Goal: Task Accomplishment & Management: Manage account settings

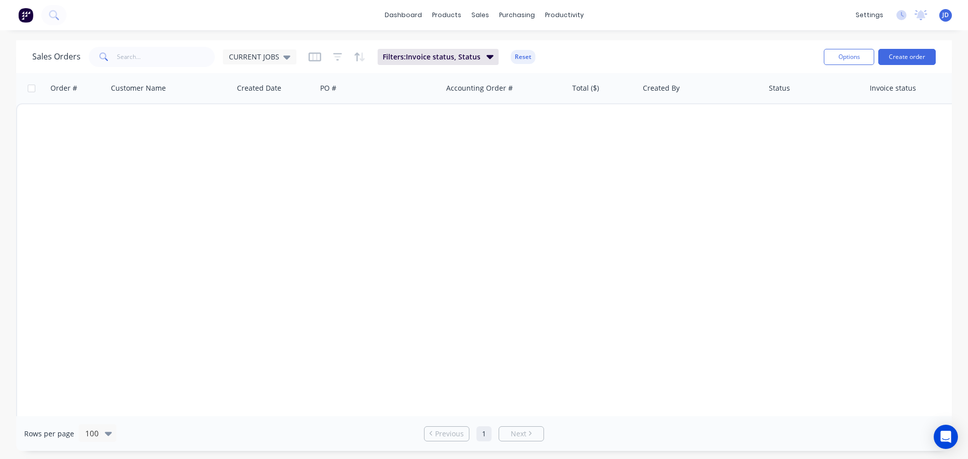
scroll to position [2068, 0]
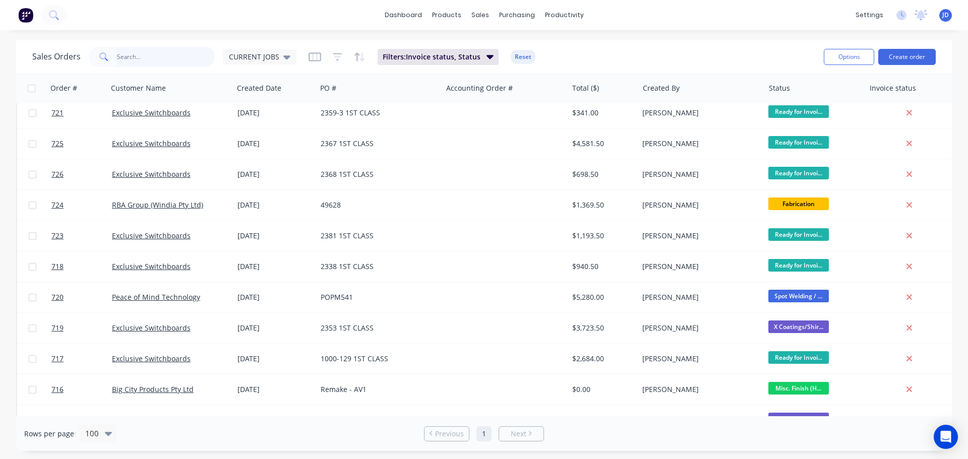
click at [149, 54] on input "text" at bounding box center [166, 57] width 98 height 20
type input "723"
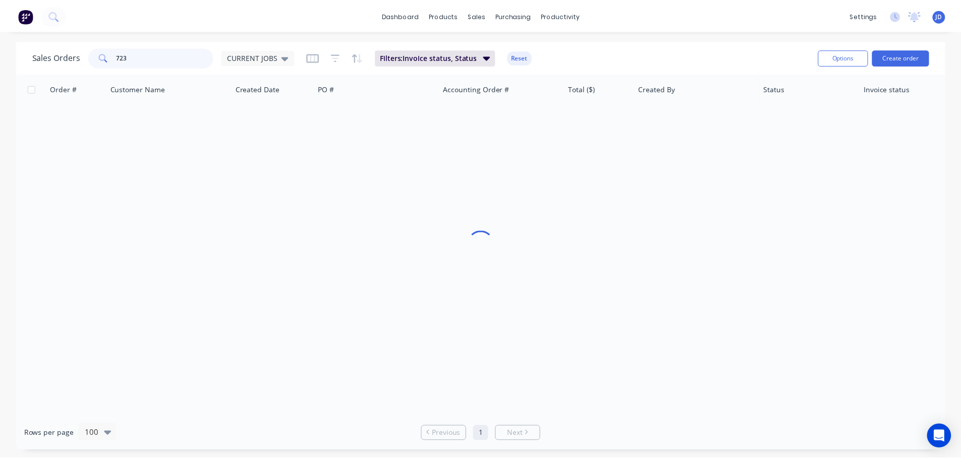
scroll to position [0, 0]
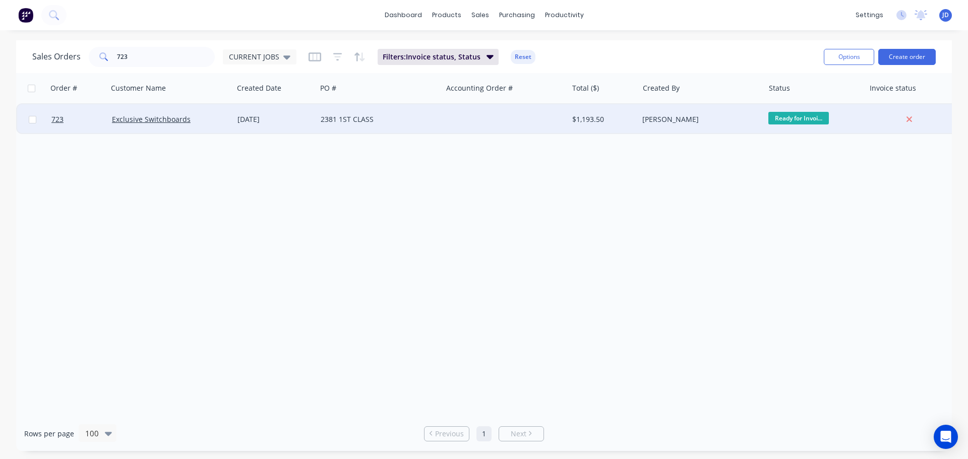
click at [527, 114] on div at bounding box center [505, 119] width 126 height 30
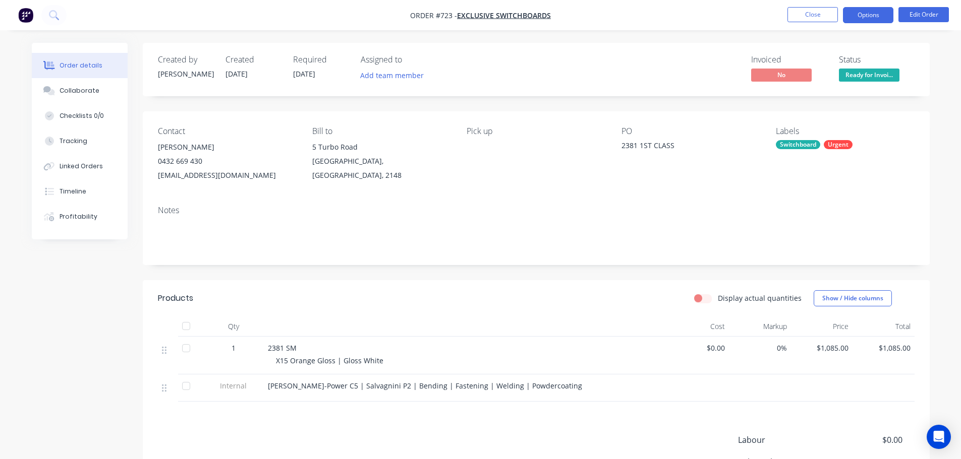
click at [870, 15] on button "Options" at bounding box center [868, 15] width 50 height 16
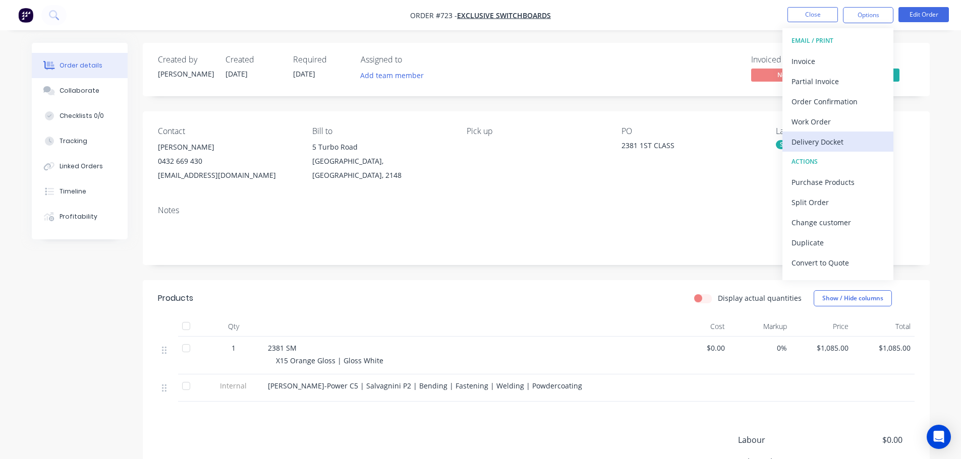
click at [842, 144] on div "Delivery Docket" at bounding box center [837, 142] width 93 height 15
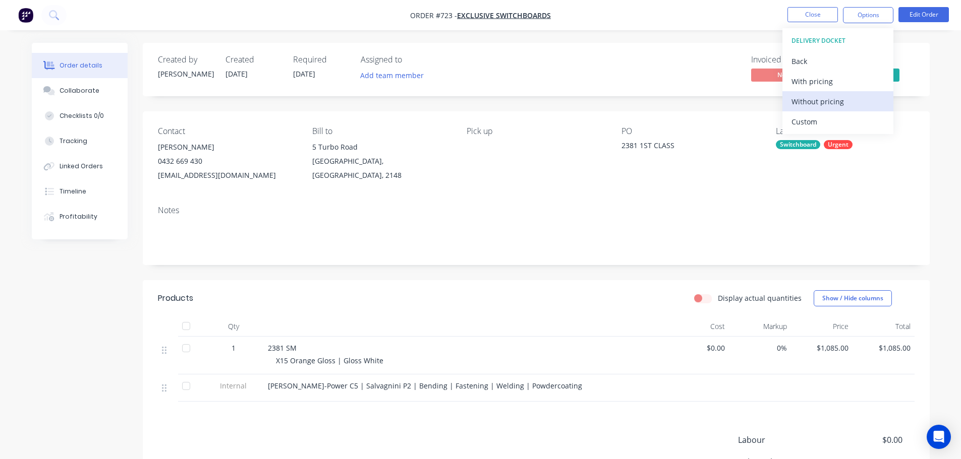
click at [838, 98] on div "Without pricing" at bounding box center [837, 101] width 93 height 15
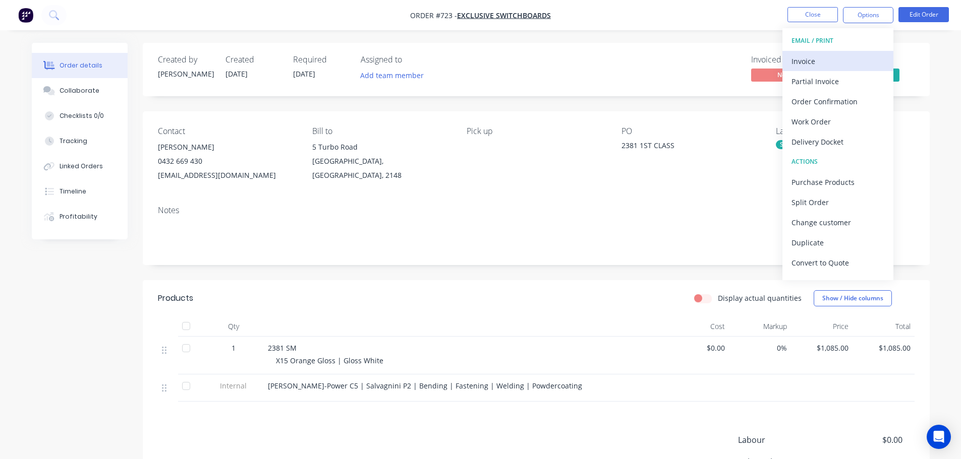
click at [828, 65] on div "Invoice" at bounding box center [837, 61] width 93 height 15
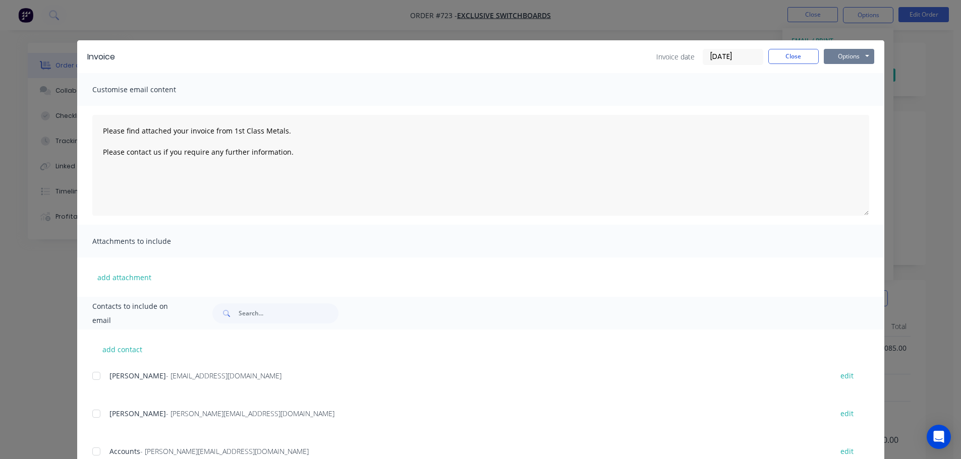
click at [847, 52] on button "Options" at bounding box center [849, 56] width 50 height 15
click at [847, 82] on button "Preview" at bounding box center [856, 74] width 65 height 17
click at [833, 57] on button "Options" at bounding box center [849, 56] width 50 height 15
click at [844, 95] on button "Print" at bounding box center [856, 91] width 65 height 17
type textarea "Please find attached your invoice from 1st Class Metals. Please contact us if y…"
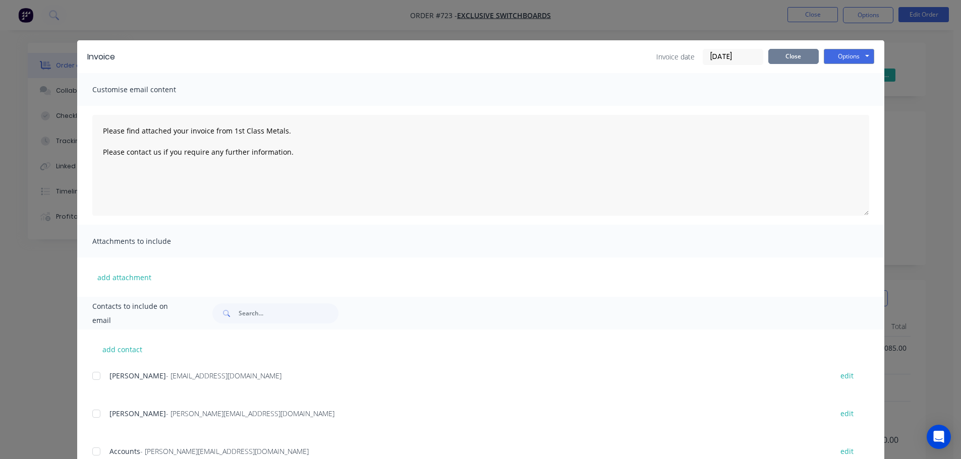
click at [797, 54] on button "Close" at bounding box center [793, 56] width 50 height 15
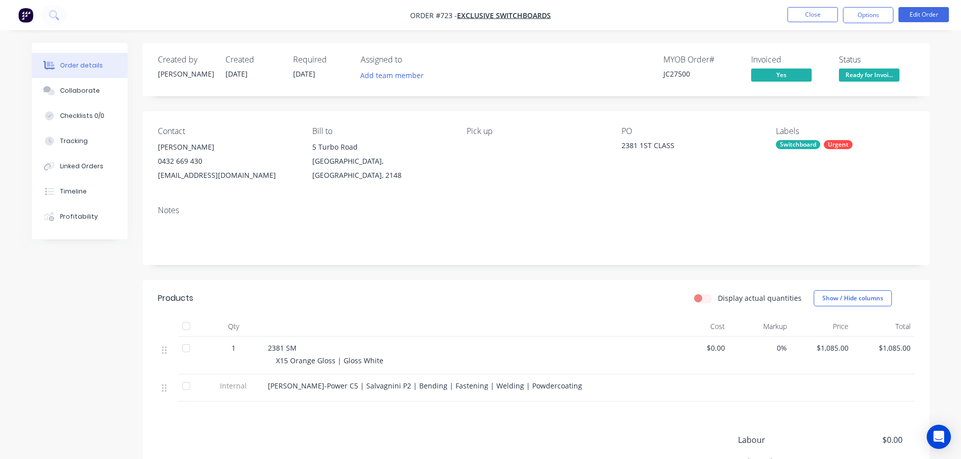
click at [869, 76] on span "Ready for Invoi..." at bounding box center [869, 75] width 61 height 13
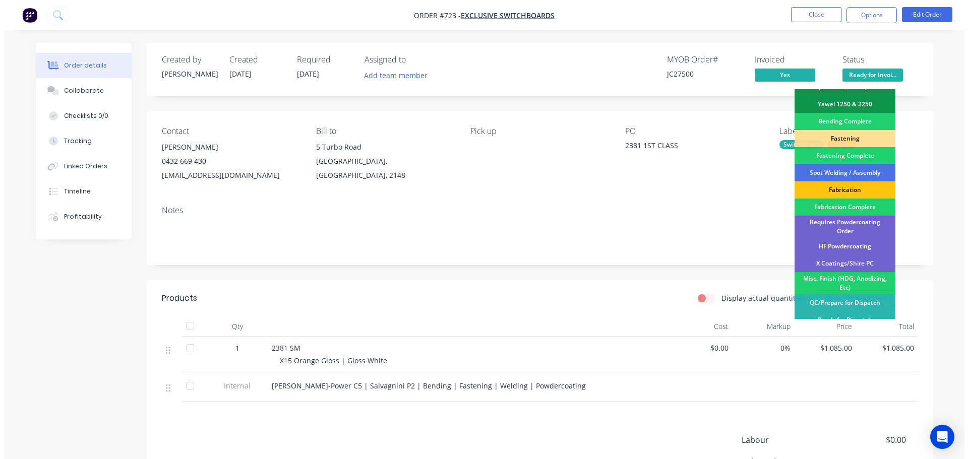
scroll to position [295, 0]
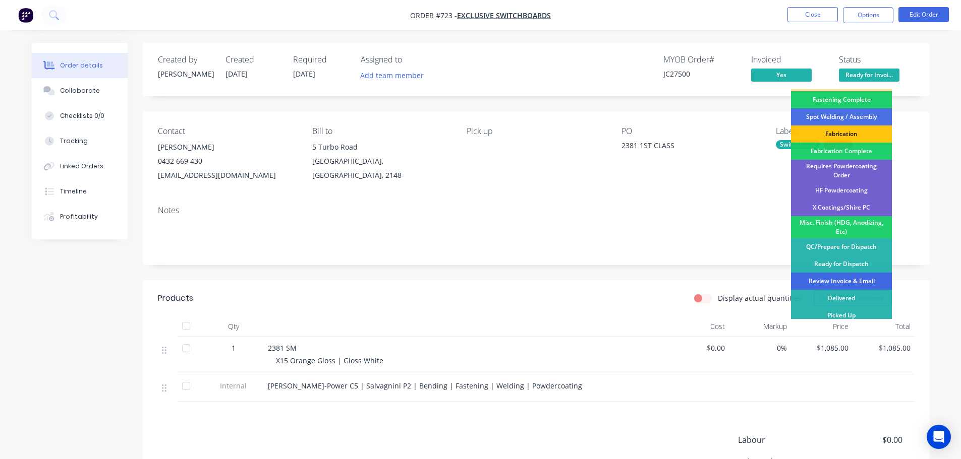
click at [864, 279] on div "Review Invoice & Email" at bounding box center [841, 281] width 101 height 17
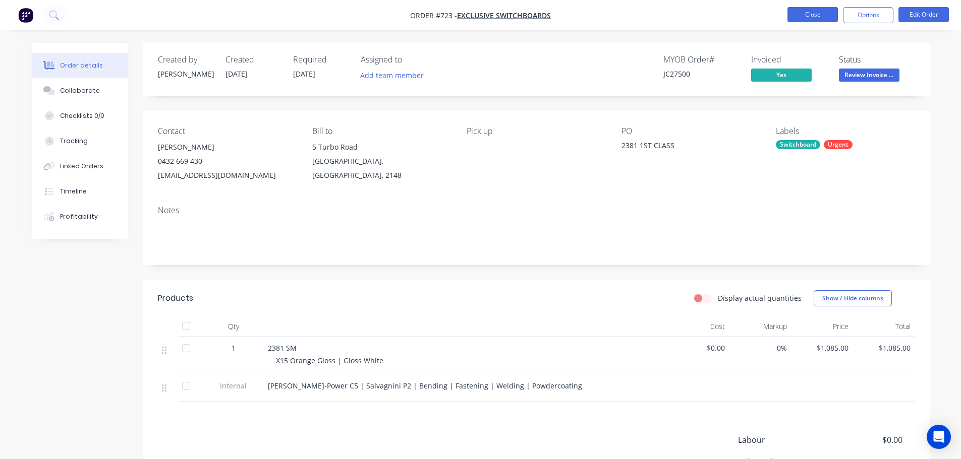
click at [814, 19] on button "Close" at bounding box center [812, 14] width 50 height 15
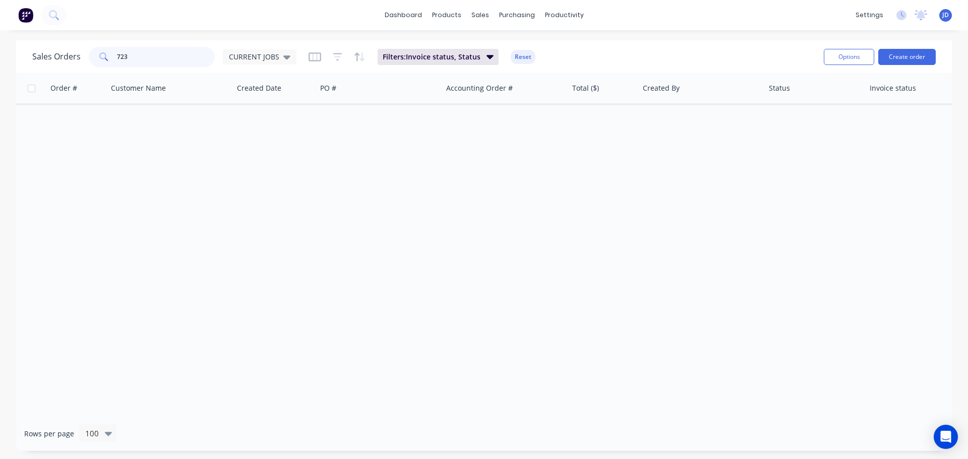
drag, startPoint x: 139, startPoint y: 48, endPoint x: 33, endPoint y: 29, distance: 107.5
click at [39, 35] on div "dashboard products sales purchasing productivity dashboard products Product Cat…" at bounding box center [484, 229] width 968 height 459
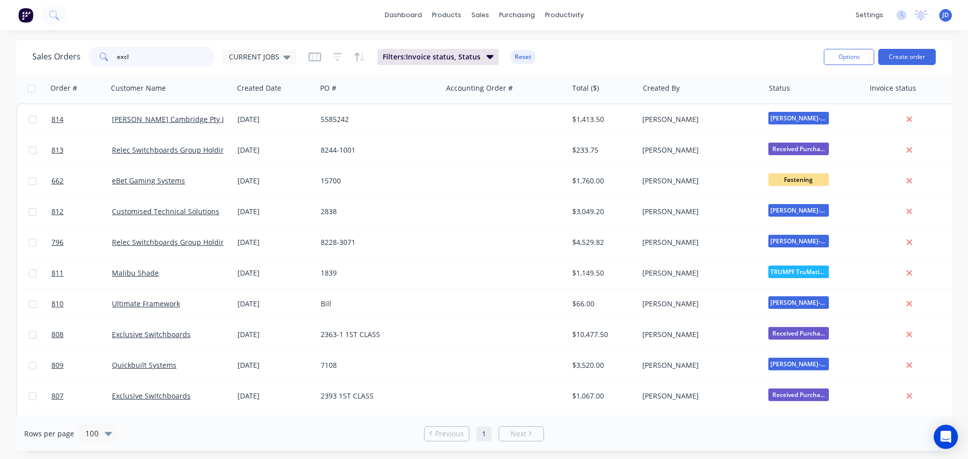
type input "excl"
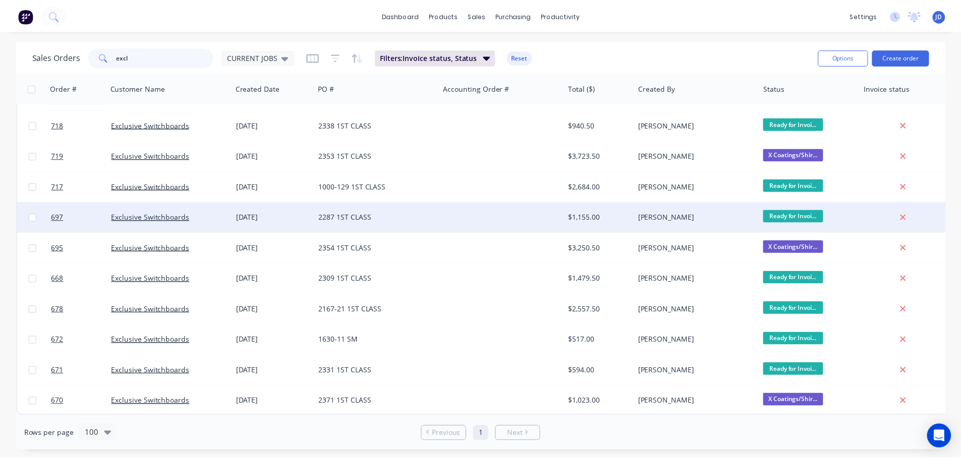
scroll to position [615, 0]
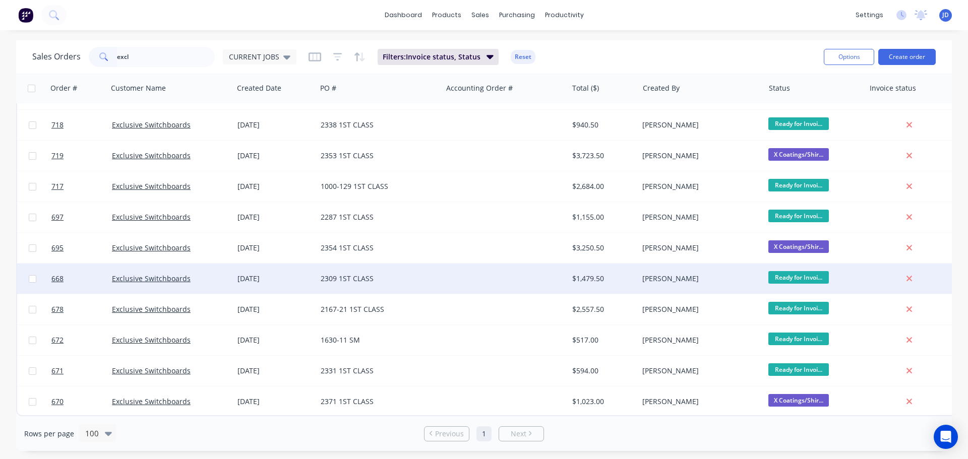
click at [380, 277] on div "2309 1ST CLASS" at bounding box center [377, 279] width 112 height 10
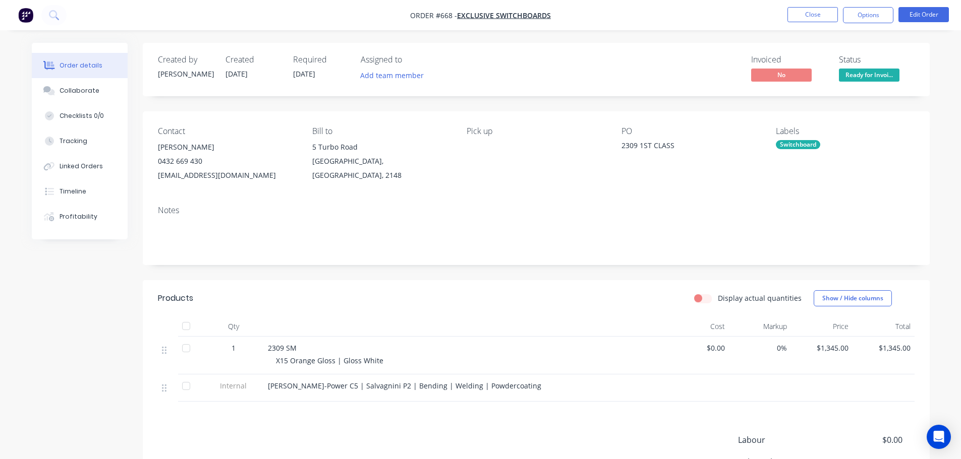
drag, startPoint x: 883, startPoint y: 18, endPoint x: 878, endPoint y: 26, distance: 9.5
click at [883, 18] on button "Options" at bounding box center [868, 15] width 50 height 16
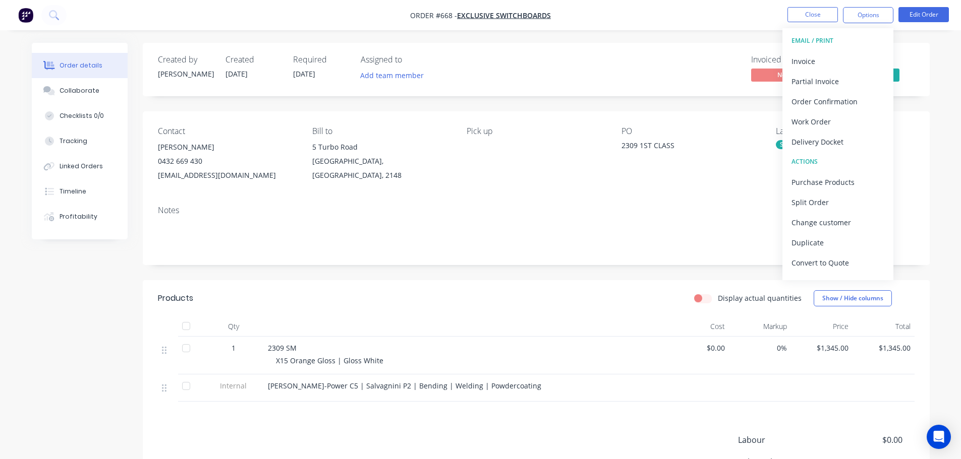
drag, startPoint x: 829, startPoint y: 146, endPoint x: 828, endPoint y: 139, distance: 7.2
click at [829, 145] on div "Delivery Docket" at bounding box center [837, 142] width 93 height 15
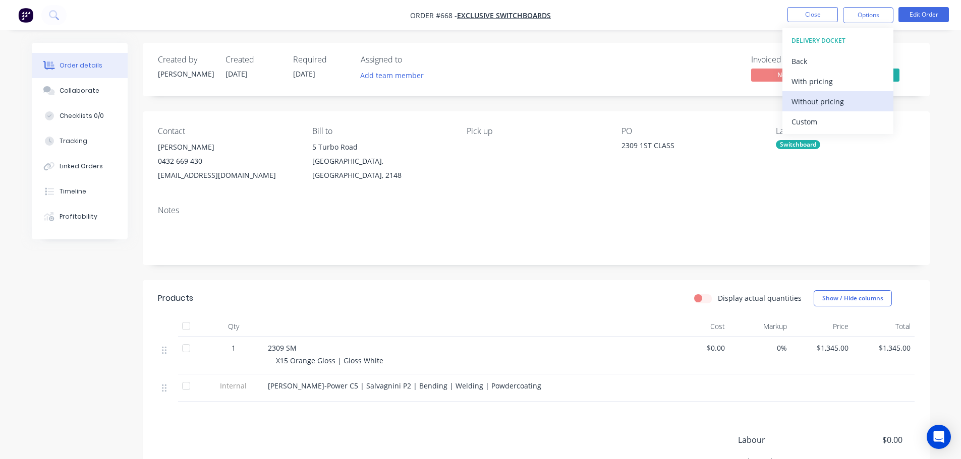
click at [826, 102] on div "Without pricing" at bounding box center [837, 101] width 93 height 15
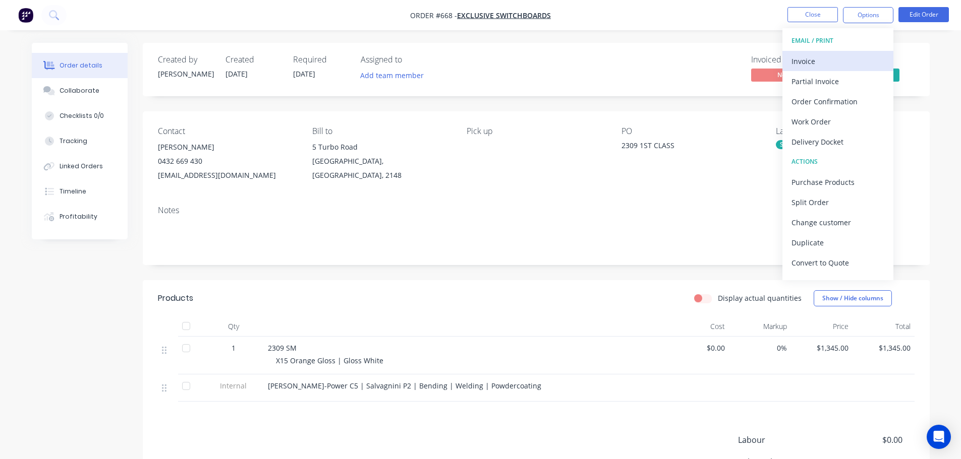
click at [802, 65] on div "Invoice" at bounding box center [837, 61] width 93 height 15
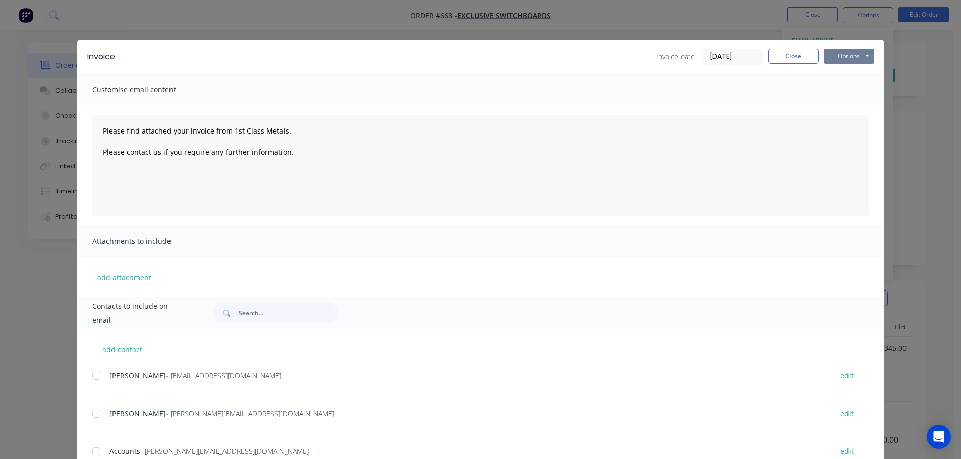
click at [847, 60] on button "Options" at bounding box center [849, 56] width 50 height 15
click at [849, 91] on button "Print" at bounding box center [856, 91] width 65 height 17
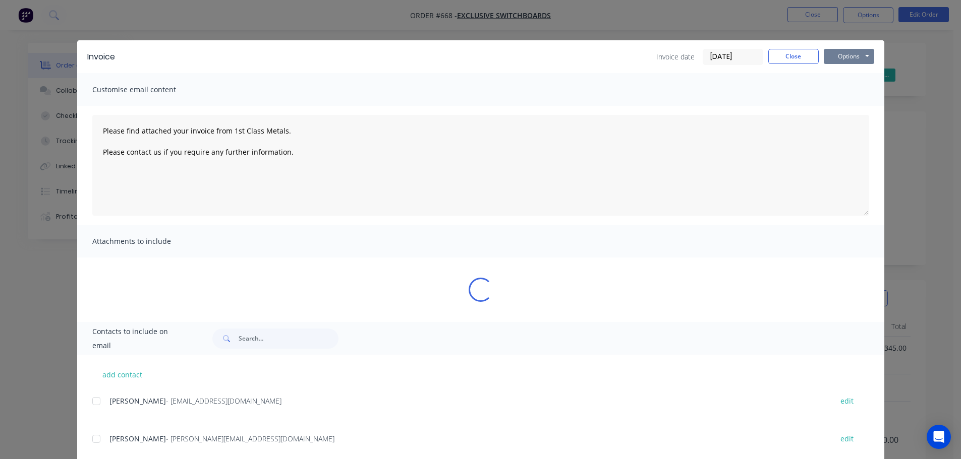
type textarea "Please find attached your invoice from 1st Class Metals. Please contact us if y…"
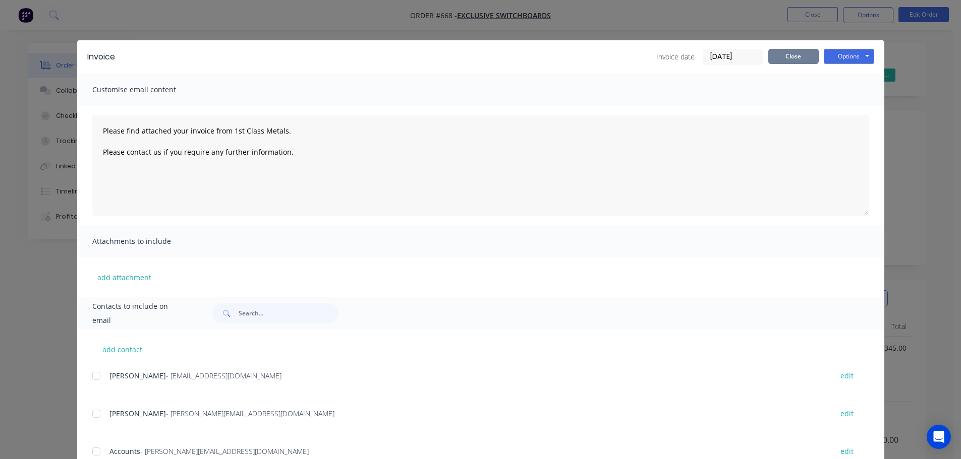
click at [796, 61] on button "Close" at bounding box center [793, 56] width 50 height 15
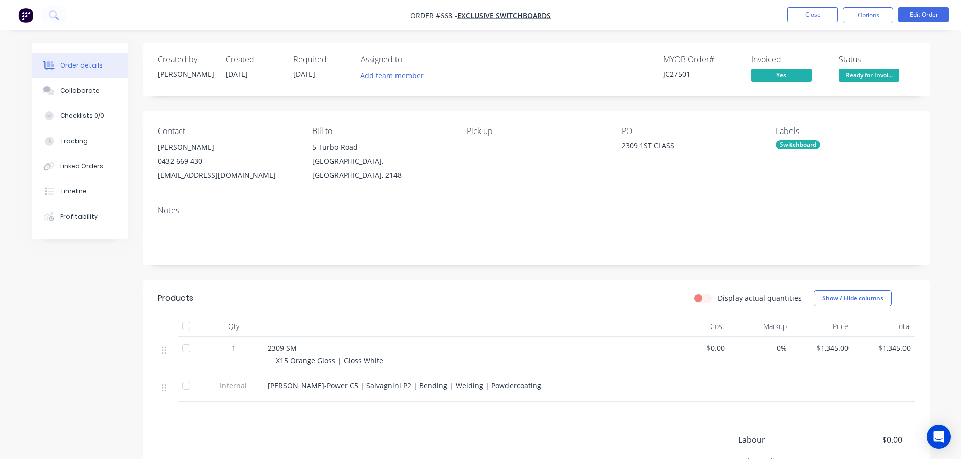
click at [866, 71] on span "Ready for Invoi..." at bounding box center [869, 75] width 61 height 13
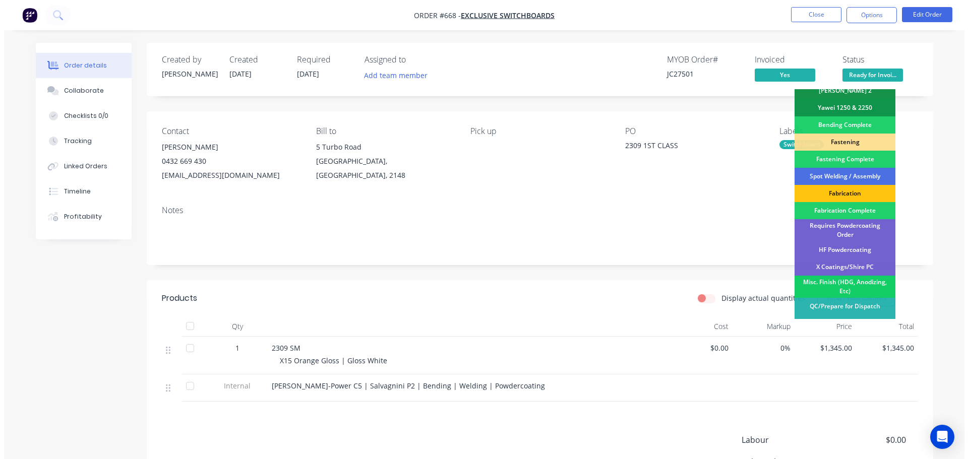
scroll to position [295, 0]
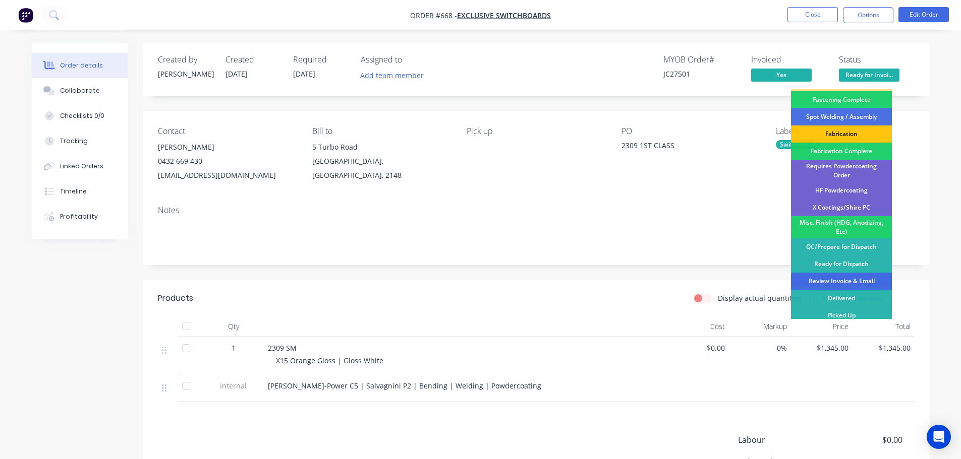
click at [857, 275] on div "Review Invoice & Email" at bounding box center [841, 281] width 101 height 17
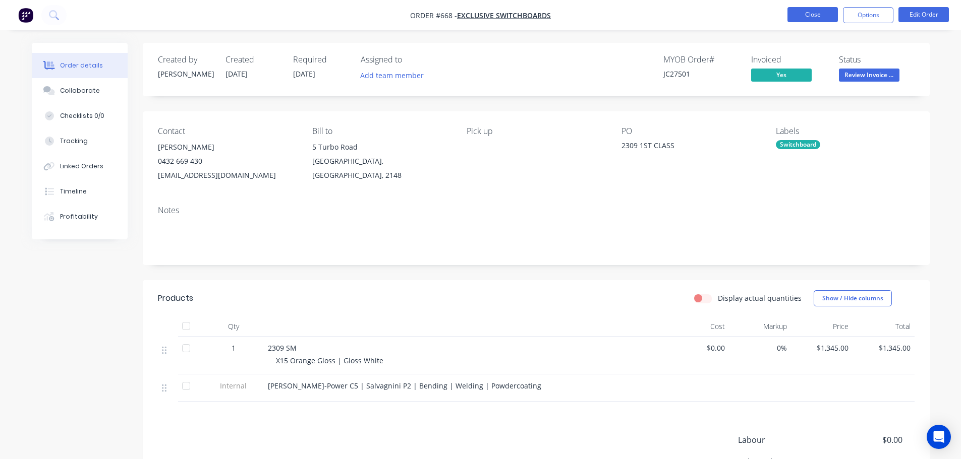
click at [826, 15] on button "Close" at bounding box center [812, 14] width 50 height 15
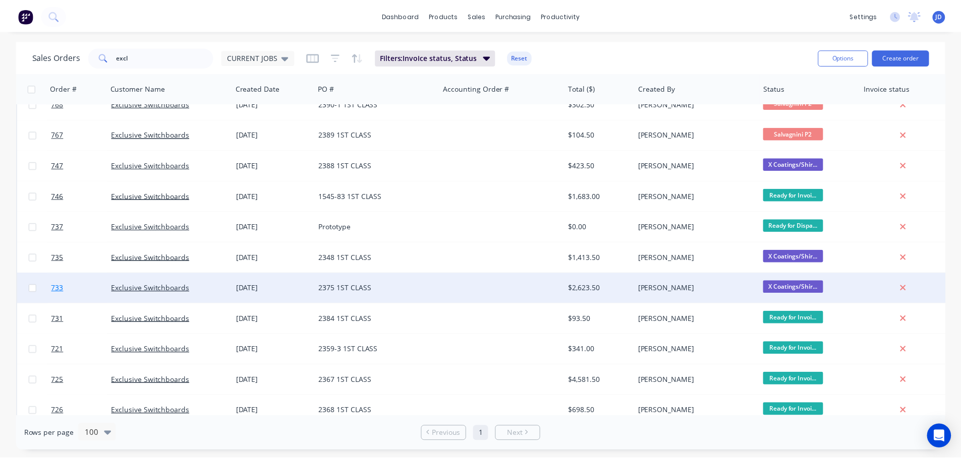
scroll to position [281, 0]
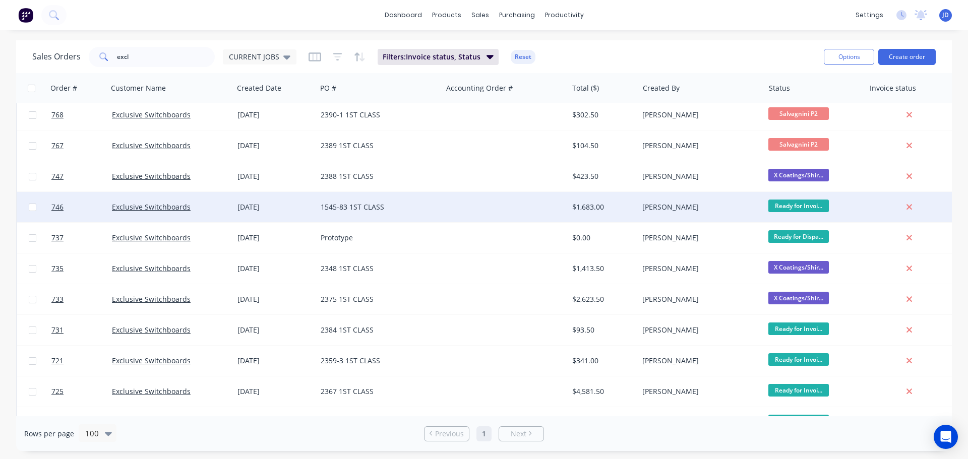
click at [308, 212] on div "[DATE]" at bounding box center [275, 207] width 75 height 10
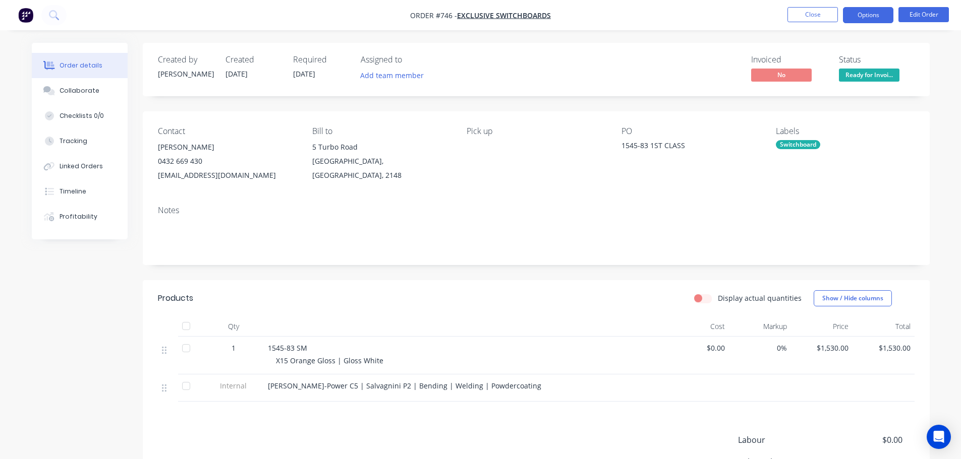
click at [874, 17] on button "Options" at bounding box center [868, 15] width 50 height 16
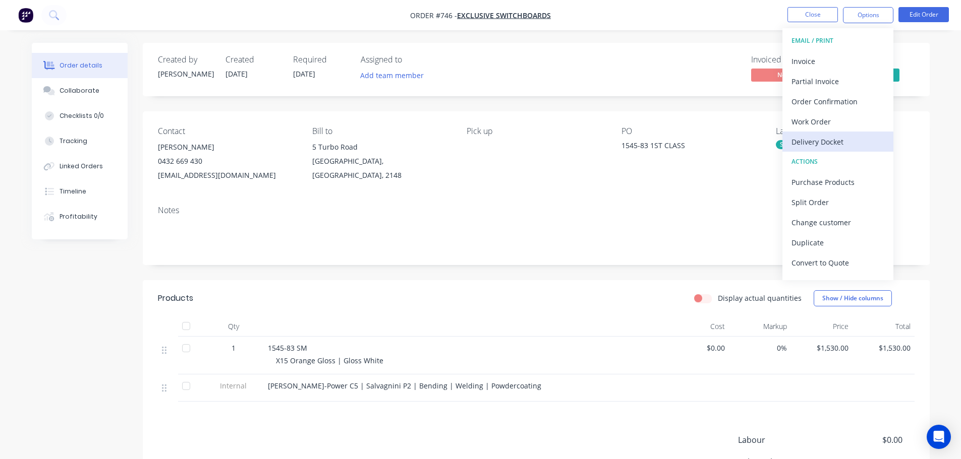
click at [831, 145] on div "Delivery Docket" at bounding box center [837, 142] width 93 height 15
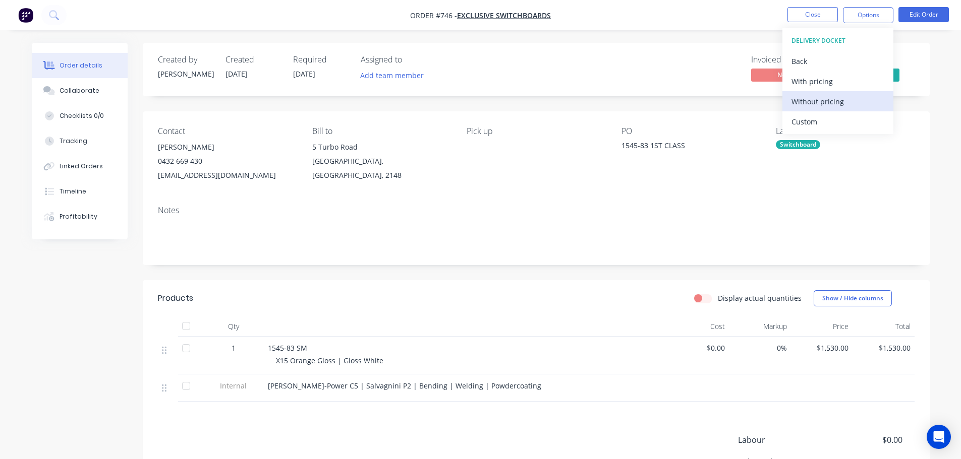
click at [833, 102] on div "Without pricing" at bounding box center [837, 101] width 93 height 15
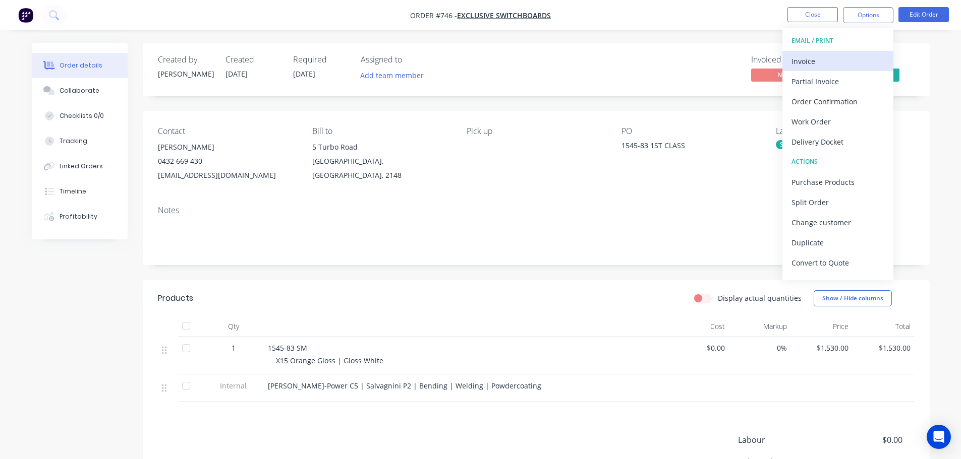
click at [837, 57] on div "Invoice" at bounding box center [837, 61] width 93 height 15
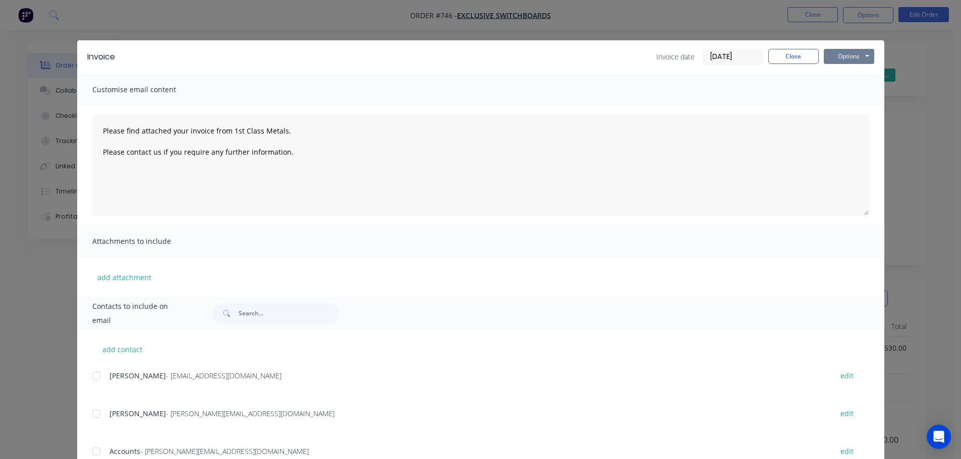
click at [849, 54] on button "Options" at bounding box center [849, 56] width 50 height 15
click at [862, 87] on button "Print" at bounding box center [856, 91] width 65 height 17
type textarea "Please find attached your invoice from 1st Class Metals. Please contact us if y…"
click at [793, 56] on button "Close" at bounding box center [793, 56] width 50 height 15
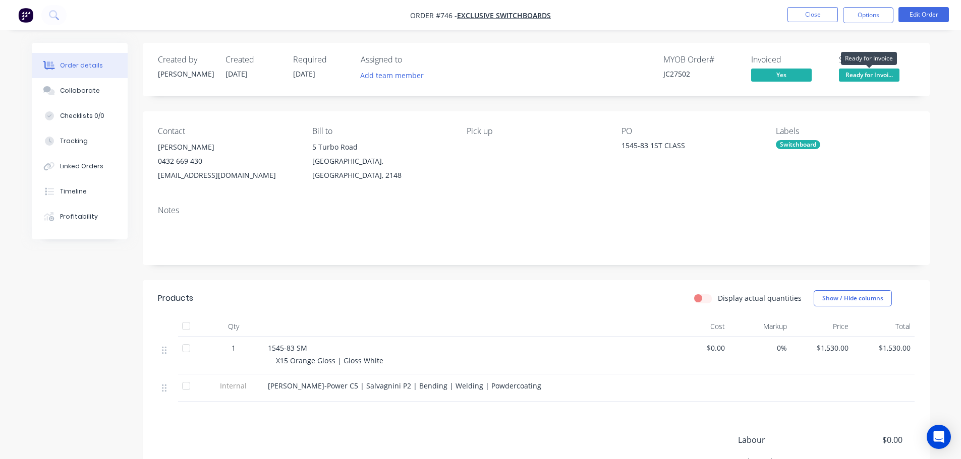
click at [853, 82] on button "Ready for Invoi..." at bounding box center [869, 76] width 61 height 15
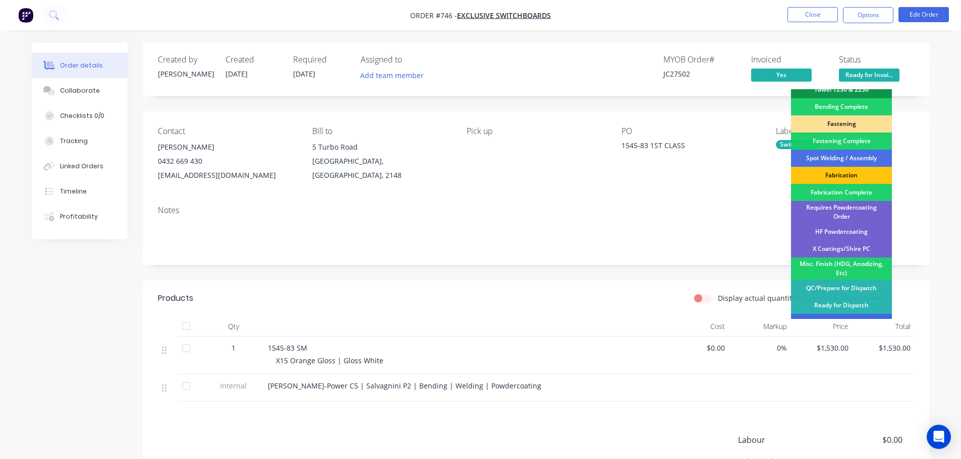
scroll to position [295, 0]
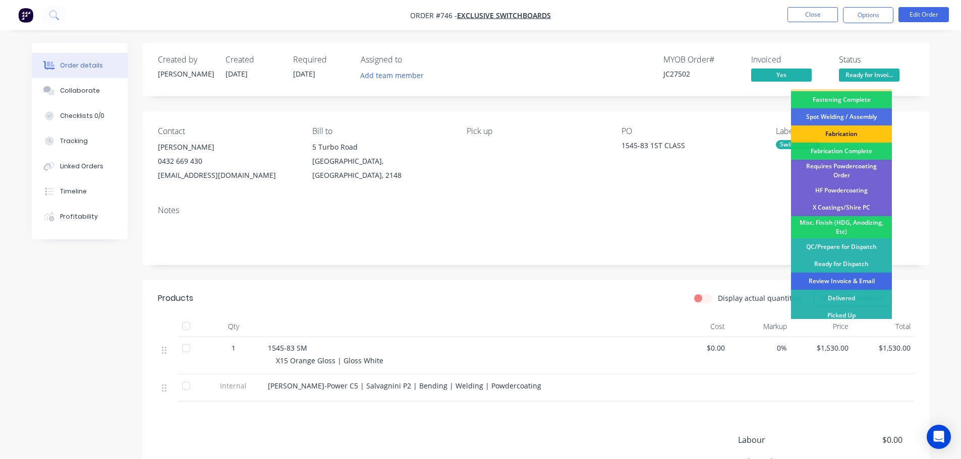
click at [859, 273] on div "Review Invoice & Email" at bounding box center [841, 281] width 101 height 17
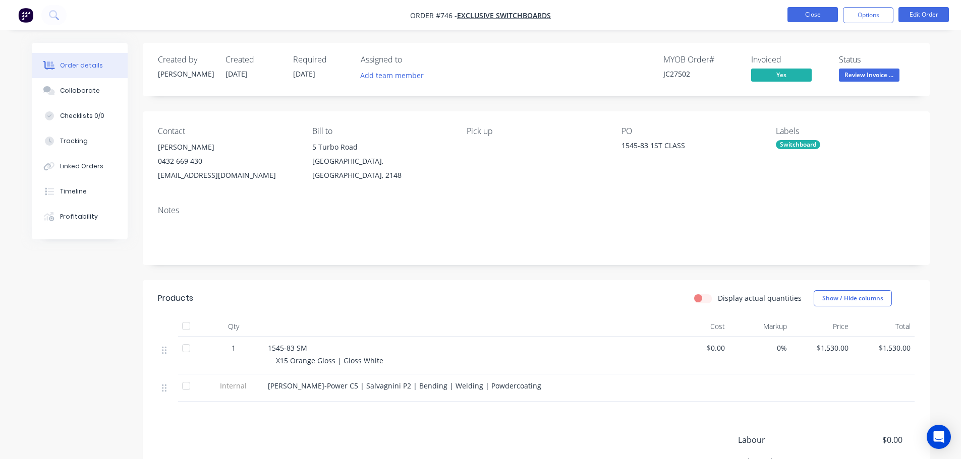
click at [806, 16] on button "Close" at bounding box center [812, 14] width 50 height 15
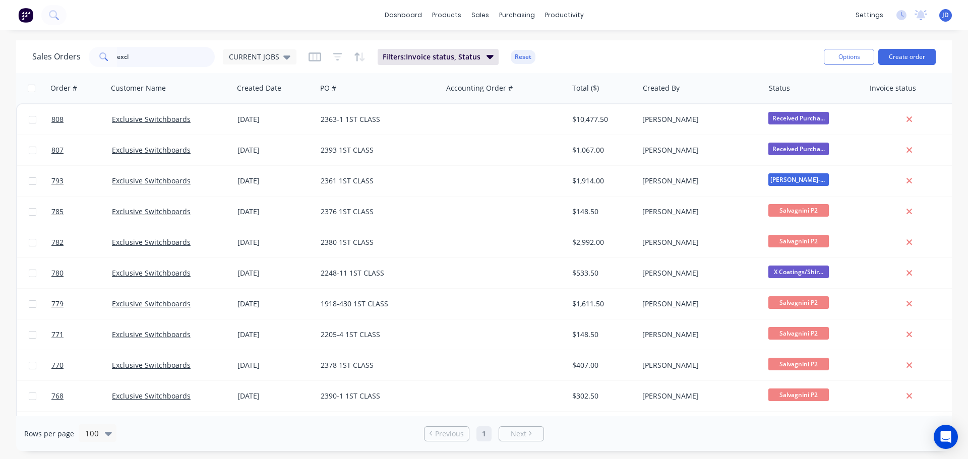
click at [145, 56] on input "excl" at bounding box center [166, 57] width 98 height 20
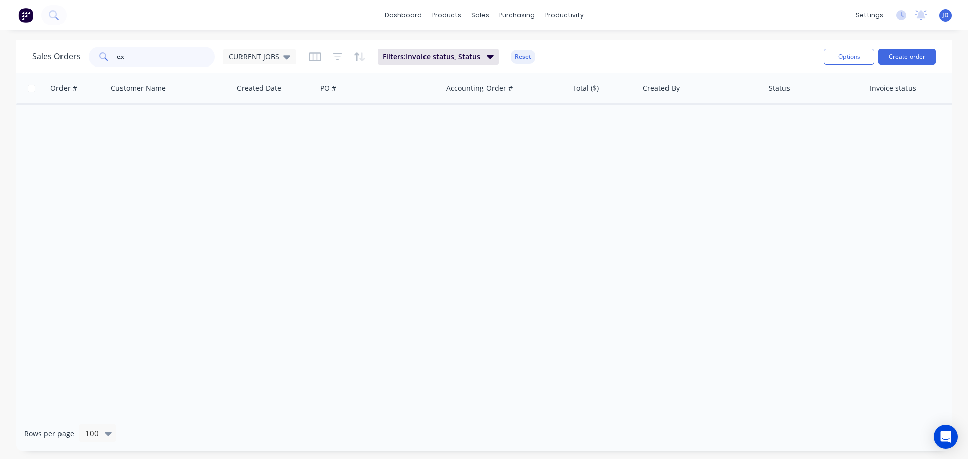
type input "e"
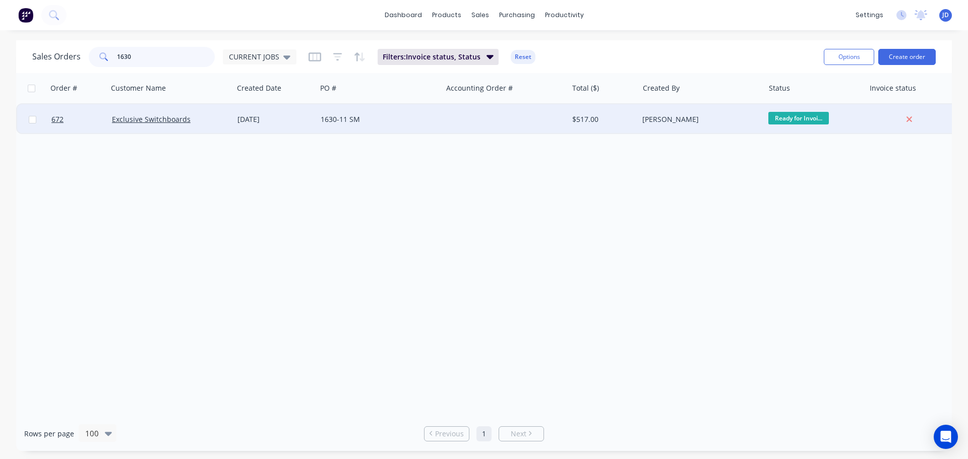
type input "1630"
click at [570, 114] on div "$517.00" at bounding box center [603, 119] width 71 height 30
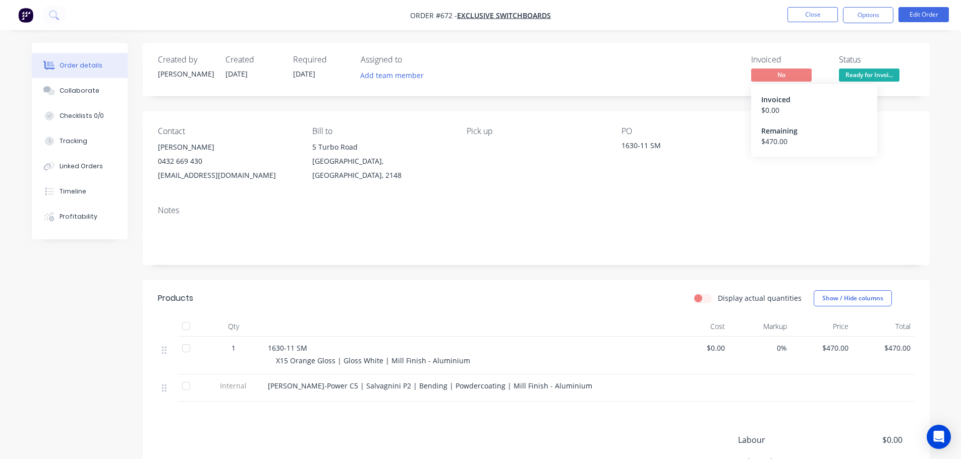
click at [798, 71] on span "No" at bounding box center [781, 75] width 61 height 13
drag, startPoint x: 864, startPoint y: 69, endPoint x: 863, endPoint y: 74, distance: 5.1
click at [864, 68] on div "Ready for Invoice" at bounding box center [869, 59] width 56 height 20
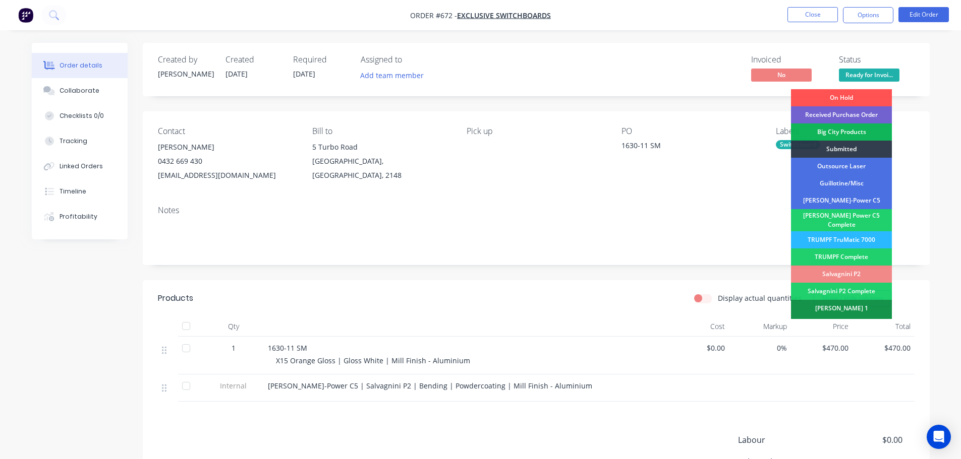
click at [863, 76] on span "Ready for Invoi..." at bounding box center [869, 75] width 61 height 13
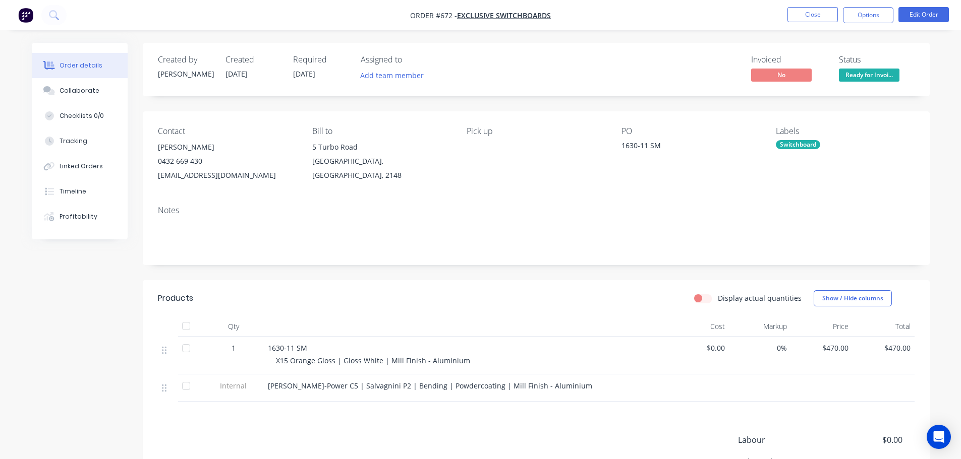
drag, startPoint x: 872, startPoint y: 70, endPoint x: 868, endPoint y: 83, distance: 13.2
click at [871, 70] on span "Ready for Invoi..." at bounding box center [869, 75] width 61 height 13
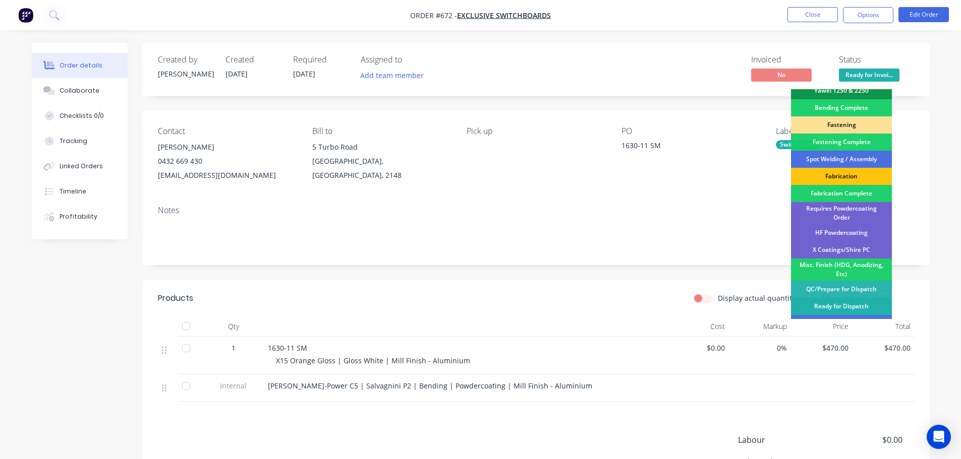
scroll to position [295, 0]
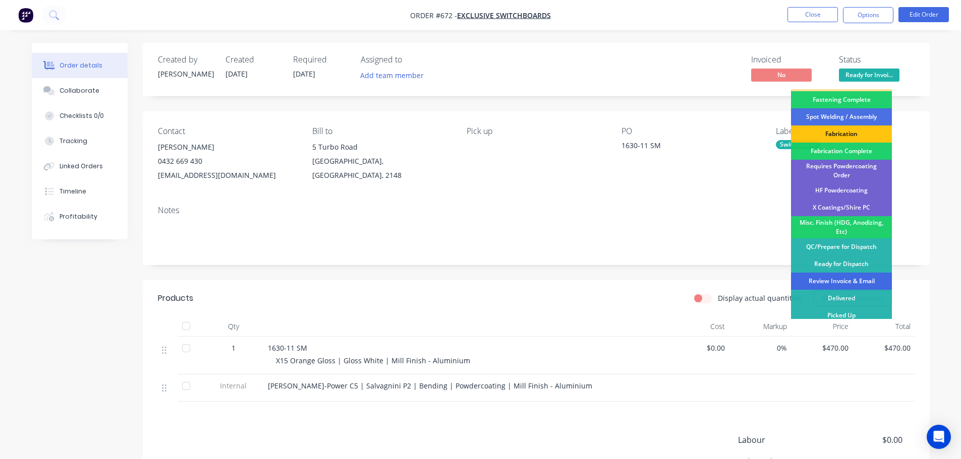
click at [856, 278] on div "Review Invoice & Email" at bounding box center [841, 281] width 101 height 17
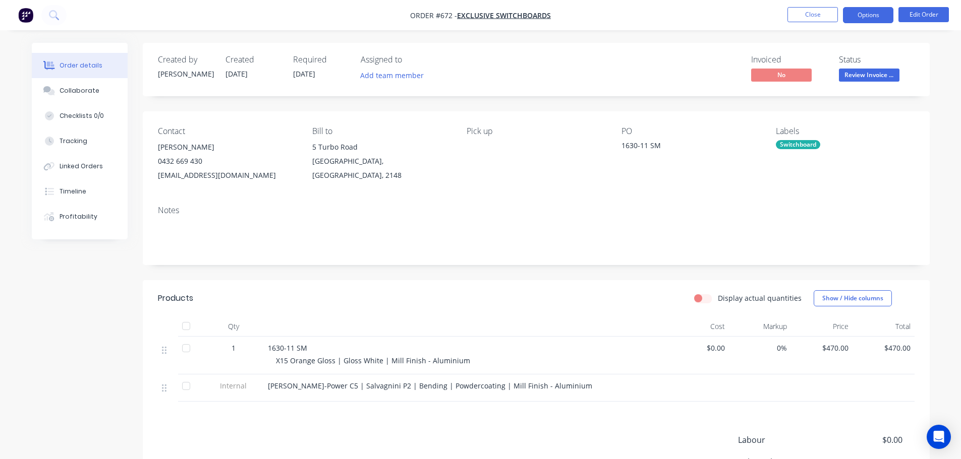
click at [865, 15] on button "Options" at bounding box center [868, 15] width 50 height 16
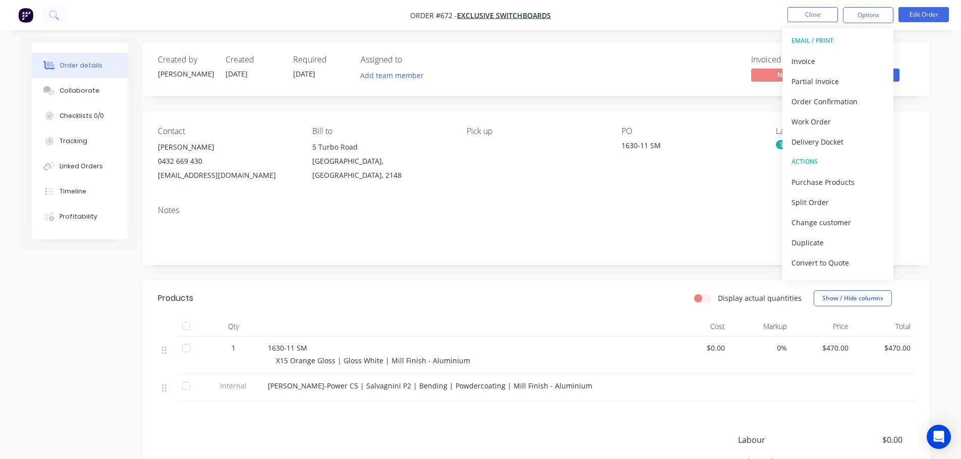
click at [818, 146] on div "Delivery Docket" at bounding box center [837, 142] width 93 height 15
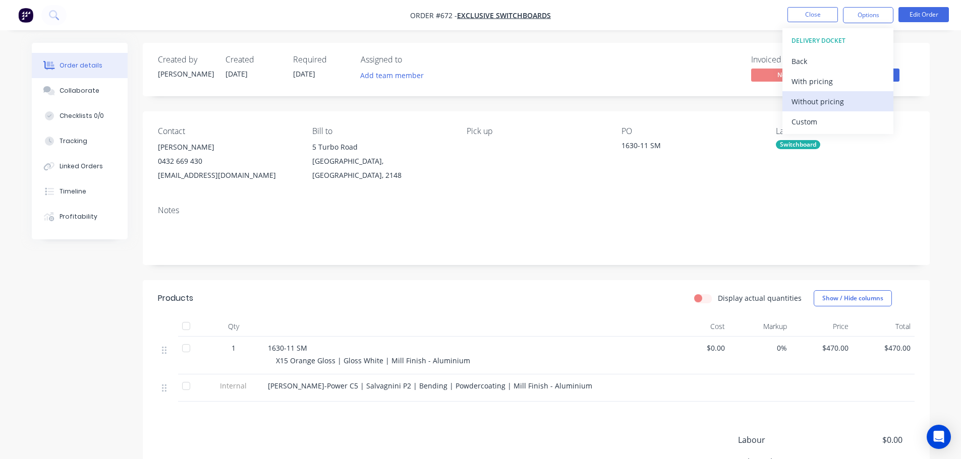
click at [833, 102] on div "Without pricing" at bounding box center [837, 101] width 93 height 15
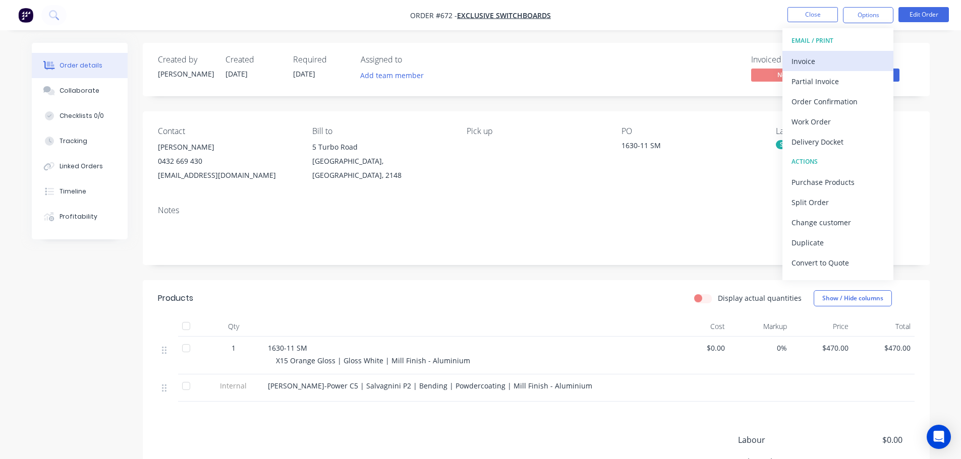
click at [838, 56] on div "Invoice" at bounding box center [837, 61] width 93 height 15
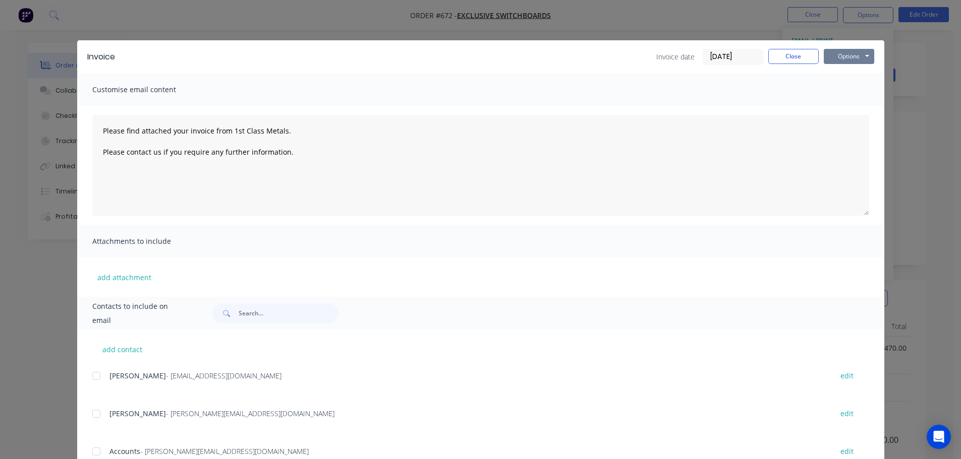
click at [847, 61] on button "Options" at bounding box center [849, 56] width 50 height 15
click at [847, 90] on button "Print" at bounding box center [856, 91] width 65 height 17
type textarea "Please find attached your invoice from 1st Class Metals. Please contact us if y…"
click at [790, 50] on button "Close" at bounding box center [793, 56] width 50 height 15
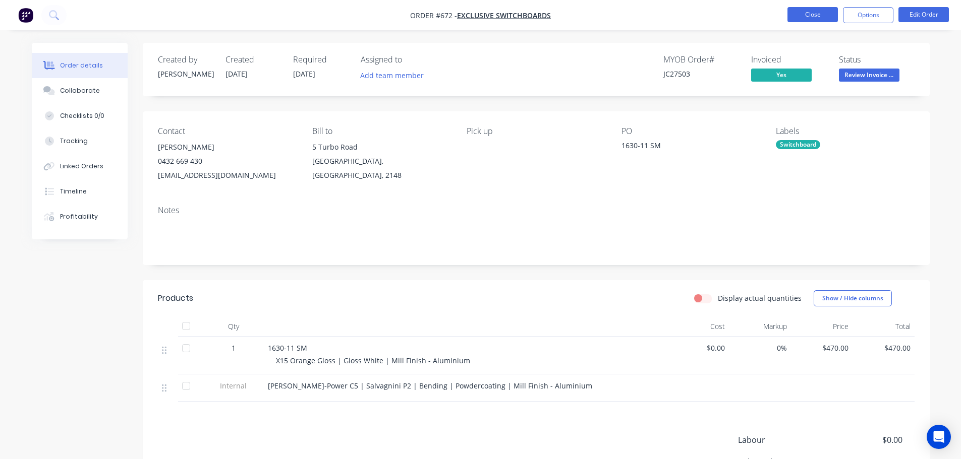
click at [809, 20] on button "Close" at bounding box center [812, 14] width 50 height 15
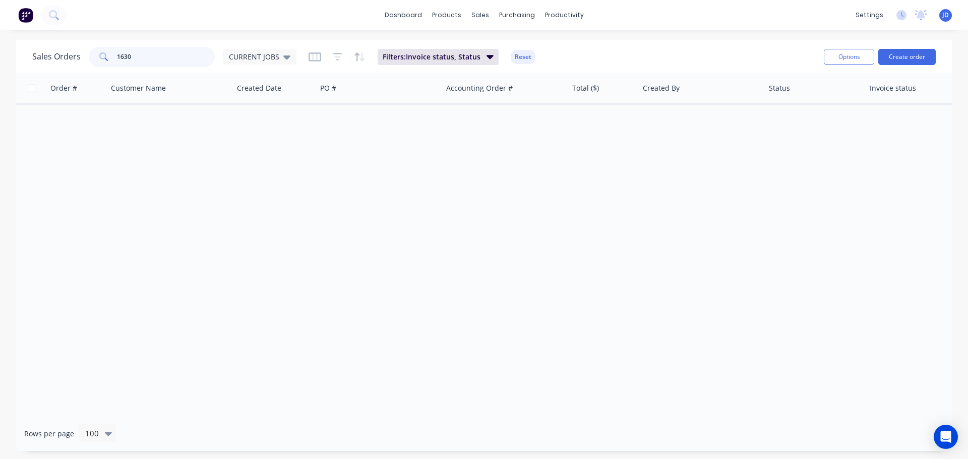
drag, startPoint x: 147, startPoint y: 54, endPoint x: 0, endPoint y: 21, distance: 150.6
click at [0, 23] on div "dashboard products sales purchasing productivity dashboard products Product Cat…" at bounding box center [484, 229] width 968 height 459
type input "1"
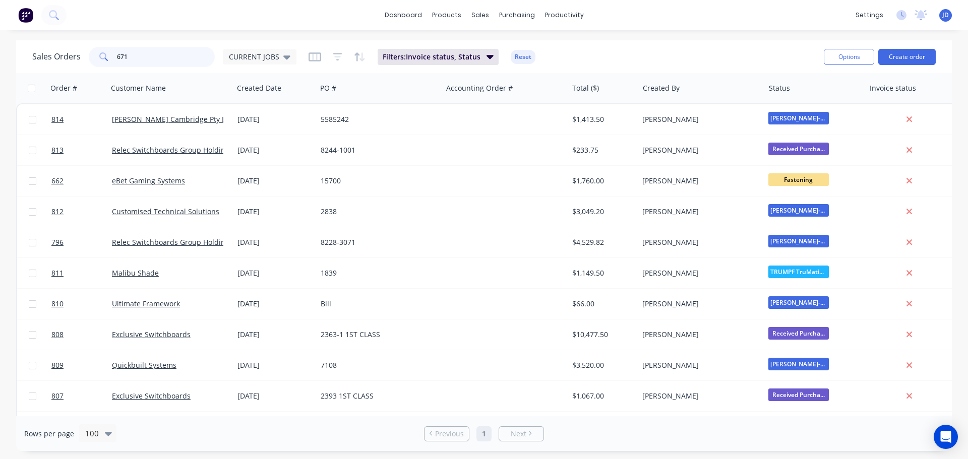
type input "671"
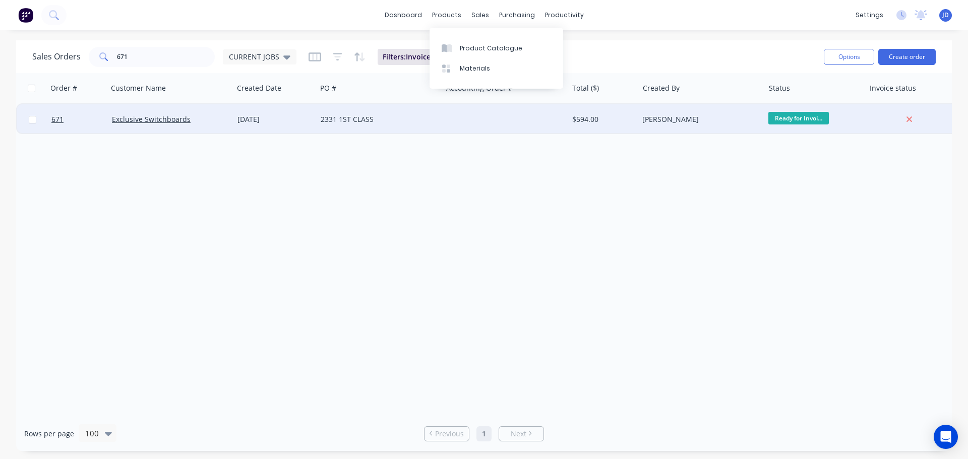
click at [495, 109] on div at bounding box center [505, 119] width 126 height 30
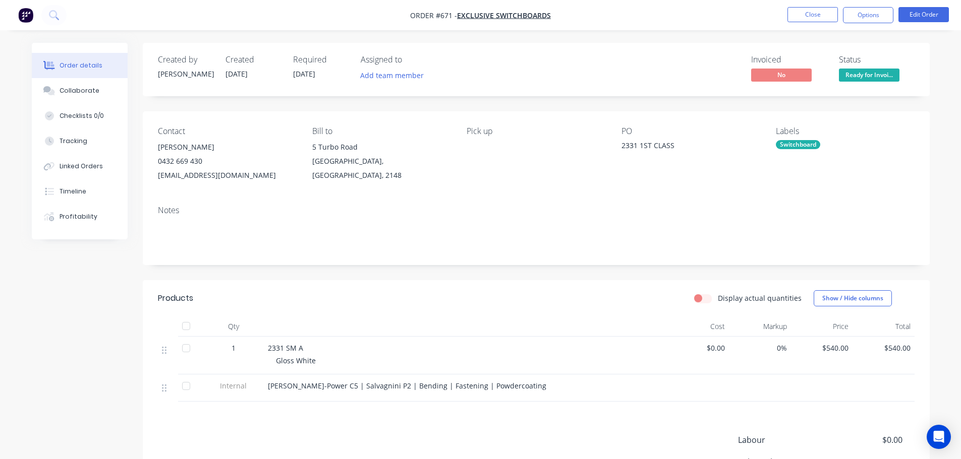
click at [875, 66] on div "Ready for Invoice" at bounding box center [869, 59] width 56 height 20
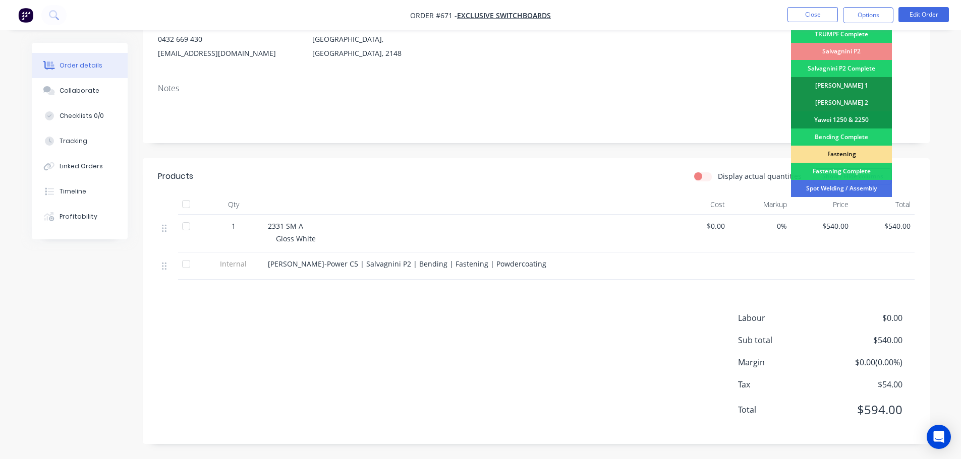
scroll to position [295, 0]
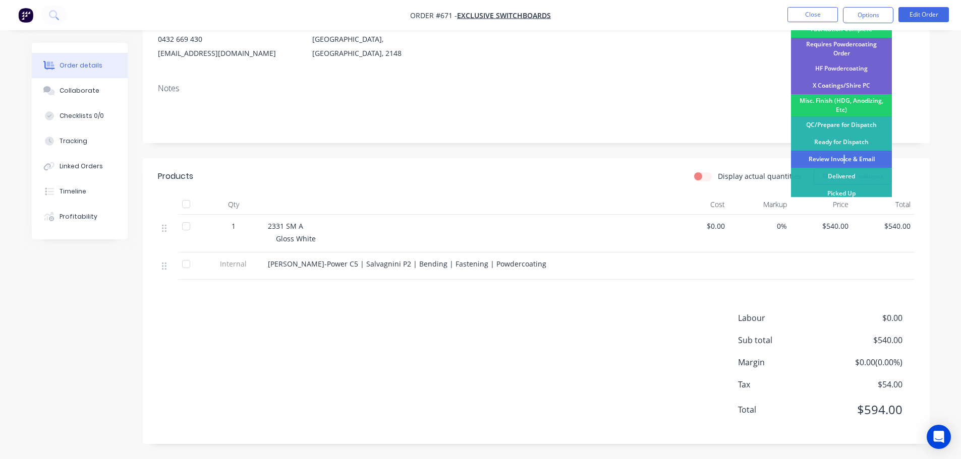
click at [843, 154] on div "Review Invoice & Email" at bounding box center [841, 159] width 101 height 17
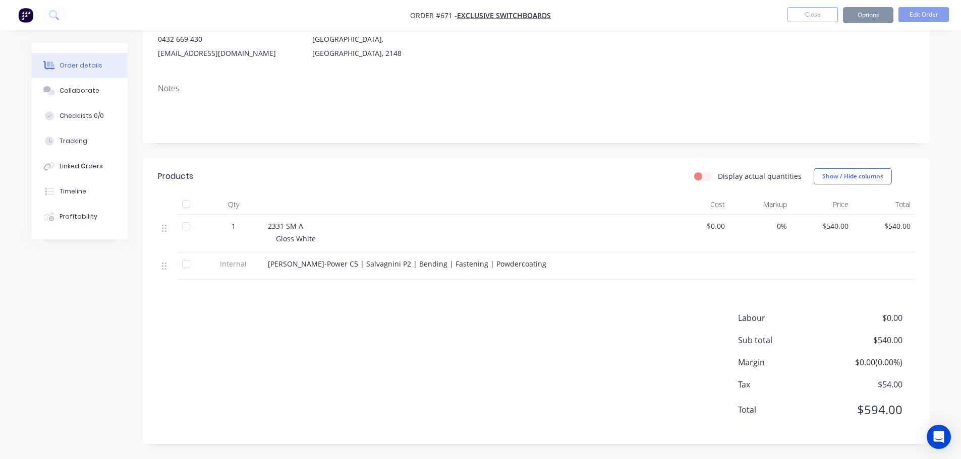
scroll to position [0, 0]
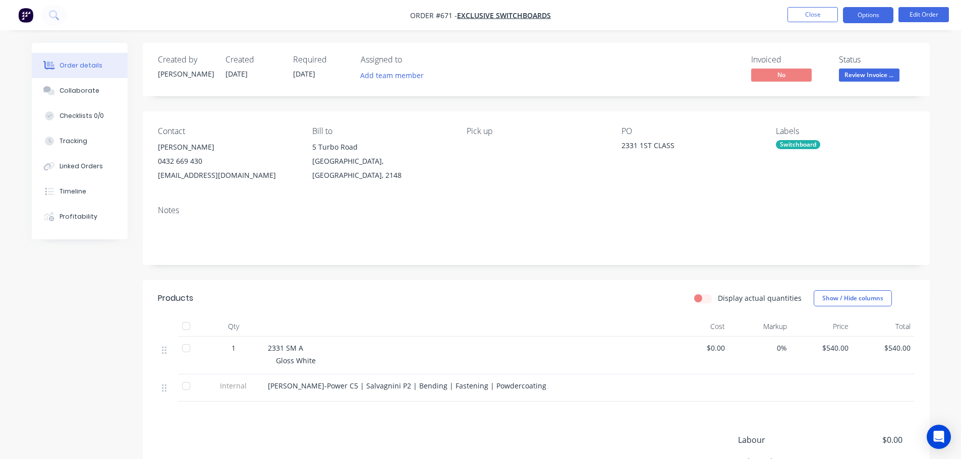
click at [866, 19] on button "Options" at bounding box center [868, 15] width 50 height 16
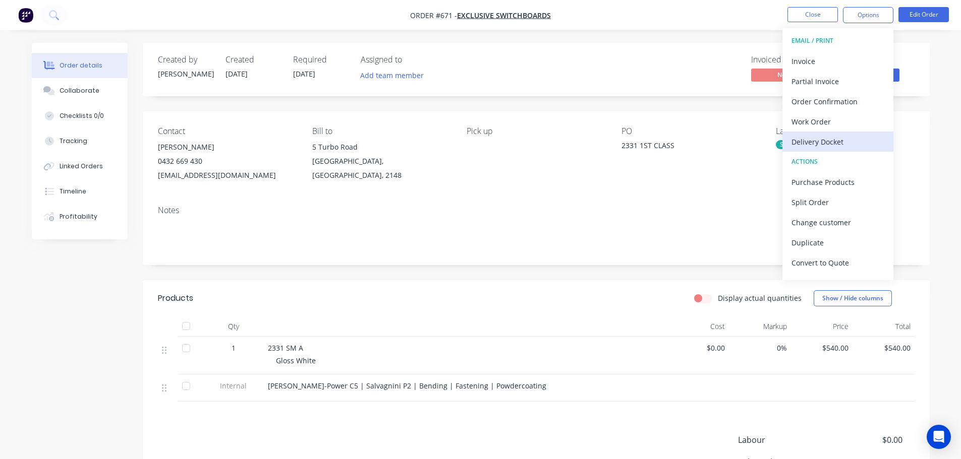
click at [833, 137] on div "Delivery Docket" at bounding box center [837, 142] width 93 height 15
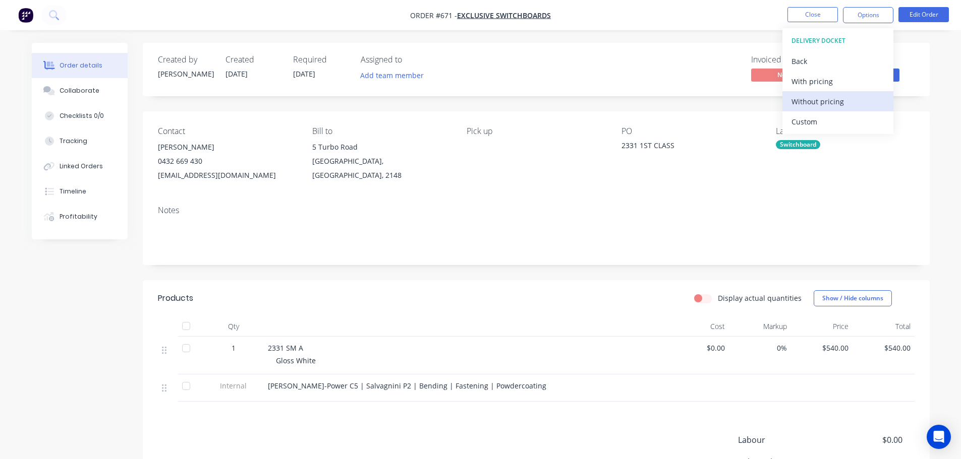
click at [818, 103] on div "Without pricing" at bounding box center [837, 101] width 93 height 15
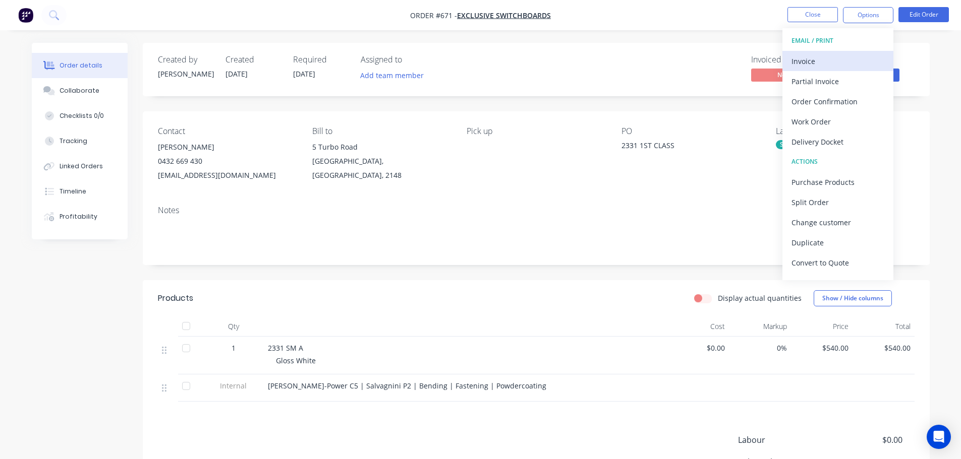
click at [820, 63] on div "Invoice" at bounding box center [837, 61] width 93 height 15
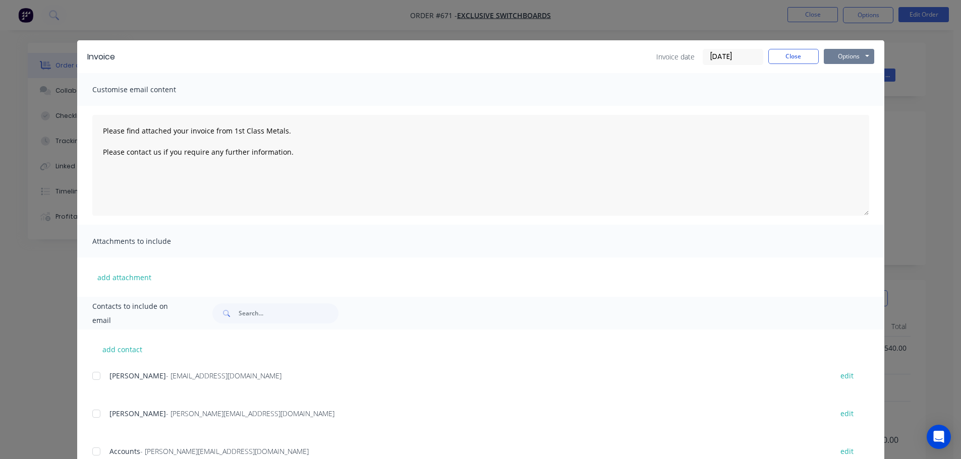
click at [833, 63] on button "Options" at bounding box center [849, 56] width 50 height 15
click at [848, 93] on button "Print" at bounding box center [856, 91] width 65 height 17
type textarea "Please find attached your invoice from 1st Class Metals. Please contact us if y…"
click at [785, 53] on button "Close" at bounding box center [793, 56] width 50 height 15
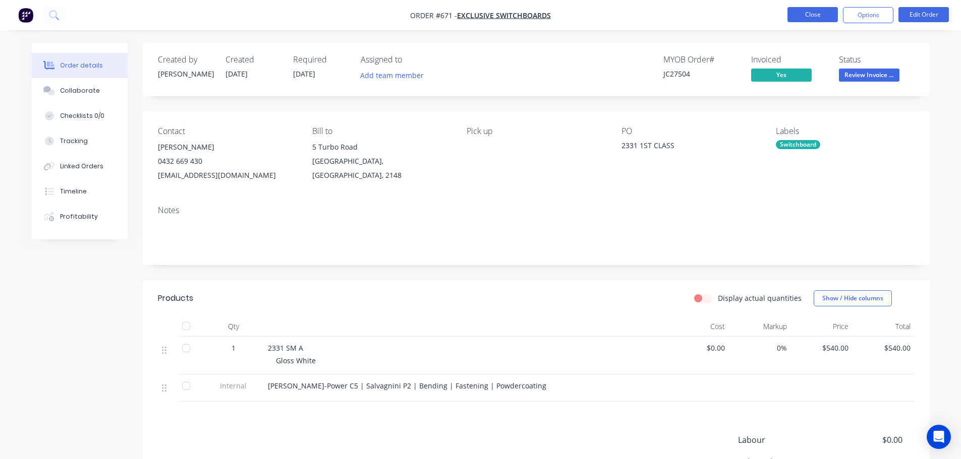
click at [800, 18] on button "Close" at bounding box center [812, 14] width 50 height 15
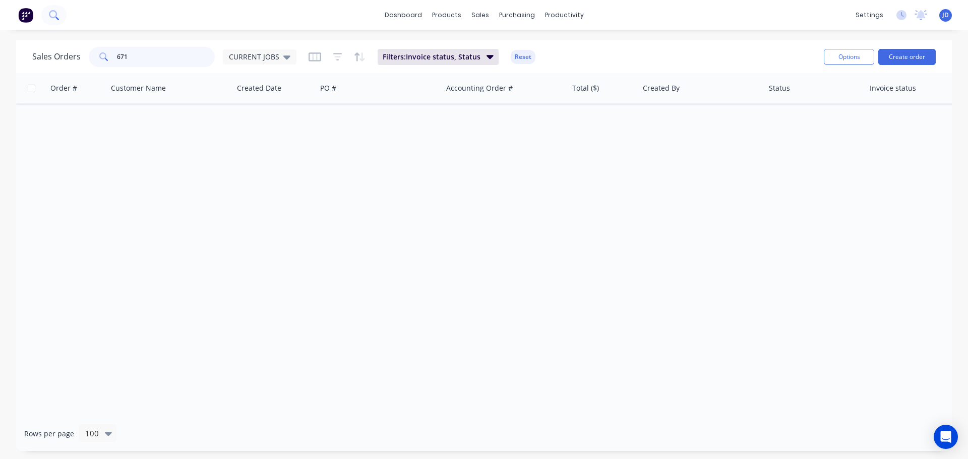
drag, startPoint x: 141, startPoint y: 55, endPoint x: 44, endPoint y: 22, distance: 102.9
click at [41, 30] on div "dashboard products sales purchasing productivity dashboard products Product Cat…" at bounding box center [484, 229] width 968 height 459
type input "725"
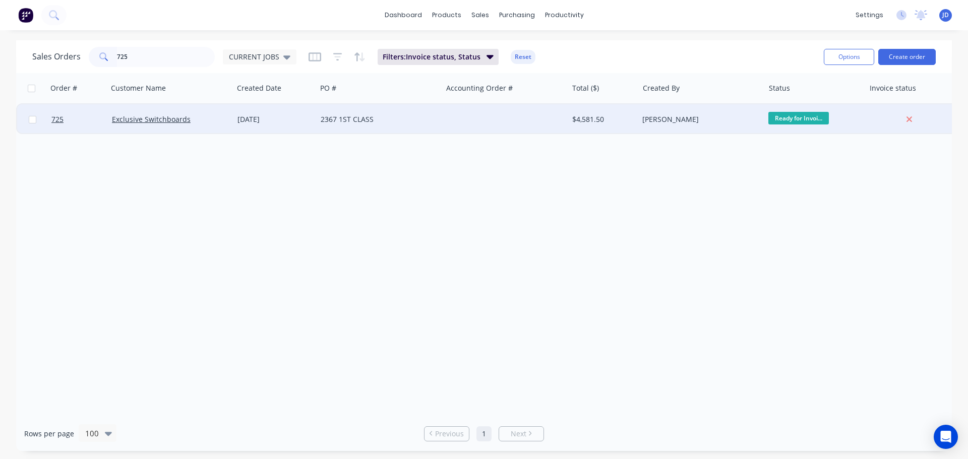
click at [540, 128] on div at bounding box center [505, 119] width 126 height 30
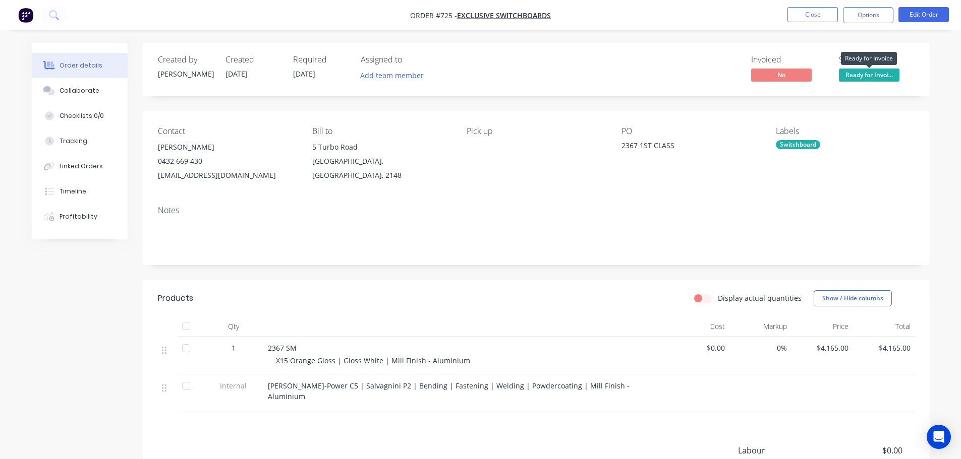
click at [870, 75] on span "Ready for Invoi..." at bounding box center [869, 75] width 61 height 13
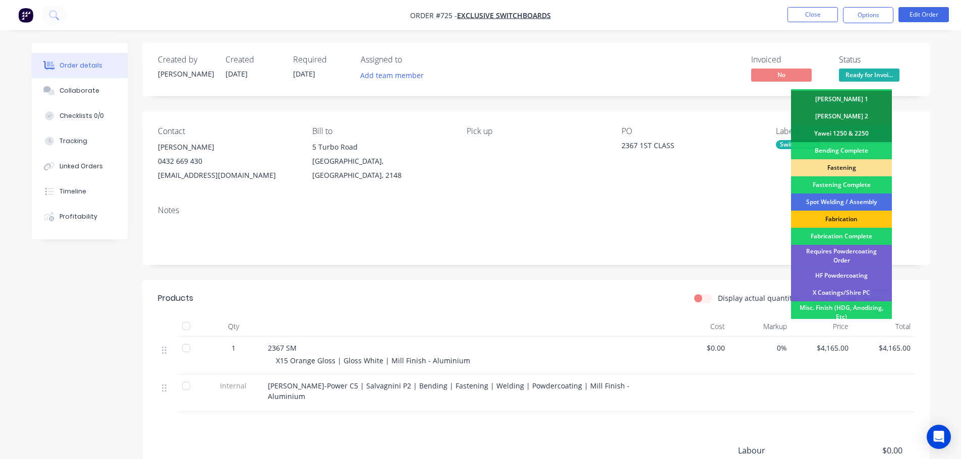
scroll to position [295, 0]
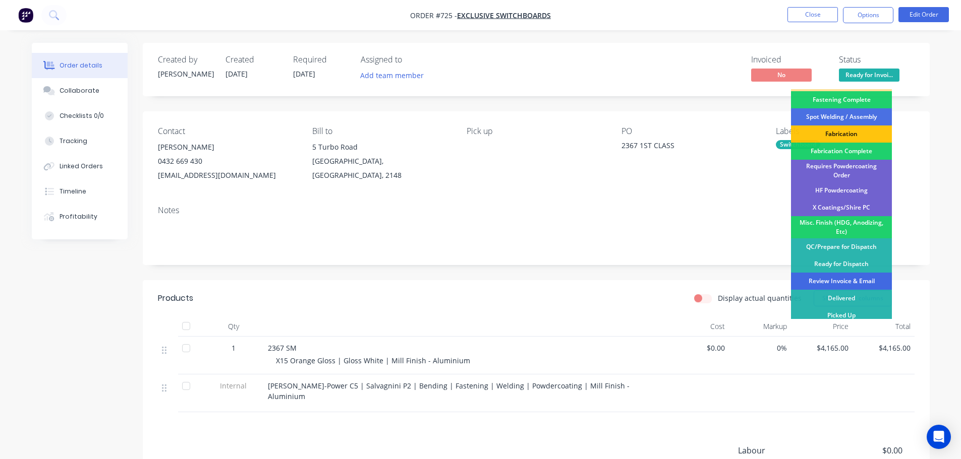
click at [870, 279] on div "Review Invoice & Email" at bounding box center [841, 281] width 101 height 17
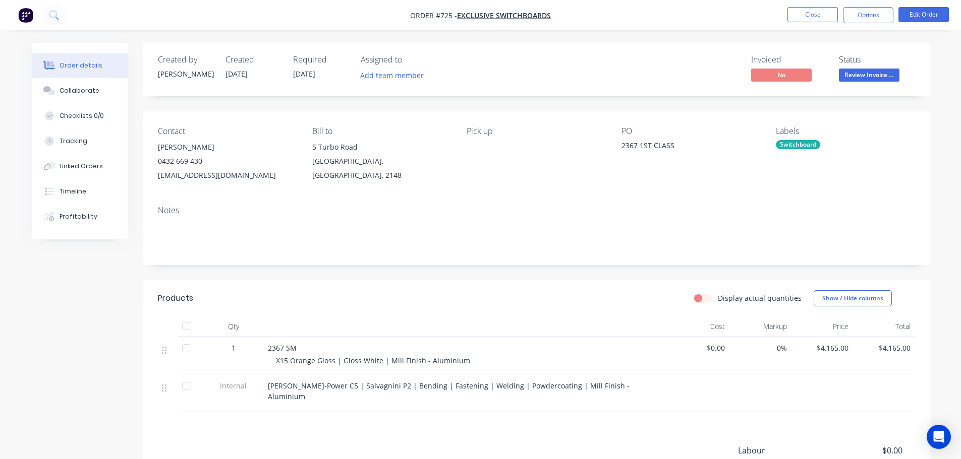
drag, startPoint x: 867, startPoint y: 18, endPoint x: 868, endPoint y: 26, distance: 8.2
click at [867, 19] on button "Options" at bounding box center [868, 15] width 50 height 16
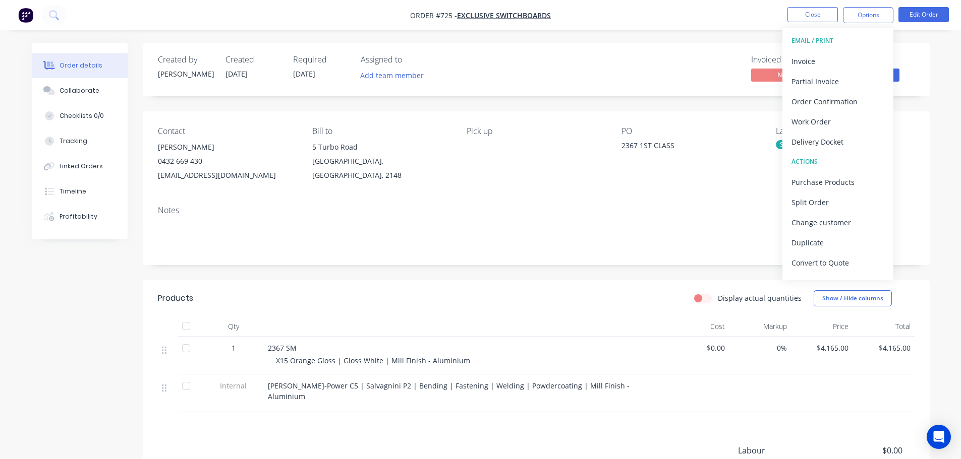
click at [815, 145] on div "Delivery Docket" at bounding box center [837, 142] width 93 height 15
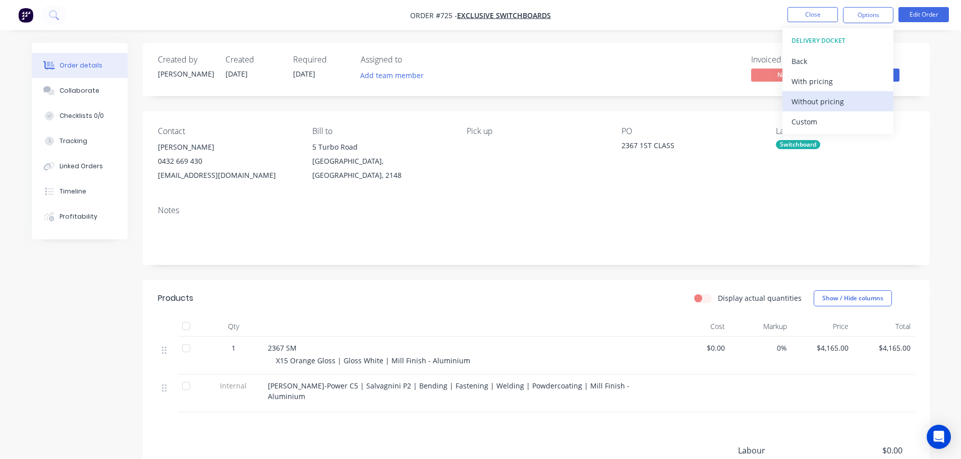
click at [834, 99] on div "Without pricing" at bounding box center [837, 101] width 93 height 15
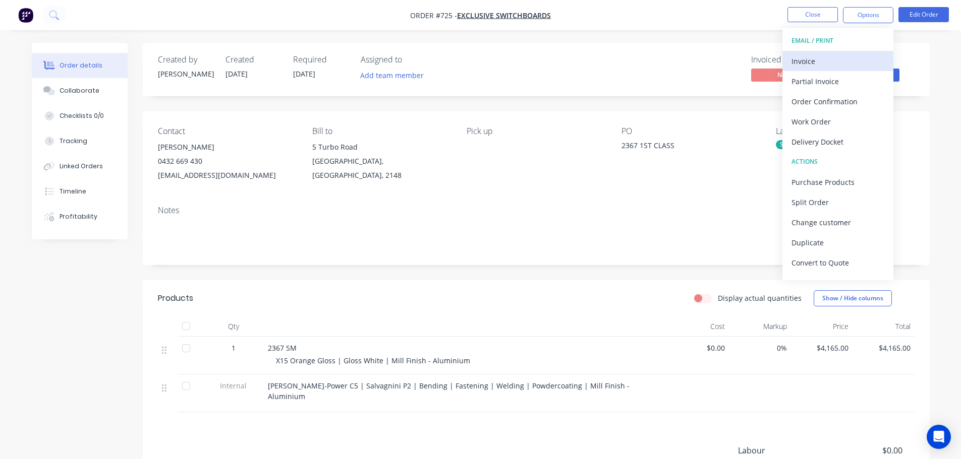
click at [858, 61] on div "Invoice" at bounding box center [837, 61] width 93 height 15
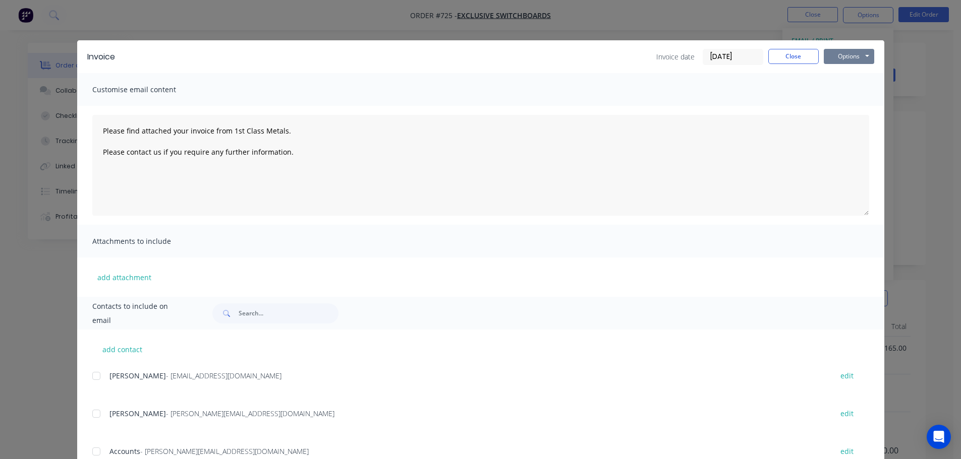
click at [854, 56] on button "Options" at bounding box center [849, 56] width 50 height 15
click at [853, 86] on button "Print" at bounding box center [856, 91] width 65 height 17
type textarea "Please find attached your invoice from 1st Class Metals. Please contact us if y…"
drag, startPoint x: 804, startPoint y: 54, endPoint x: 810, endPoint y: 41, distance: 14.4
click at [804, 53] on button "Close" at bounding box center [793, 56] width 50 height 15
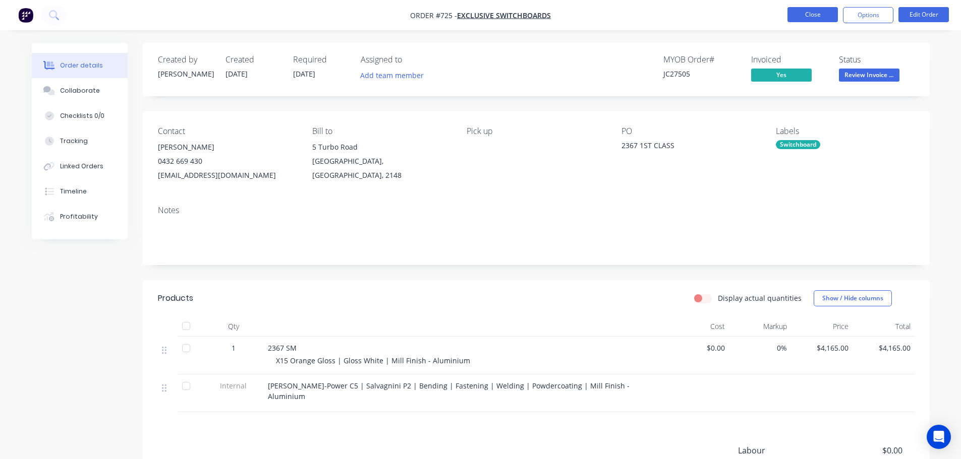
click at [822, 17] on button "Close" at bounding box center [812, 14] width 50 height 15
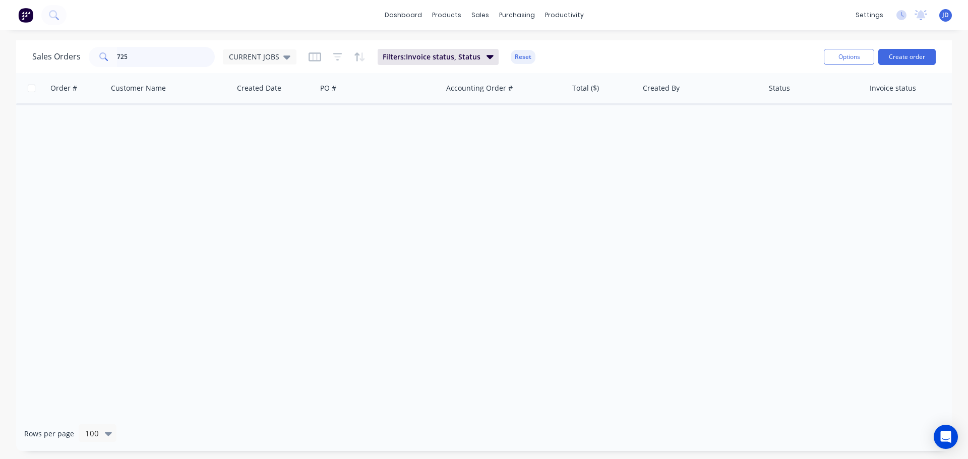
drag, startPoint x: 187, startPoint y: 61, endPoint x: 0, endPoint y: 30, distance: 189.6
click at [0, 31] on div "dashboard products sales purchasing productivity dashboard products Product Cat…" at bounding box center [484, 229] width 968 height 459
type input "721"
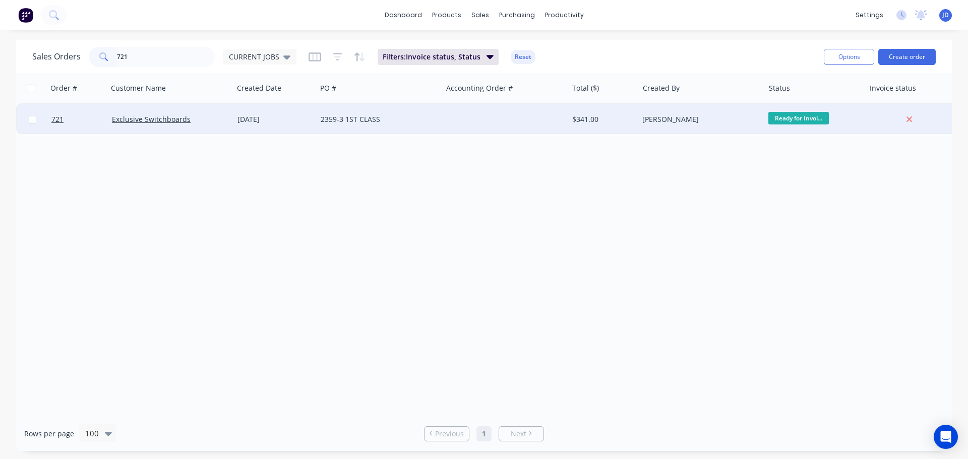
click at [468, 118] on div at bounding box center [505, 119] width 126 height 30
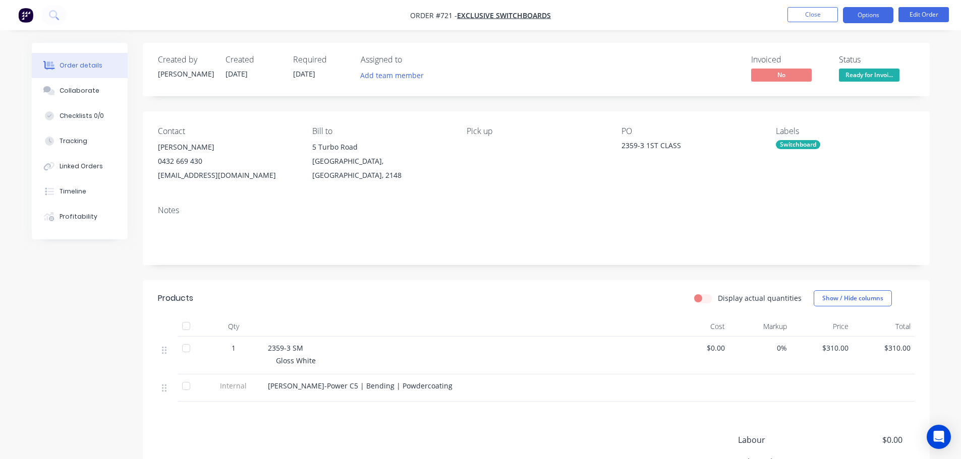
click at [871, 16] on button "Options" at bounding box center [868, 15] width 50 height 16
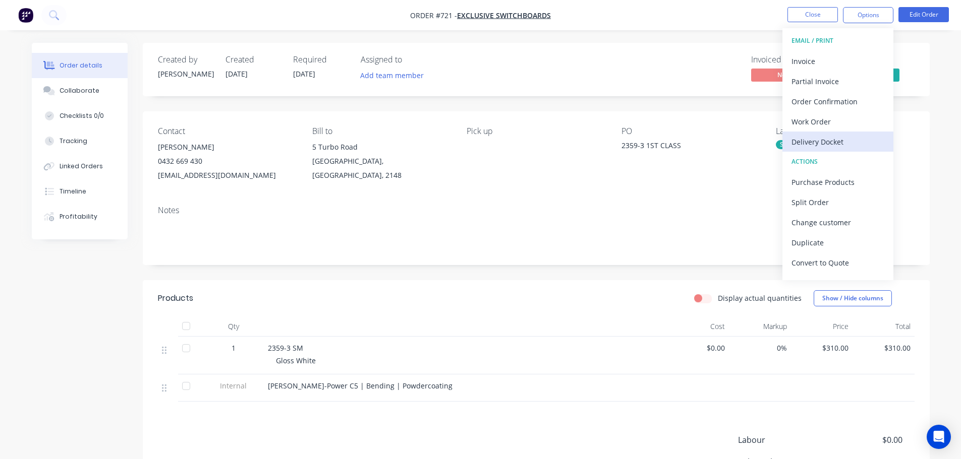
click at [834, 145] on div "Delivery Docket" at bounding box center [837, 142] width 93 height 15
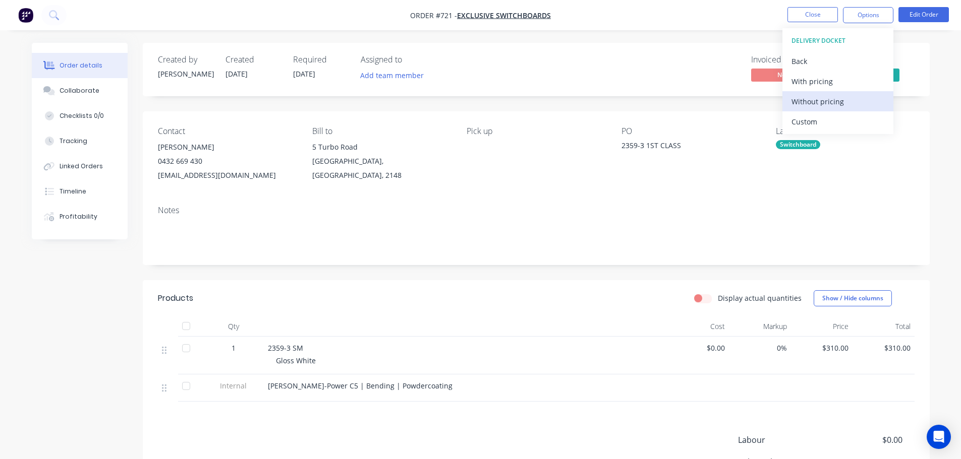
click at [826, 103] on div "Without pricing" at bounding box center [837, 101] width 93 height 15
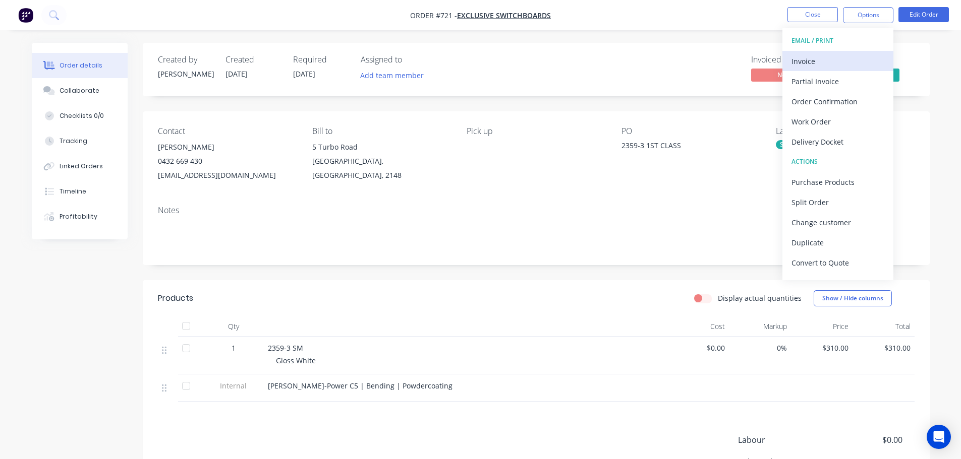
click at [856, 55] on div "Invoice" at bounding box center [837, 61] width 93 height 15
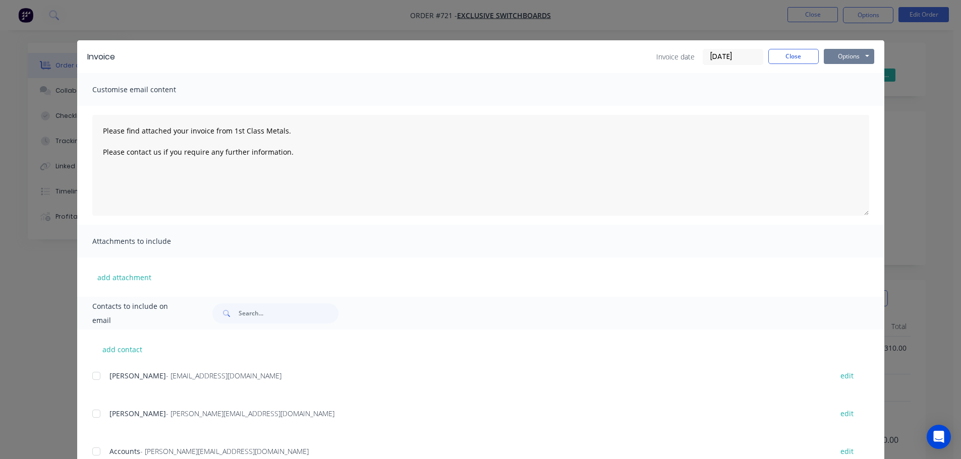
click at [855, 54] on button "Options" at bounding box center [849, 56] width 50 height 15
click at [860, 88] on button "Print" at bounding box center [856, 91] width 65 height 17
type textarea "Please find attached your invoice from 1st Class Metals. Please contact us if y…"
click at [795, 55] on button "Close" at bounding box center [793, 56] width 50 height 15
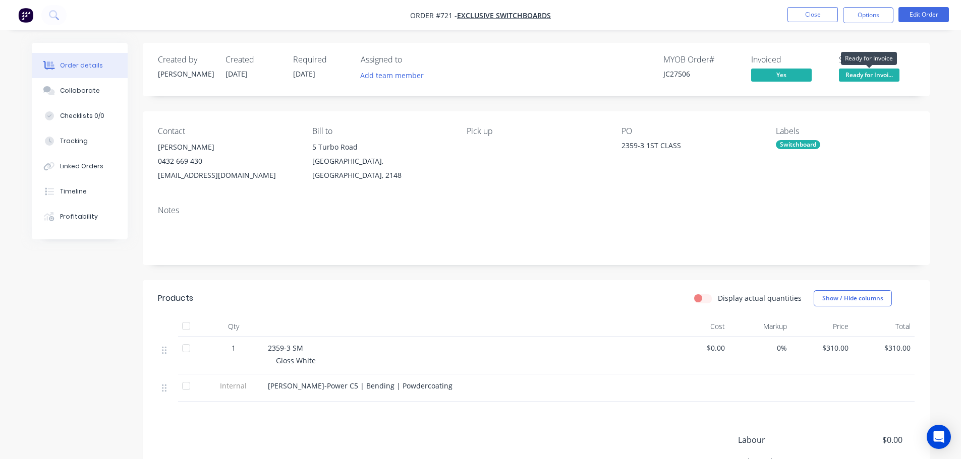
click at [876, 70] on span "Ready for Invoi..." at bounding box center [869, 75] width 61 height 13
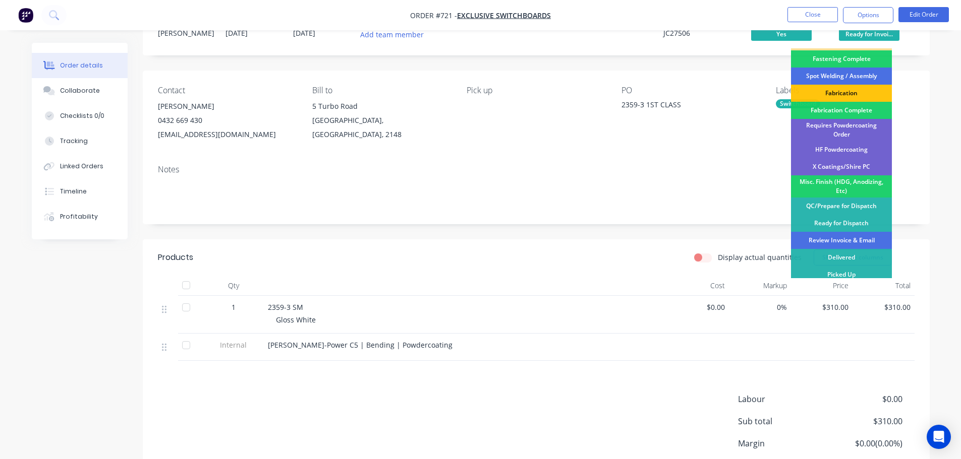
scroll to position [122, 0]
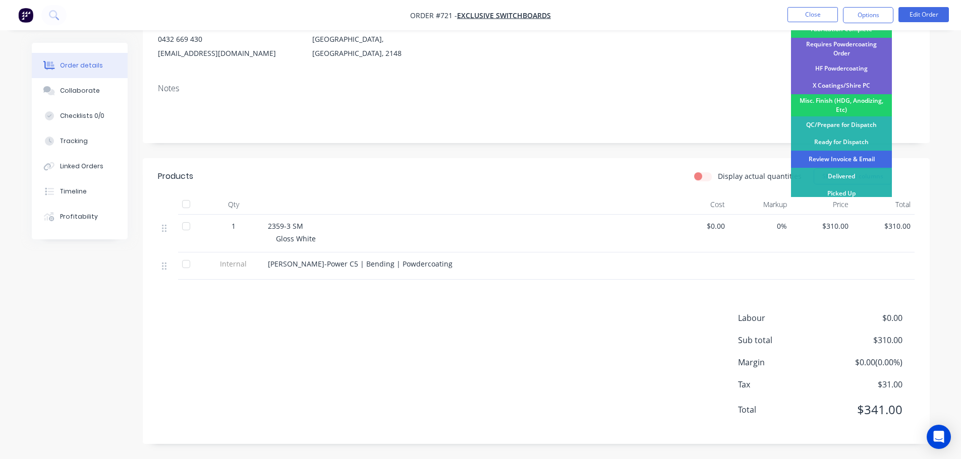
click at [866, 151] on div "Review Invoice & Email" at bounding box center [841, 159] width 101 height 17
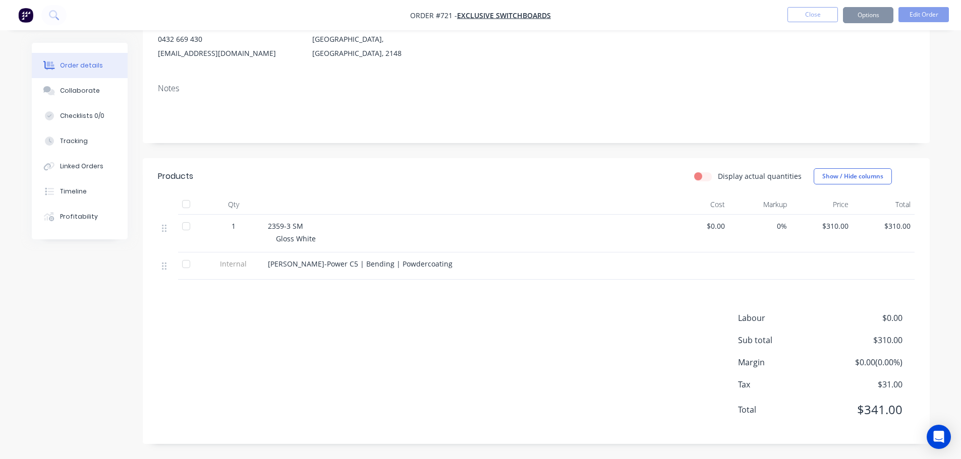
scroll to position [0, 0]
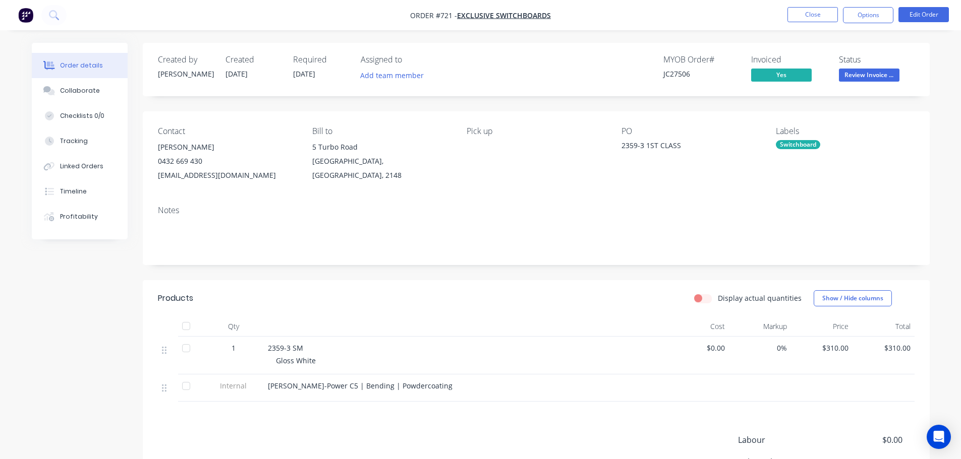
click at [815, 5] on nav "Order #721 - Exclusive Switchboards Close Options Edit Order" at bounding box center [480, 15] width 961 height 30
click at [817, 8] on button "Close" at bounding box center [812, 14] width 50 height 15
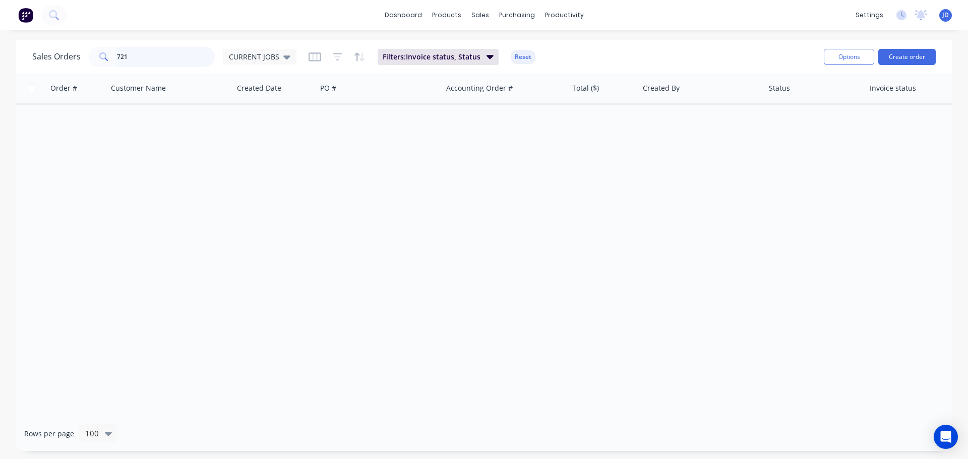
drag, startPoint x: 140, startPoint y: 57, endPoint x: 0, endPoint y: 1, distance: 151.1
click at [0, 36] on div "dashboard products sales purchasing productivity dashboard products Product Cat…" at bounding box center [484, 229] width 968 height 459
type input "726"
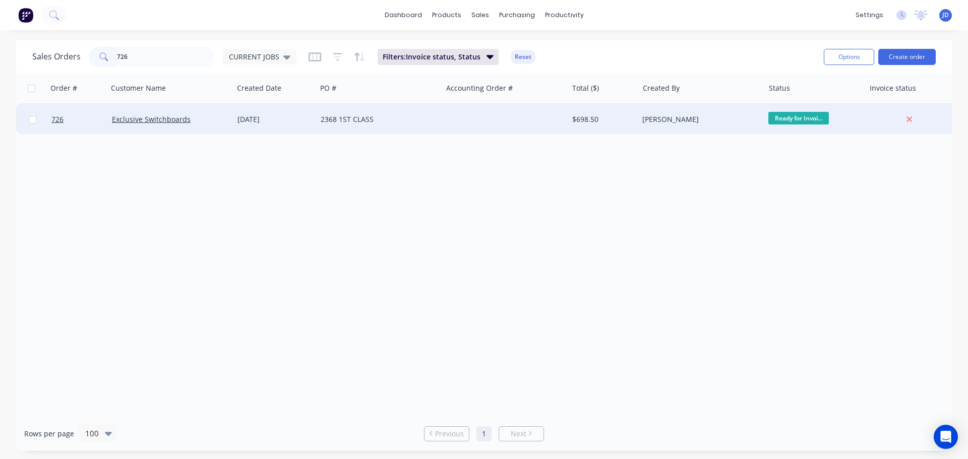
click at [350, 128] on div "2368 1ST CLASS" at bounding box center [380, 119] width 126 height 30
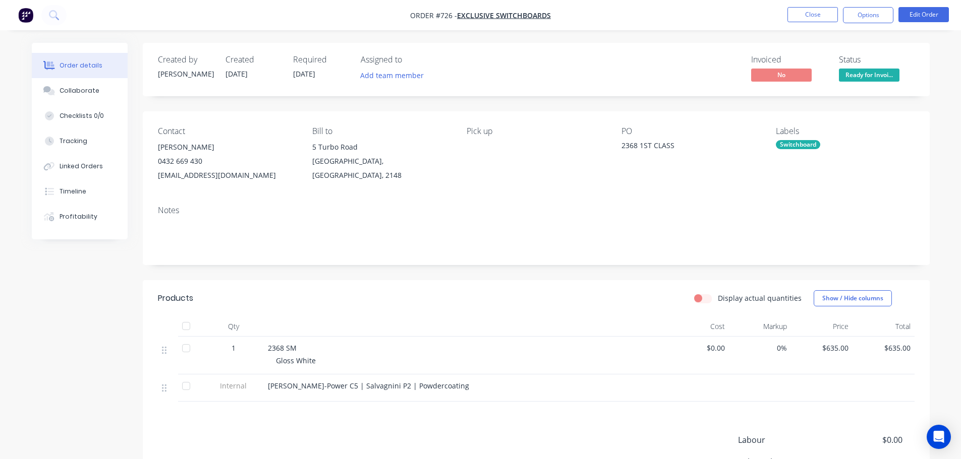
click at [870, 71] on span "Ready for Invoi..." at bounding box center [869, 75] width 61 height 13
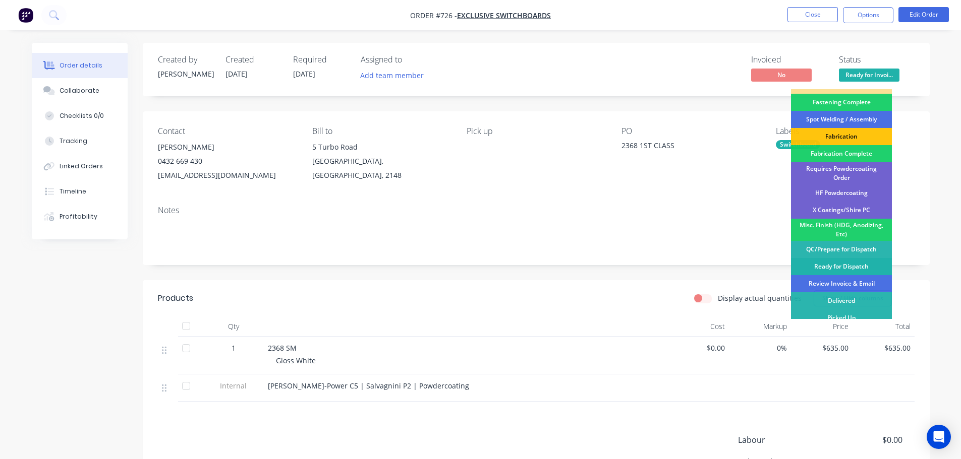
scroll to position [295, 0]
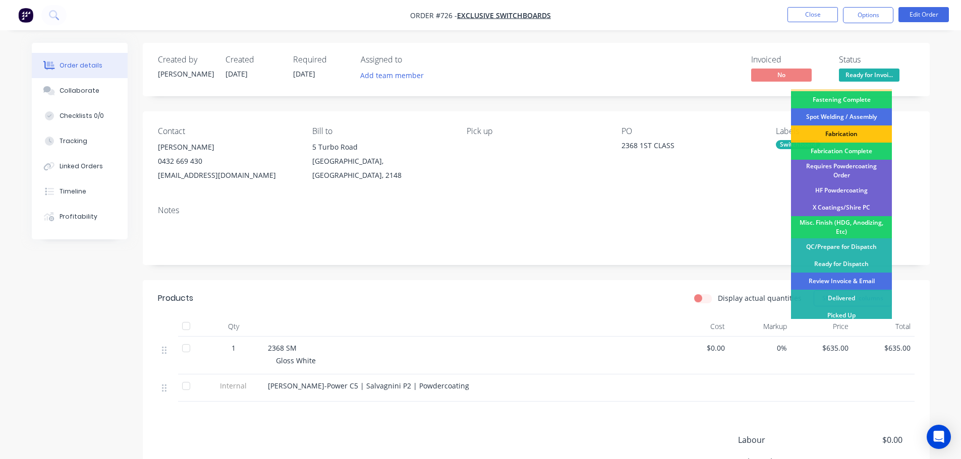
click at [839, 277] on div "Review Invoice & Email" at bounding box center [841, 281] width 101 height 17
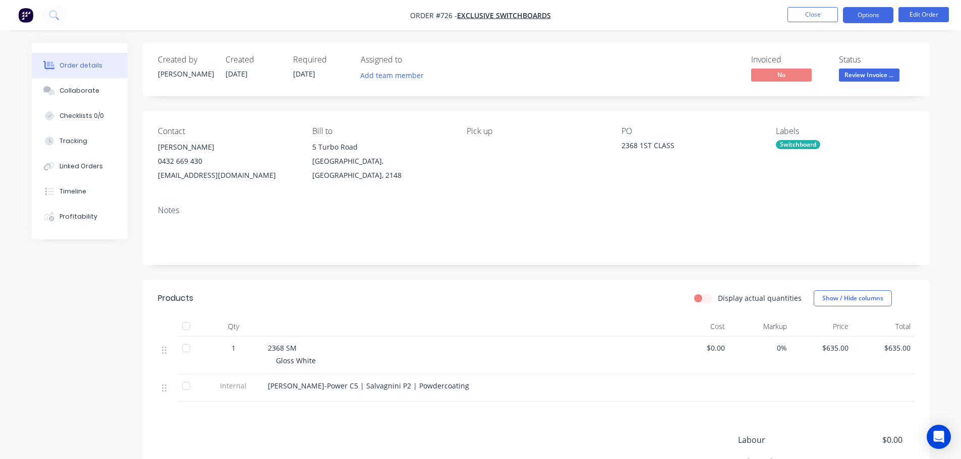
click at [856, 14] on button "Options" at bounding box center [868, 15] width 50 height 16
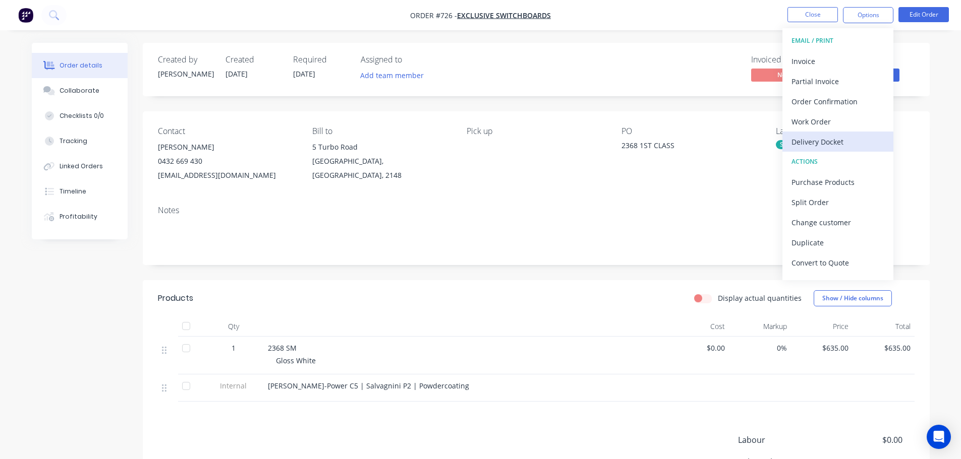
click at [839, 141] on div "Delivery Docket" at bounding box center [837, 142] width 93 height 15
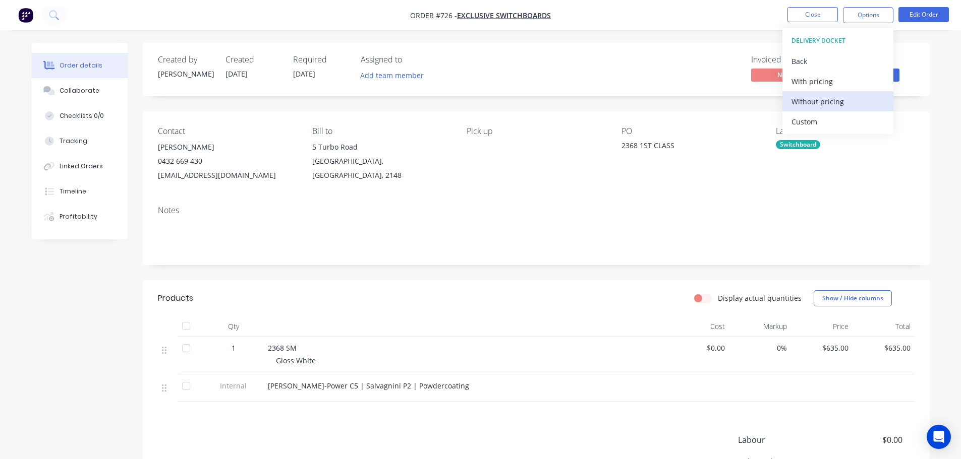
click at [836, 104] on div "Without pricing" at bounding box center [837, 101] width 93 height 15
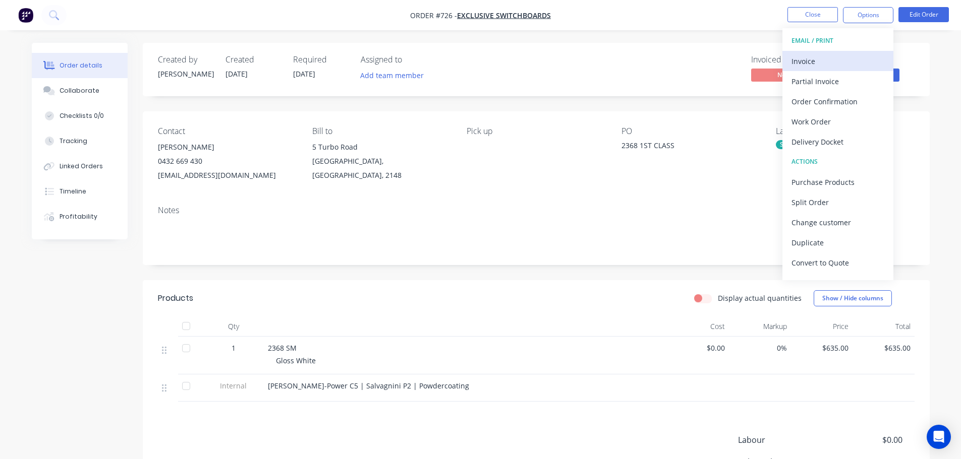
click at [858, 65] on div "Invoice" at bounding box center [837, 61] width 93 height 15
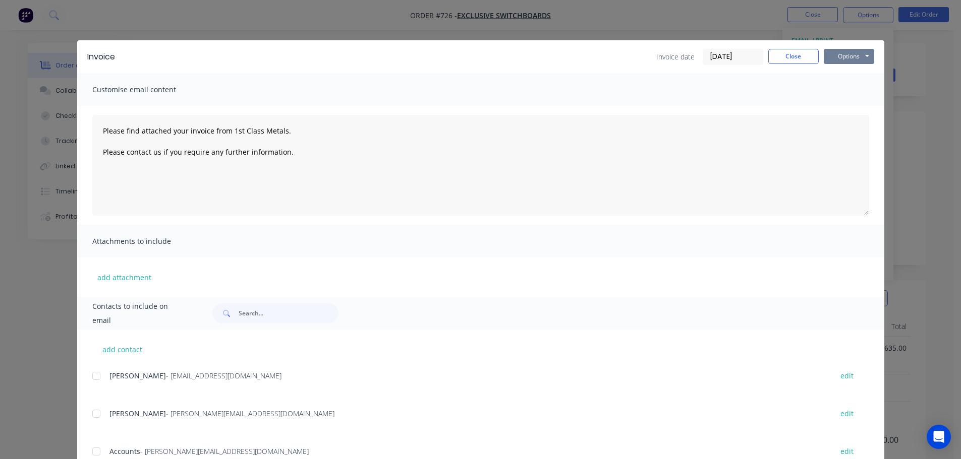
click at [861, 51] on button "Options" at bounding box center [849, 56] width 50 height 15
click at [861, 84] on button "Print" at bounding box center [856, 91] width 65 height 17
type textarea "Please find attached your invoice from 1st Class Metals. Please contact us if y…"
click at [788, 53] on button "Close" at bounding box center [793, 56] width 50 height 15
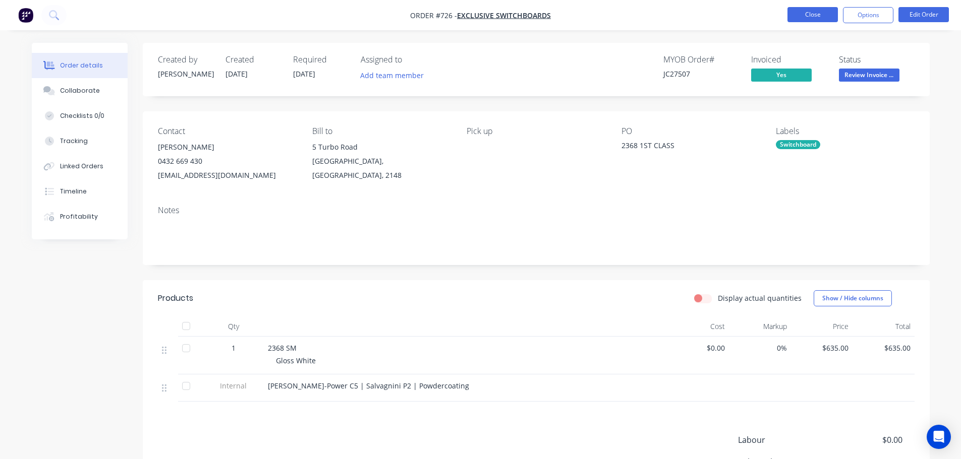
click at [801, 18] on button "Close" at bounding box center [812, 14] width 50 height 15
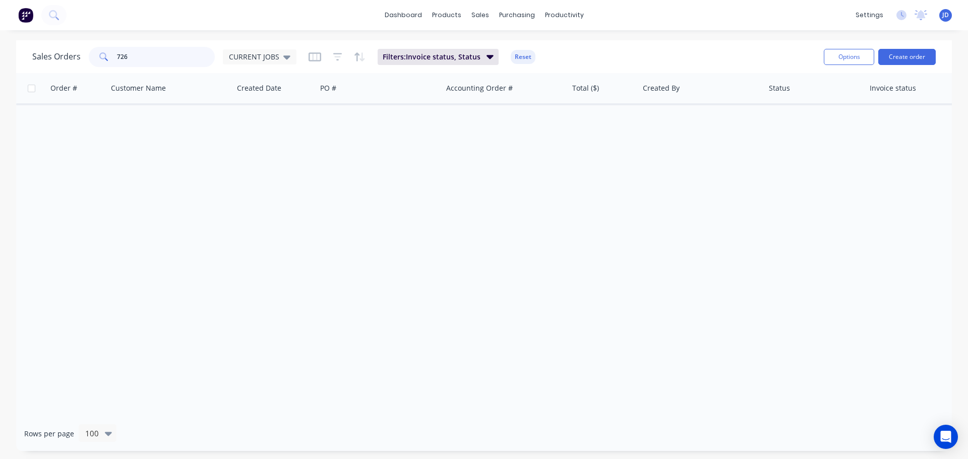
drag, startPoint x: 178, startPoint y: 57, endPoint x: 6, endPoint y: 12, distance: 178.0
click at [0, 41] on div "Sales Orders 726 CURRENT JOBS Filters: Invoice status, Status Reset Options Cre…" at bounding box center [484, 245] width 968 height 411
type input "731"
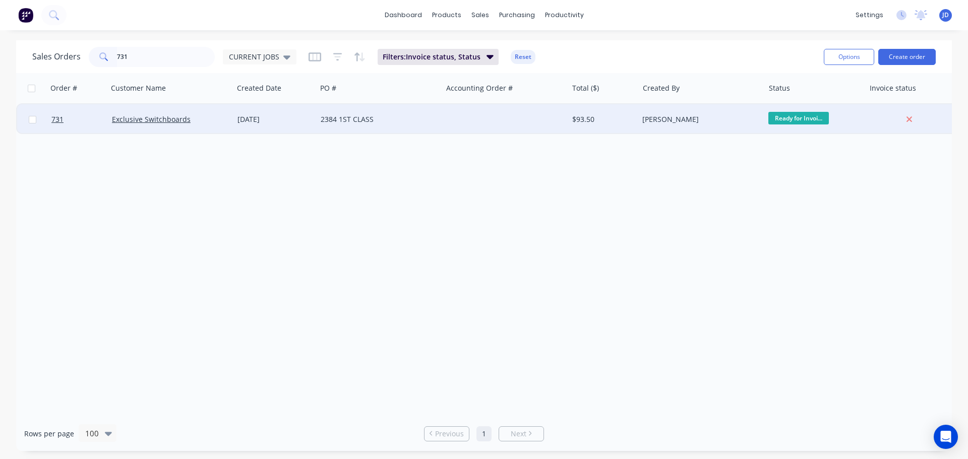
click at [513, 120] on div at bounding box center [505, 119] width 126 height 30
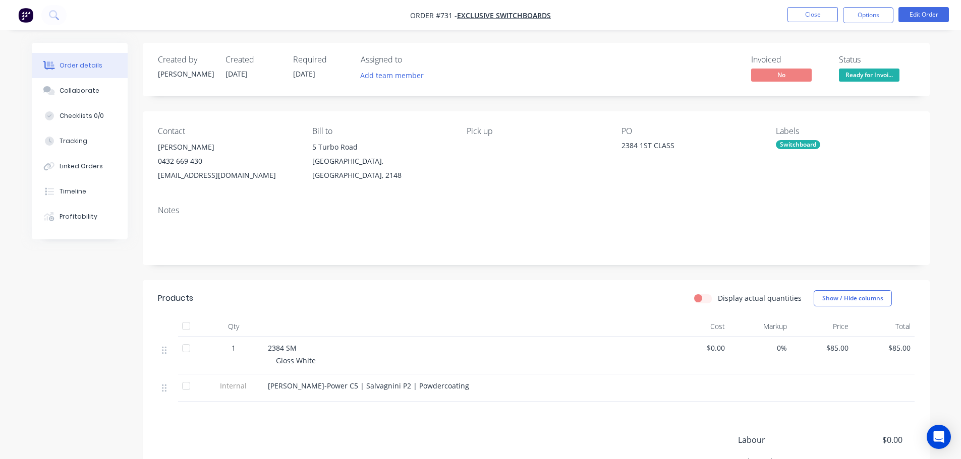
click at [869, 66] on span at bounding box center [869, 66] width 7 height 3
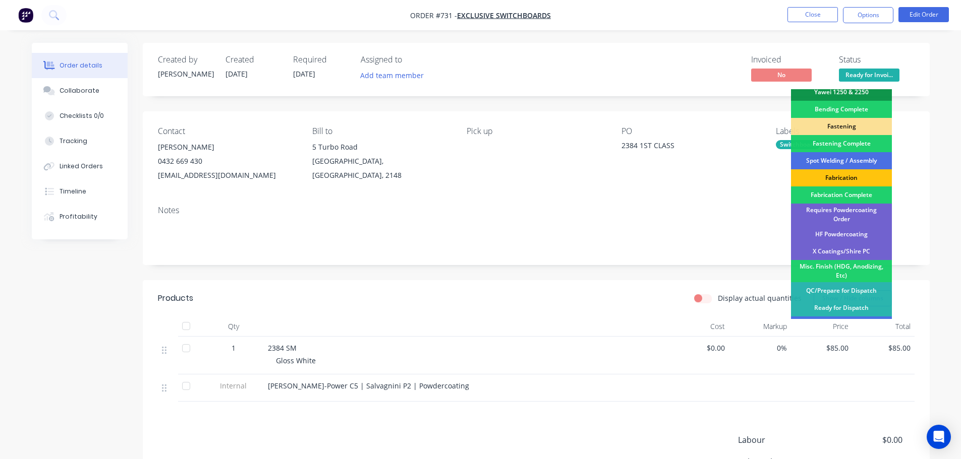
scroll to position [295, 0]
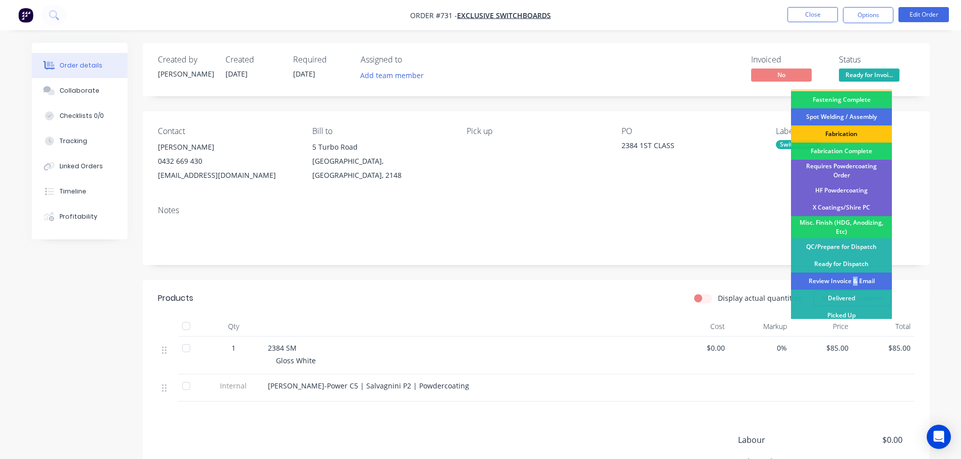
click at [856, 273] on div "Review Invoice & Email" at bounding box center [841, 281] width 101 height 17
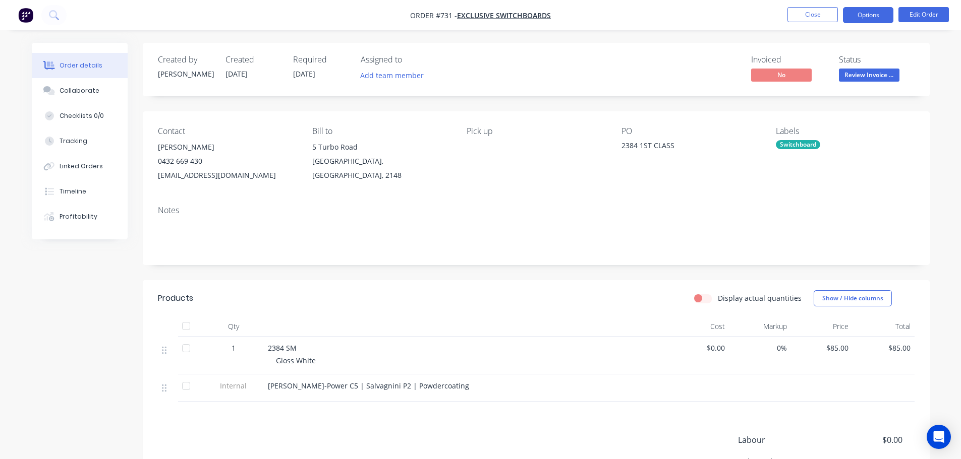
click at [868, 14] on button "Options" at bounding box center [868, 15] width 50 height 16
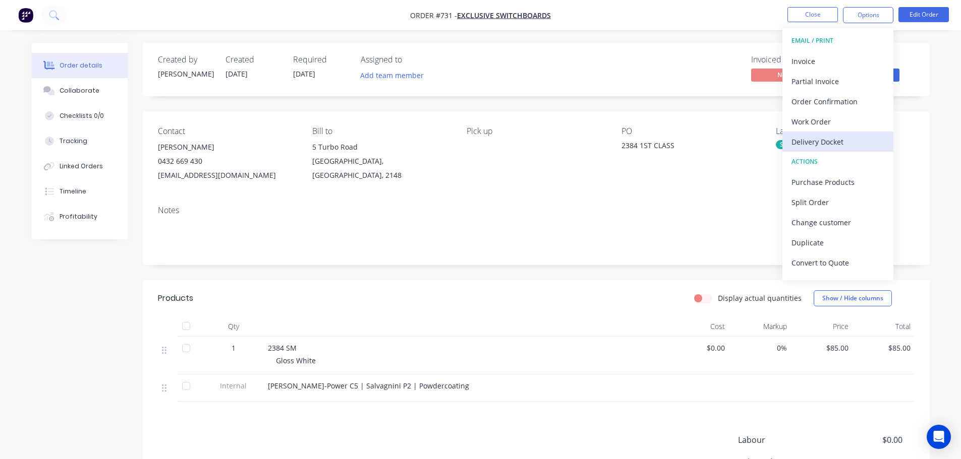
click at [835, 140] on div "Delivery Docket" at bounding box center [837, 142] width 93 height 15
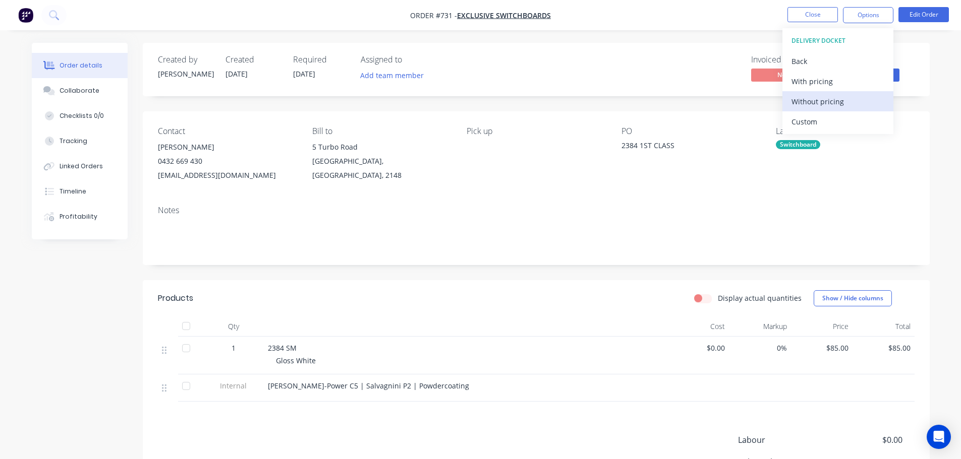
click at [833, 104] on div "Without pricing" at bounding box center [837, 101] width 93 height 15
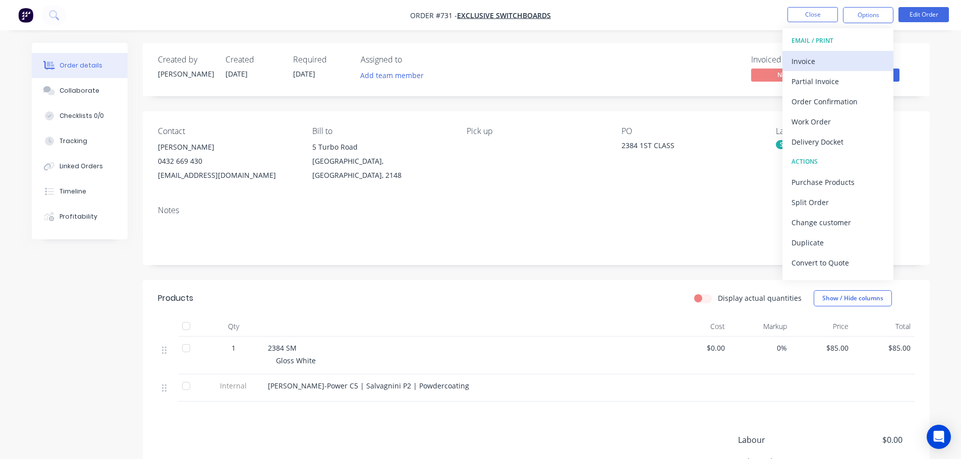
click at [835, 61] on div "Invoice" at bounding box center [837, 61] width 93 height 15
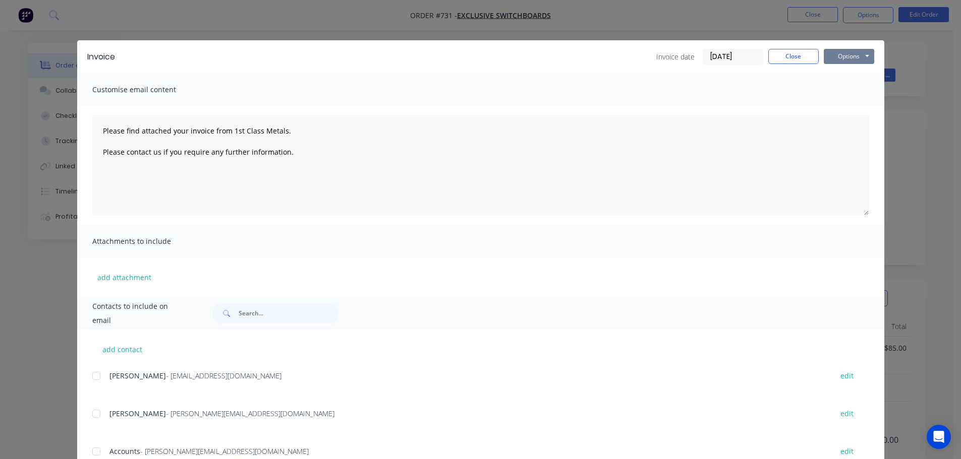
click at [845, 57] on button "Options" at bounding box center [849, 56] width 50 height 15
click at [849, 92] on button "Print" at bounding box center [856, 91] width 65 height 17
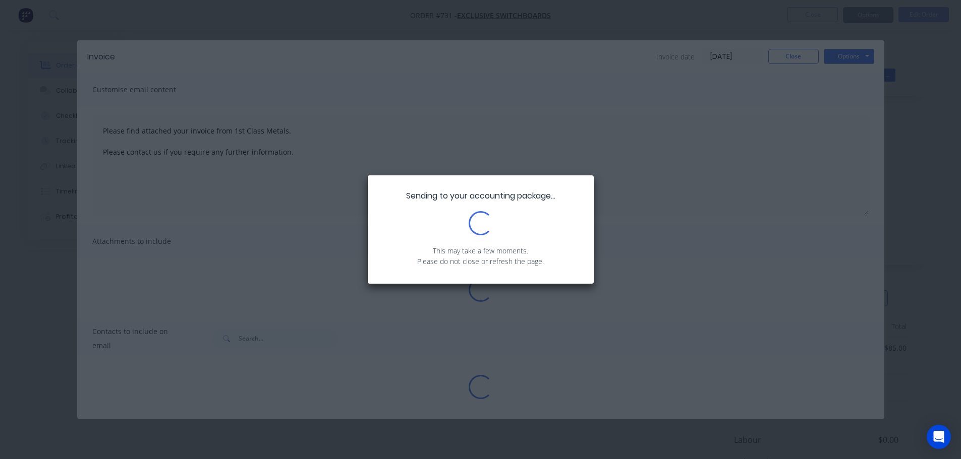
type textarea "Please find attached your invoice from 1st Class Metals. Please contact us if y…"
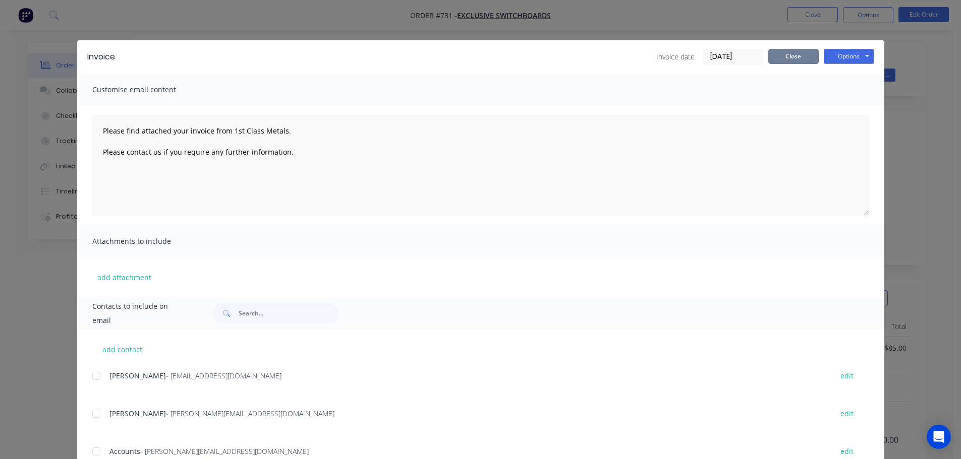
drag, startPoint x: 792, startPoint y: 54, endPoint x: 806, endPoint y: 37, distance: 22.2
click at [791, 56] on button "Close" at bounding box center [793, 56] width 50 height 15
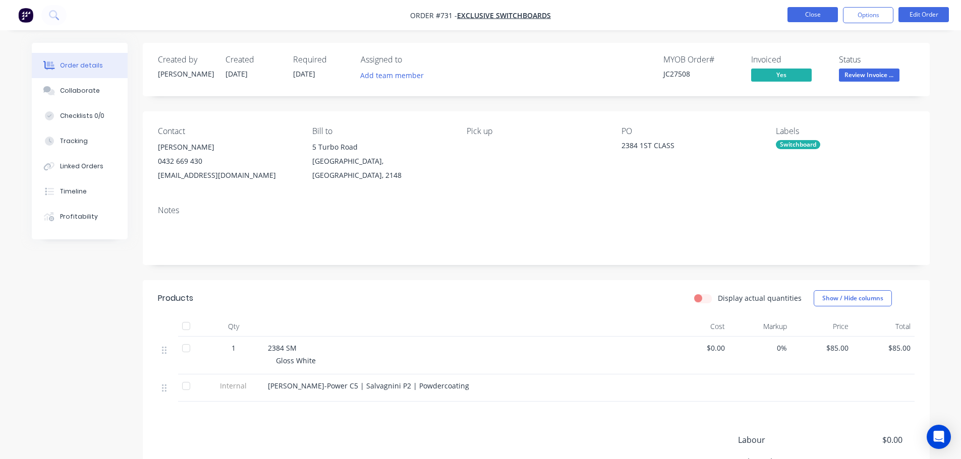
click at [820, 9] on button "Close" at bounding box center [812, 14] width 50 height 15
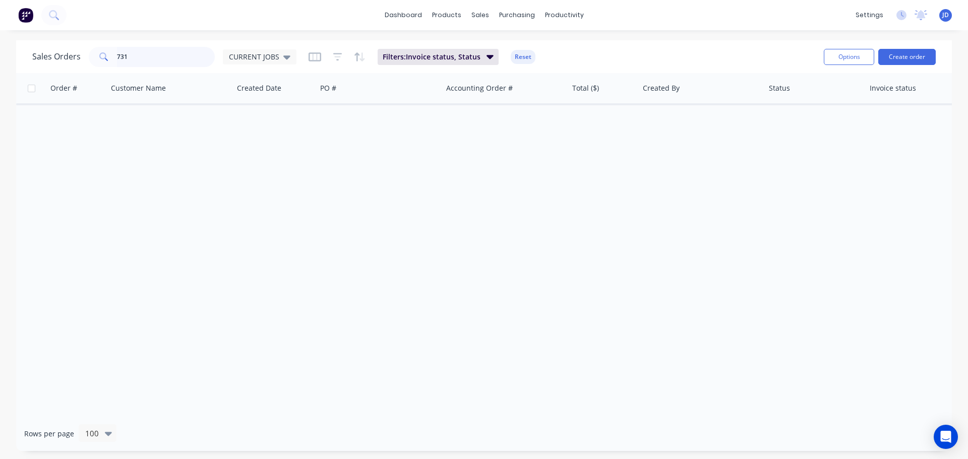
drag, startPoint x: 85, startPoint y: 52, endPoint x: 0, endPoint y: 8, distance: 95.9
click at [0, 32] on div "dashboard products sales purchasing productivity dashboard products Product Cat…" at bounding box center [484, 229] width 968 height 459
type input "697"
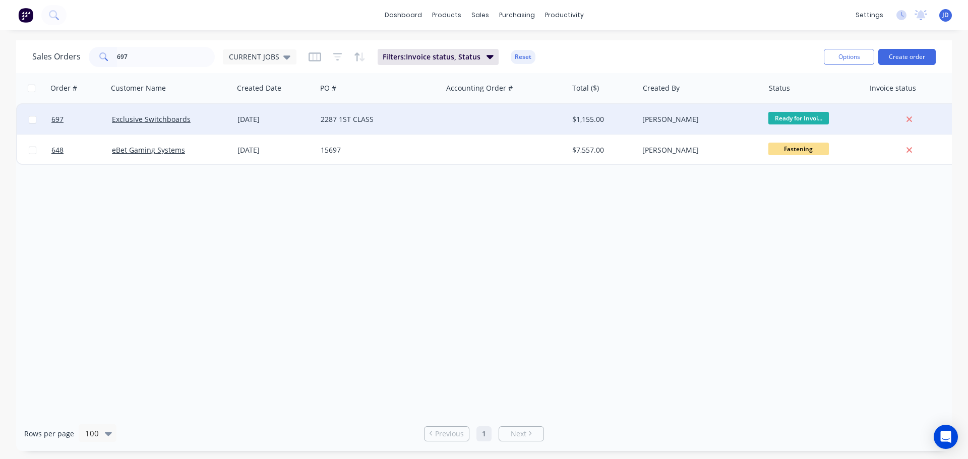
click at [428, 122] on div "2287 1ST CLASS" at bounding box center [377, 119] width 112 height 10
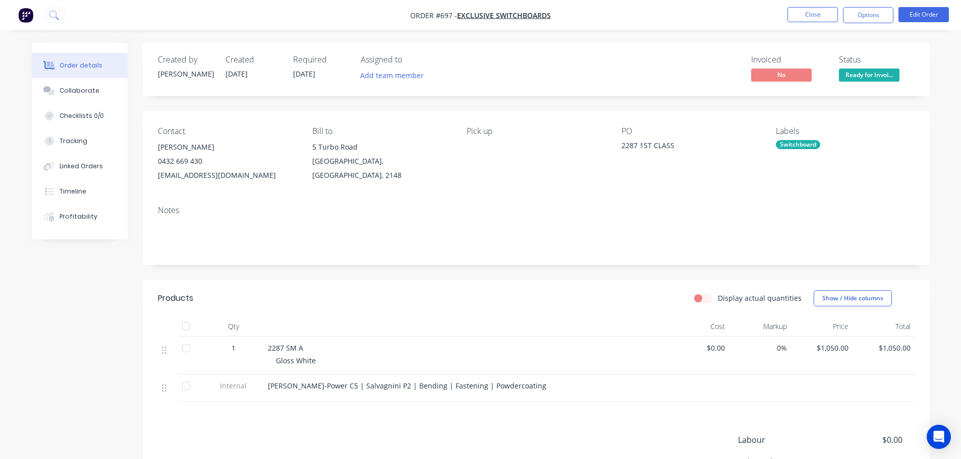
click at [838, 83] on div "Invoiced No Status Ready for Invoi..." at bounding box center [687, 69] width 453 height 29
click at [857, 73] on span "Ready for Invoi..." at bounding box center [869, 75] width 61 height 13
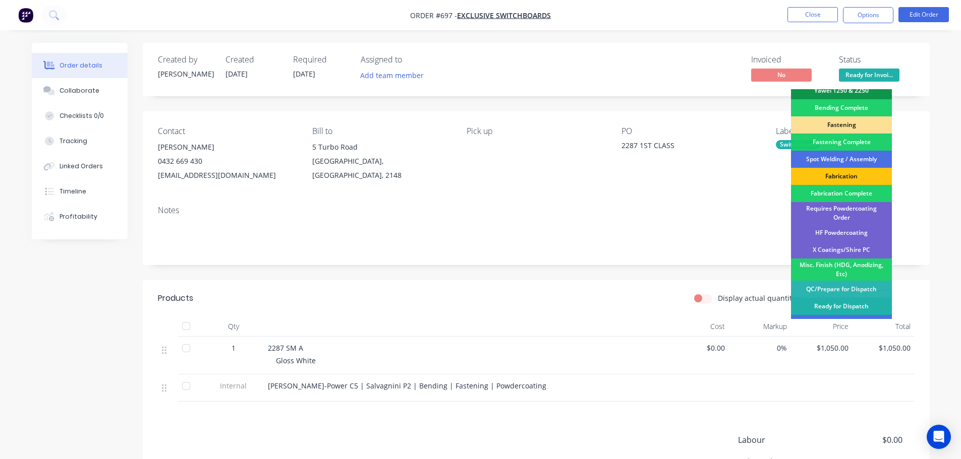
scroll to position [295, 0]
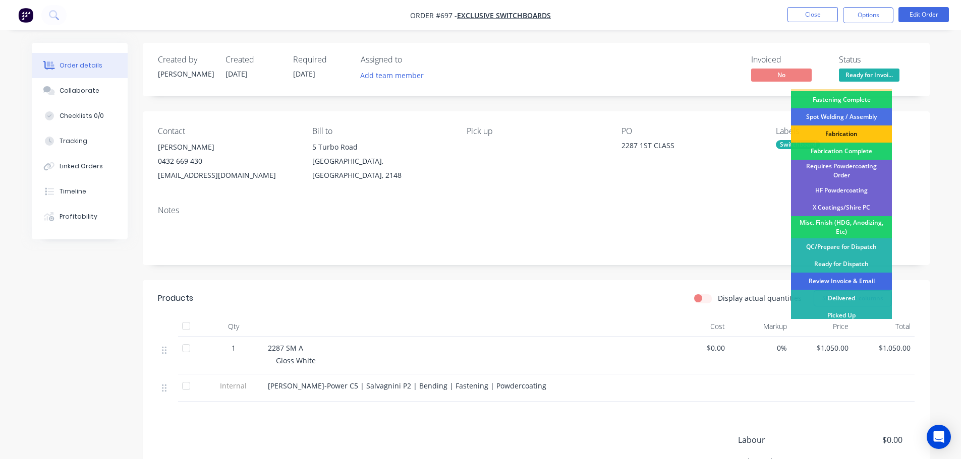
click at [846, 278] on div "Review Invoice & Email" at bounding box center [841, 281] width 101 height 17
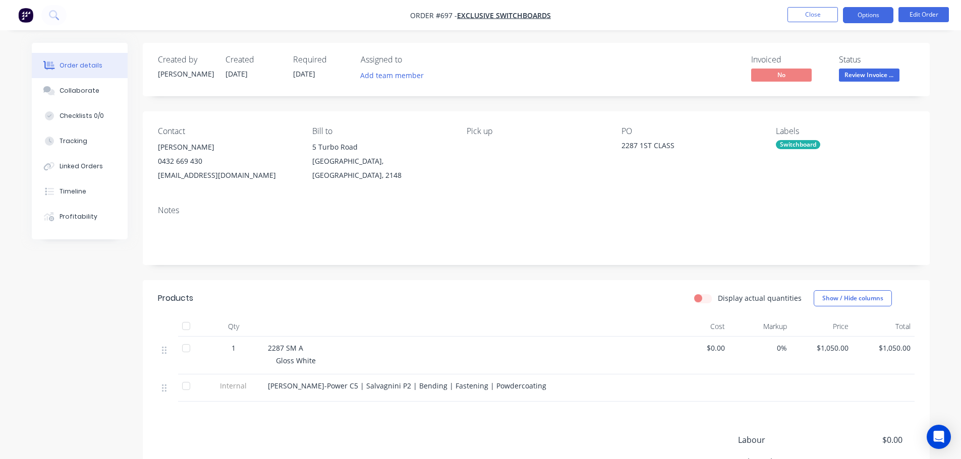
click at [861, 15] on button "Options" at bounding box center [868, 15] width 50 height 16
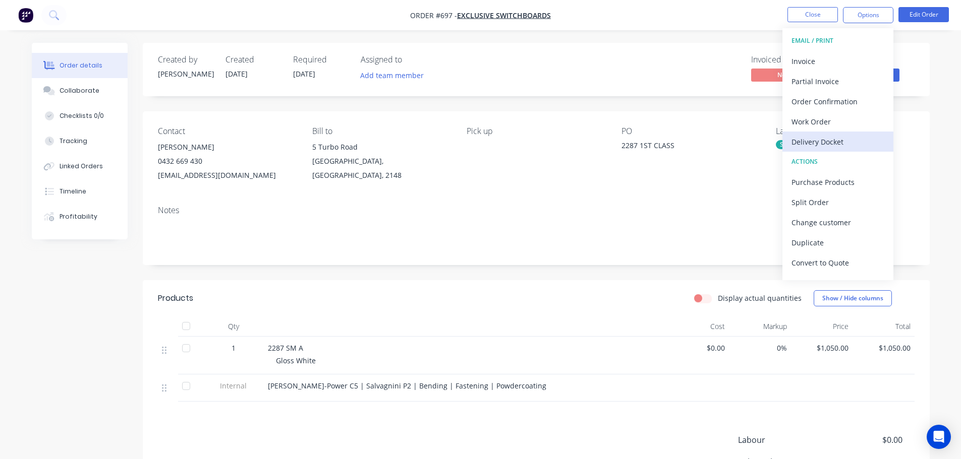
click at [849, 141] on div "Delivery Docket" at bounding box center [837, 142] width 93 height 15
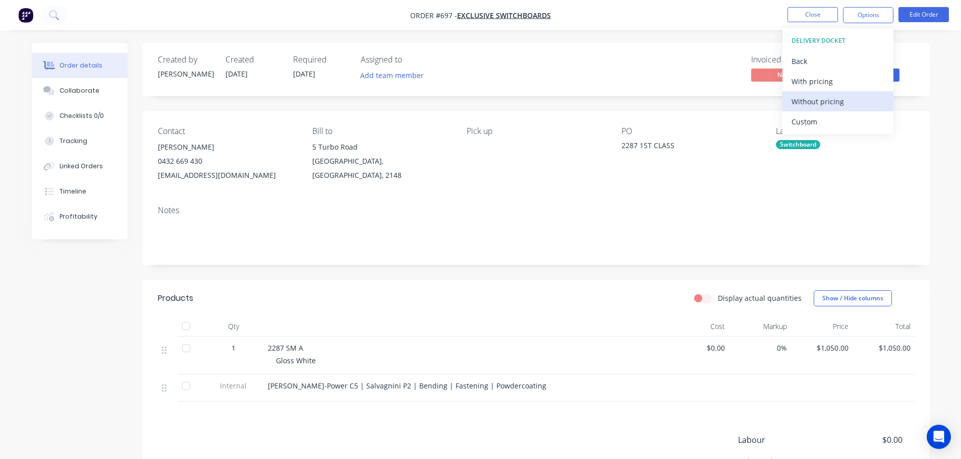
click at [842, 98] on div "Without pricing" at bounding box center [837, 101] width 93 height 15
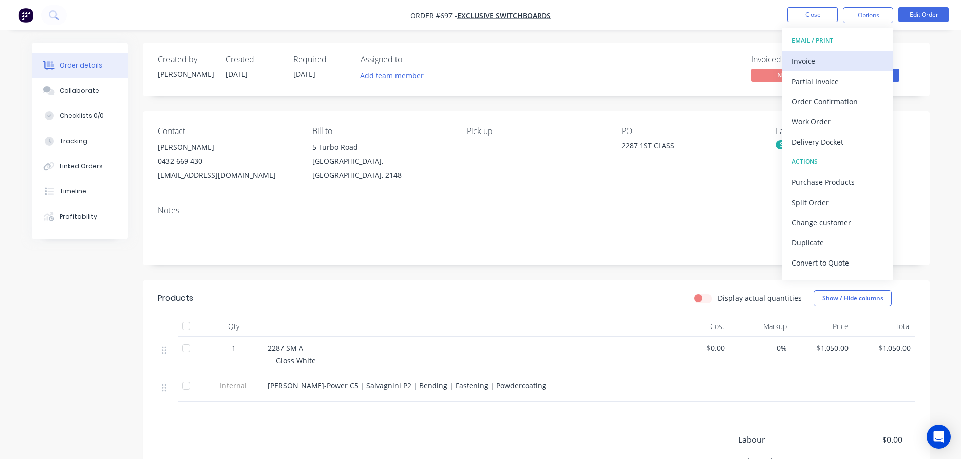
click at [809, 67] on div "Invoice" at bounding box center [837, 61] width 93 height 15
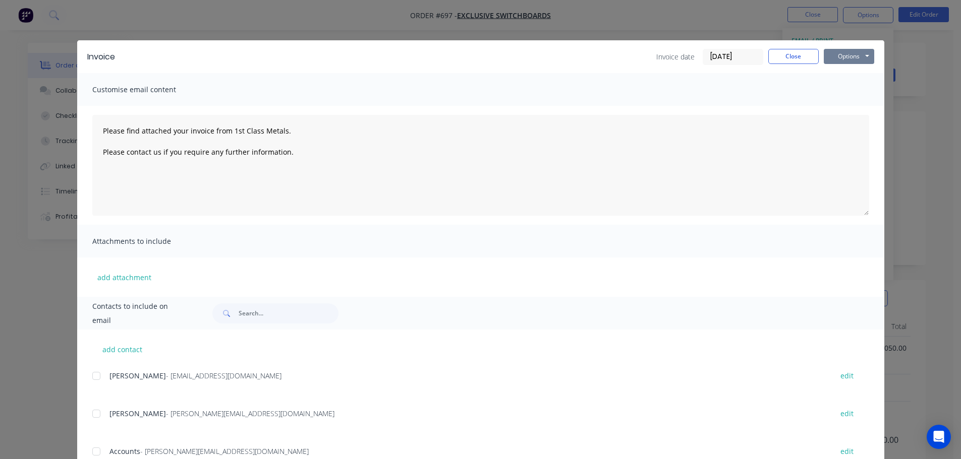
click at [849, 59] on button "Options" at bounding box center [849, 56] width 50 height 15
click at [852, 93] on button "Print" at bounding box center [856, 91] width 65 height 17
type textarea "Please find attached your invoice from 1st Class Metals. Please contact us if y…"
click at [784, 54] on button "Close" at bounding box center [793, 56] width 50 height 15
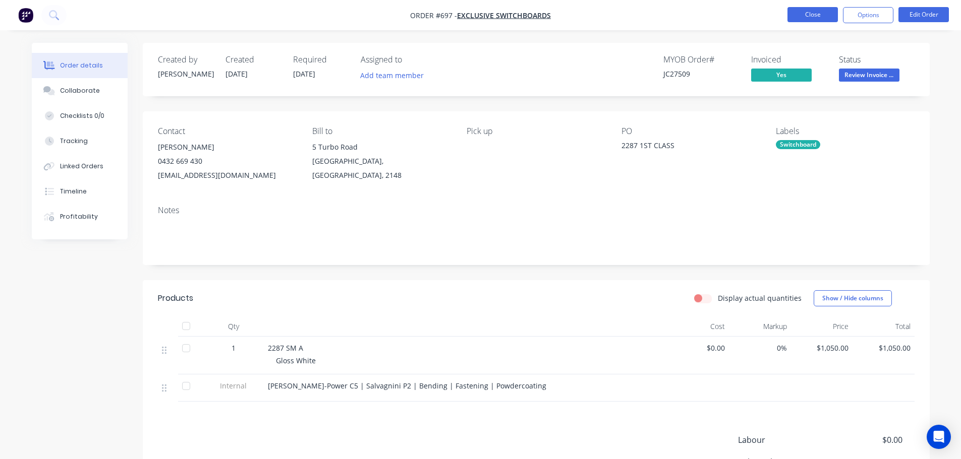
click at [813, 19] on button "Close" at bounding box center [812, 14] width 50 height 15
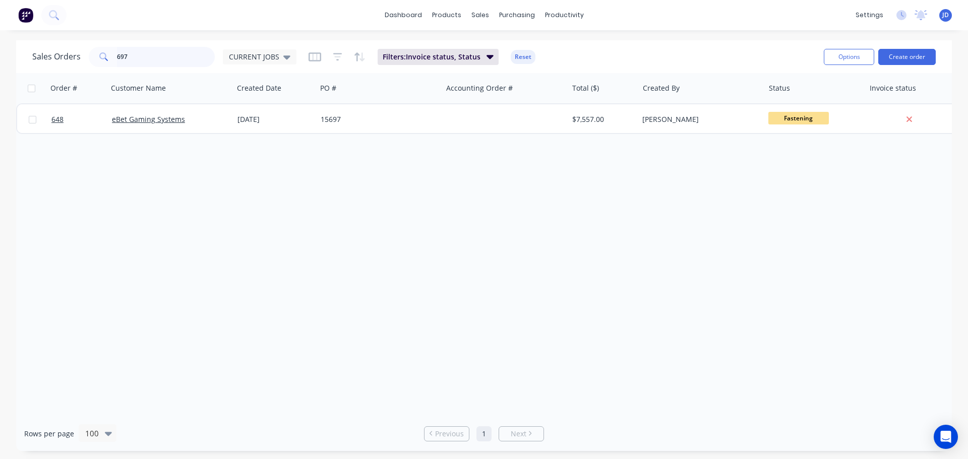
click at [0, 49] on div "Sales Orders 697 CURRENT JOBS Filters: Invoice status, Status Reset Options Cre…" at bounding box center [484, 245] width 968 height 411
type input "717"
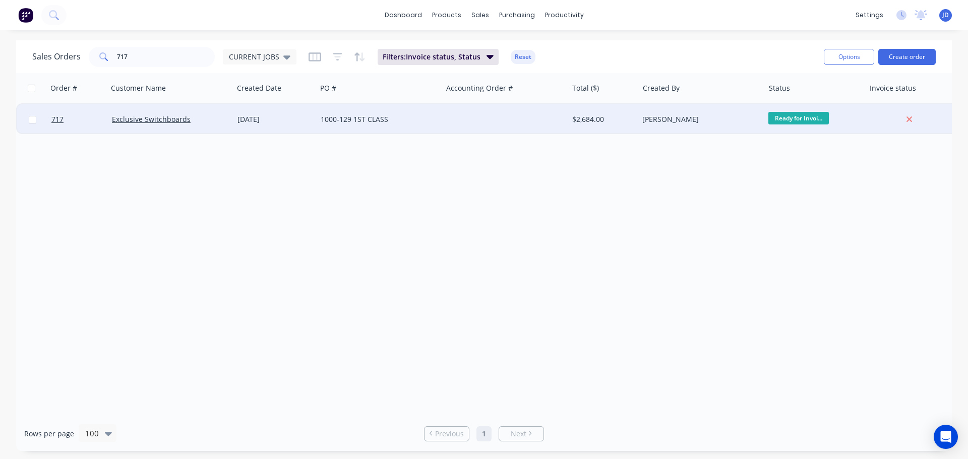
click at [411, 121] on div "1000-129 1ST CLASS" at bounding box center [377, 119] width 112 height 10
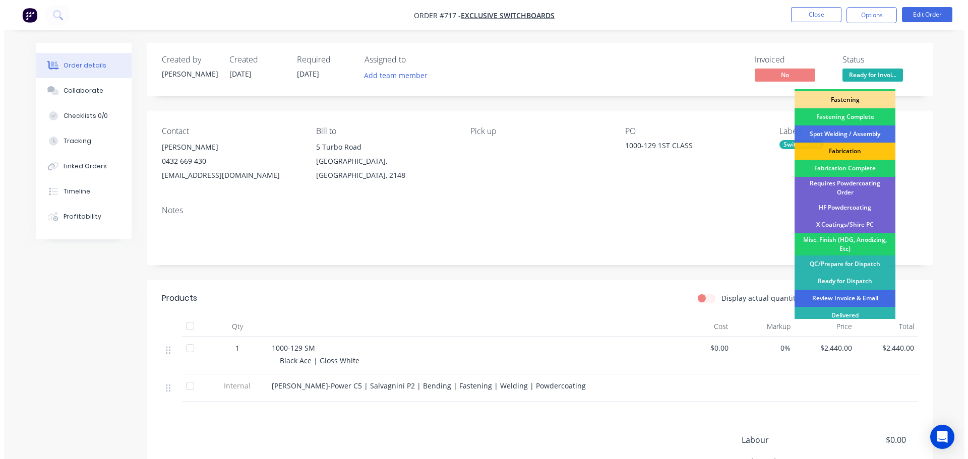
scroll to position [295, 0]
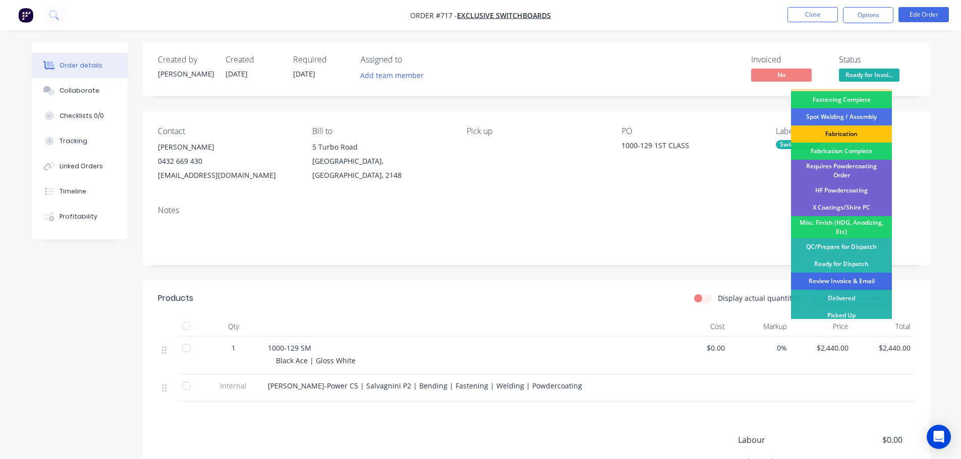
click at [850, 277] on div "Review Invoice & Email" at bounding box center [841, 281] width 101 height 17
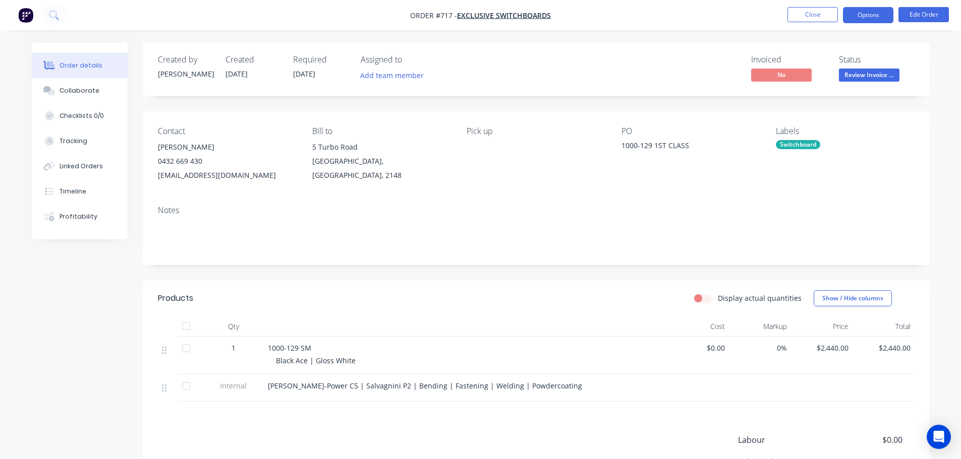
click at [859, 13] on button "Options" at bounding box center [868, 15] width 50 height 16
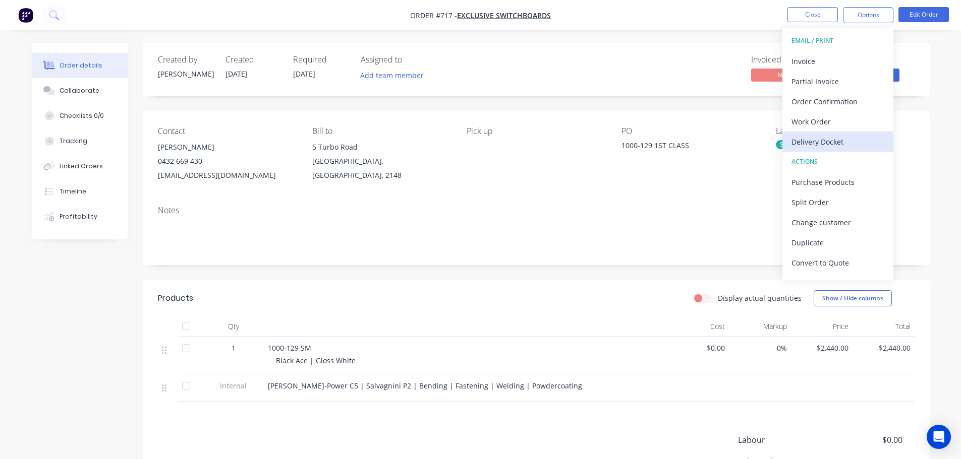
click at [834, 150] on button "Delivery Docket" at bounding box center [837, 142] width 111 height 20
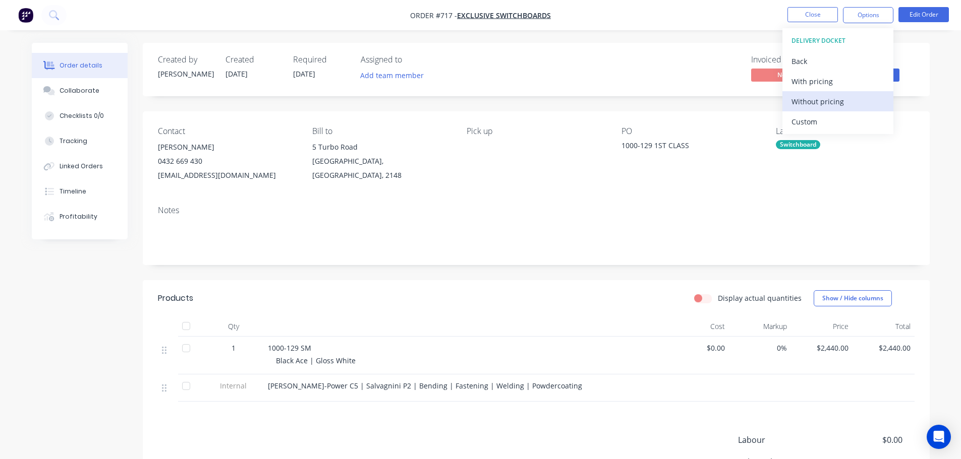
drag, startPoint x: 827, startPoint y: 99, endPoint x: 820, endPoint y: 94, distance: 8.3
click at [827, 100] on div "Without pricing" at bounding box center [837, 101] width 93 height 15
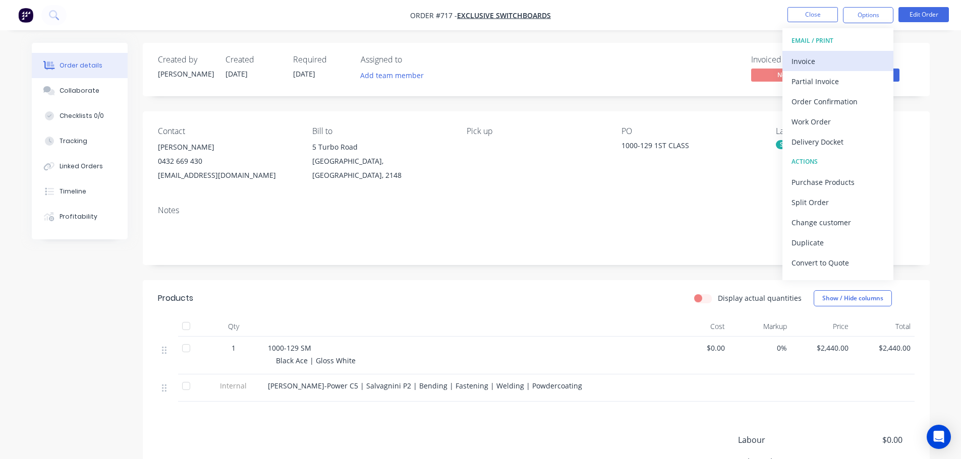
click at [813, 64] on div "Invoice" at bounding box center [837, 61] width 93 height 15
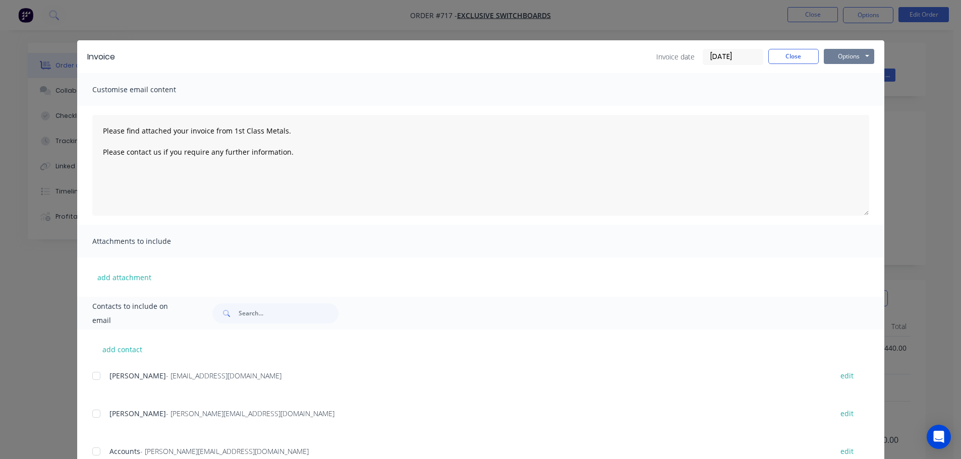
click at [841, 62] on button "Options" at bounding box center [849, 56] width 50 height 15
click at [841, 88] on button "Print" at bounding box center [856, 91] width 65 height 17
type textarea "Please find attached your invoice from 1st Class Metals. Please contact us if y…"
click at [786, 57] on button "Close" at bounding box center [793, 56] width 50 height 15
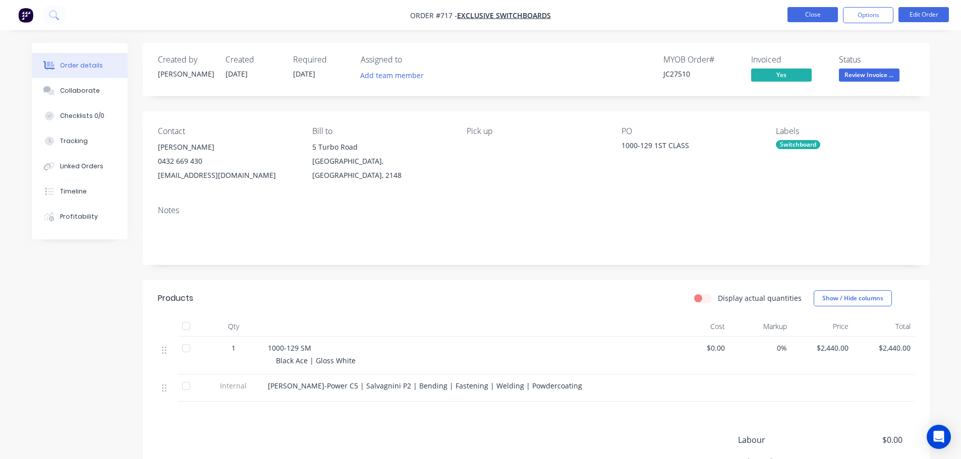
click at [819, 16] on button "Close" at bounding box center [812, 14] width 50 height 15
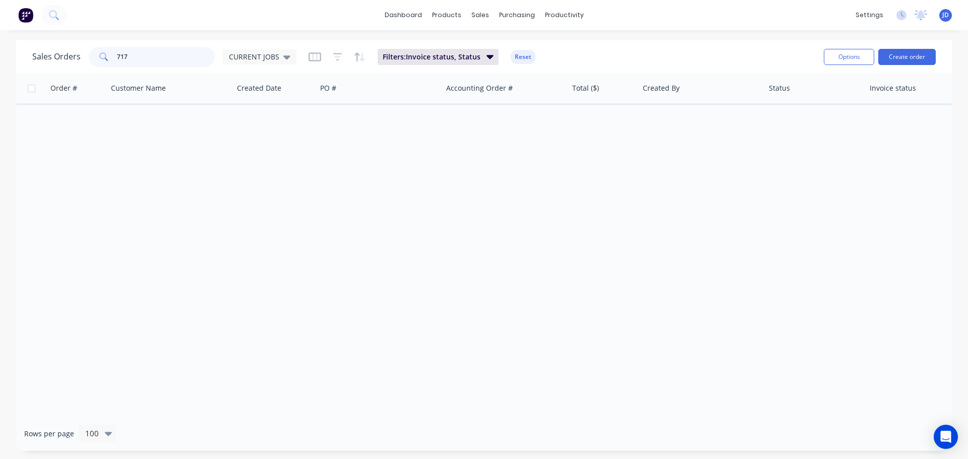
drag, startPoint x: 161, startPoint y: 53, endPoint x: 0, endPoint y: 26, distance: 163.7
click at [0, 29] on div "dashboard products sales purchasing productivity dashboard products Product Cat…" at bounding box center [484, 229] width 968 height 459
type input "exc"
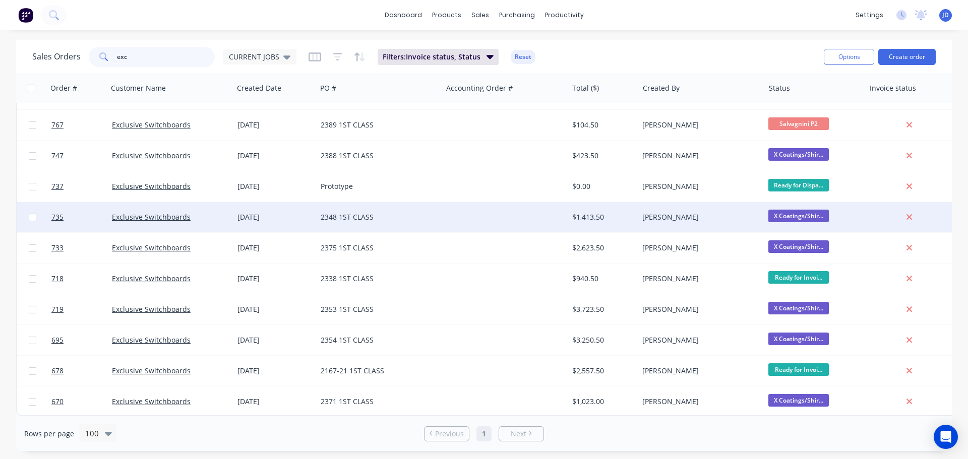
scroll to position [307, 0]
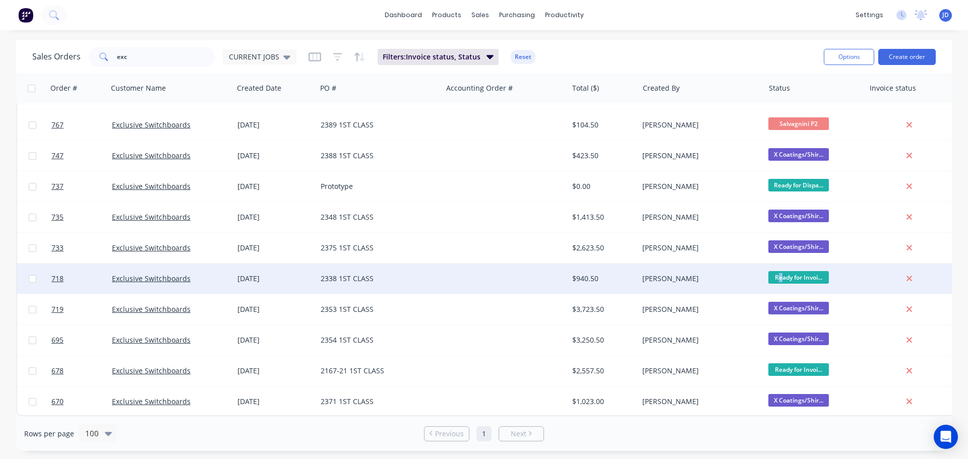
click at [780, 273] on span "Ready for Invoi..." at bounding box center [799, 277] width 61 height 13
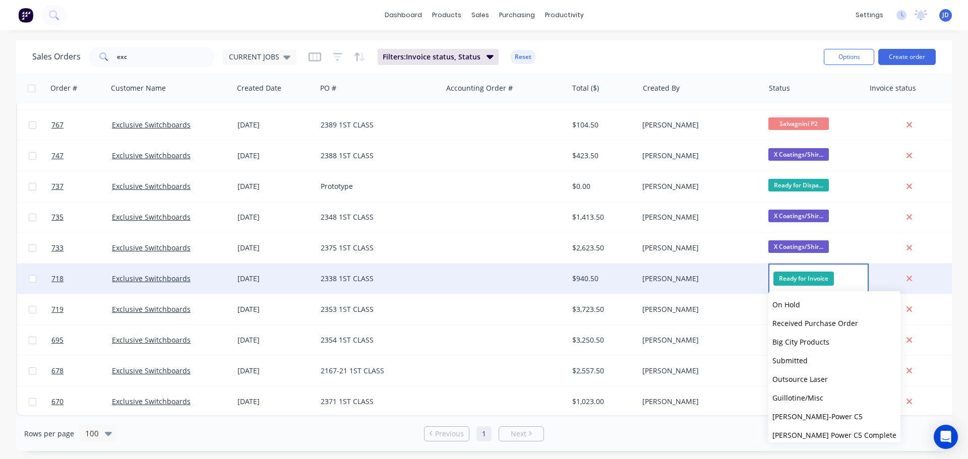
click at [738, 274] on div "[PERSON_NAME]" at bounding box center [698, 279] width 112 height 10
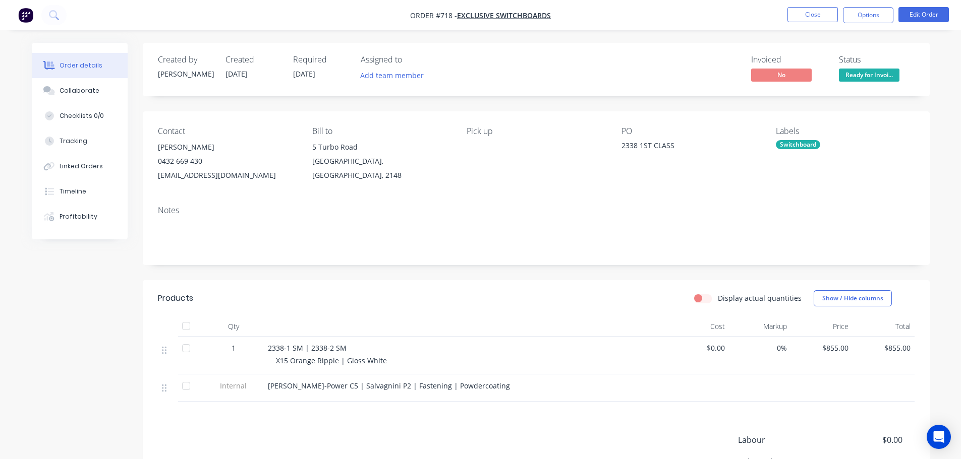
drag, startPoint x: 349, startPoint y: 360, endPoint x: 776, endPoint y: 268, distance: 436.8
click at [348, 360] on span "X15 Orange Ripple | Gloss White" at bounding box center [331, 361] width 111 height 10
click at [821, 15] on button "Close" at bounding box center [812, 14] width 50 height 15
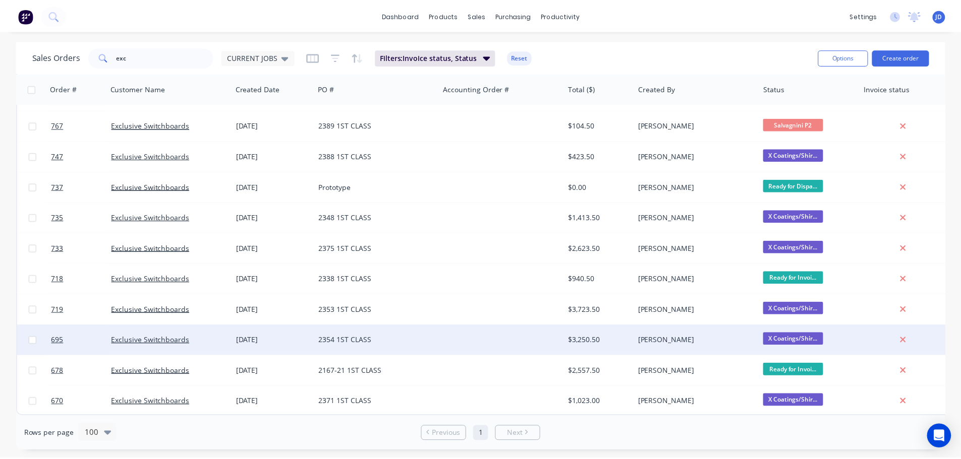
scroll to position [307, 0]
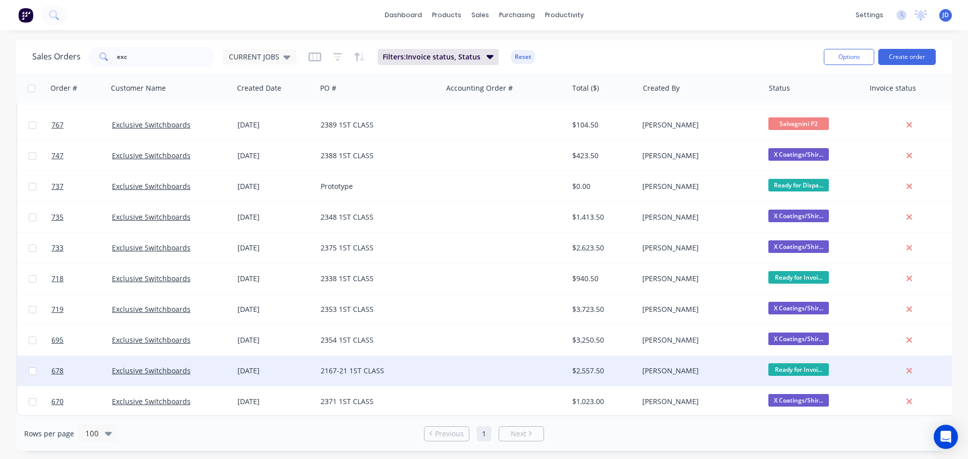
click at [743, 358] on div "[PERSON_NAME]" at bounding box center [701, 371] width 126 height 30
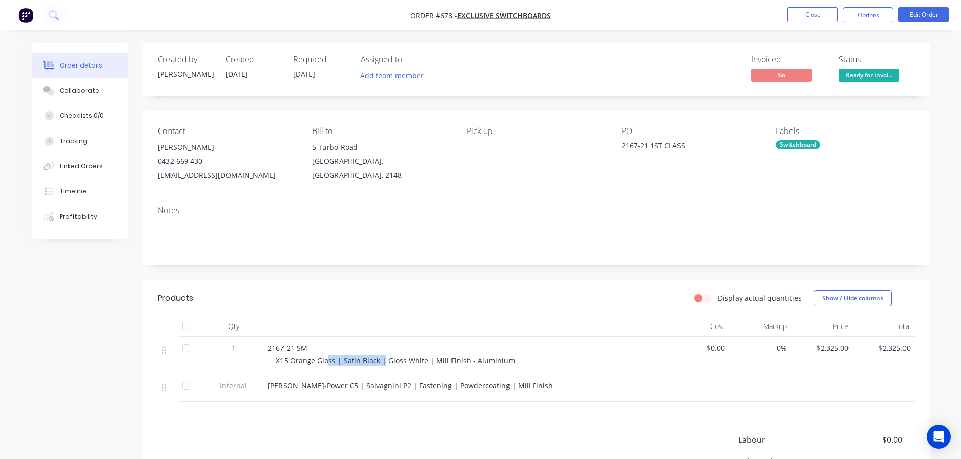
drag, startPoint x: 379, startPoint y: 365, endPoint x: 413, endPoint y: 356, distance: 35.5
click at [328, 361] on span "X15 Orange Gloss | Satin Black | Gloss White | Mill Finish - Aluminium" at bounding box center [395, 361] width 239 height 10
click at [463, 366] on div "2167-21 SM X15 Orange Gloss | Satin Black | Gloss White | Mill Finish - Alumini…" at bounding box center [465, 356] width 403 height 38
click at [869, 71] on span "Ready for Invoi..." at bounding box center [869, 75] width 61 height 13
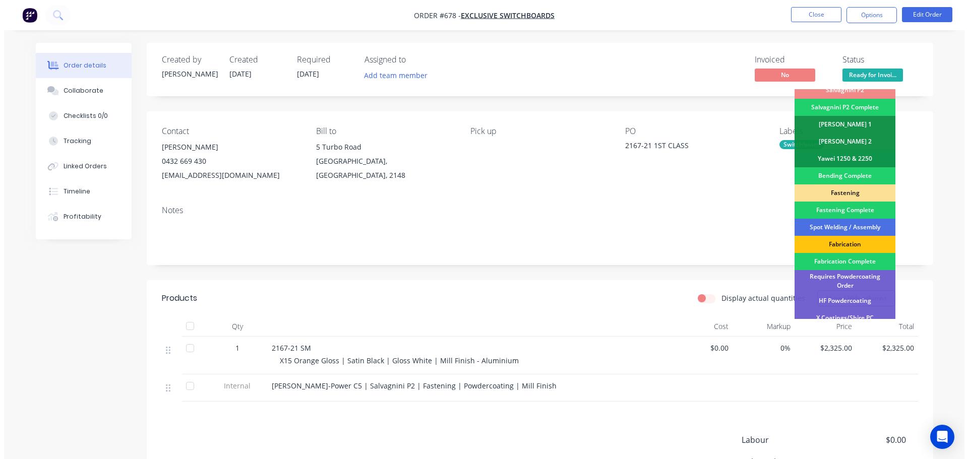
scroll to position [295, 0]
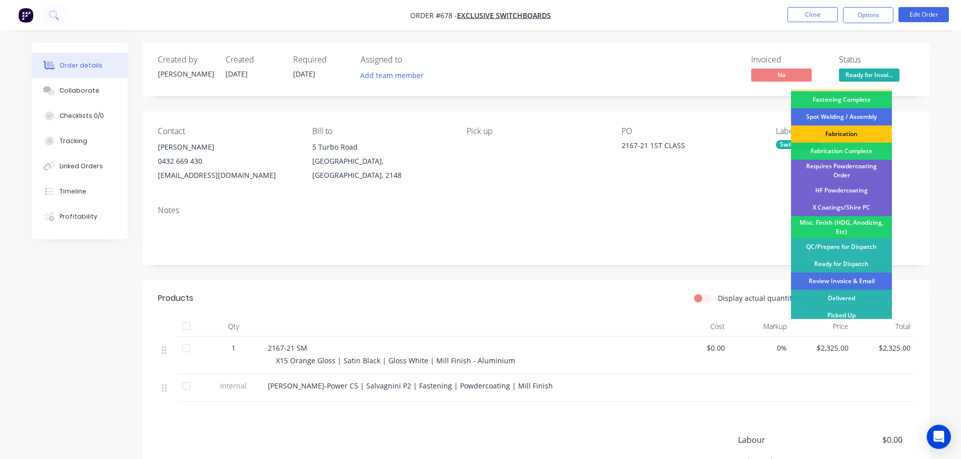
drag, startPoint x: 845, startPoint y: 186, endPoint x: 856, endPoint y: 122, distance: 64.9
click at [845, 186] on div "HF Powdercoating" at bounding box center [841, 190] width 101 height 17
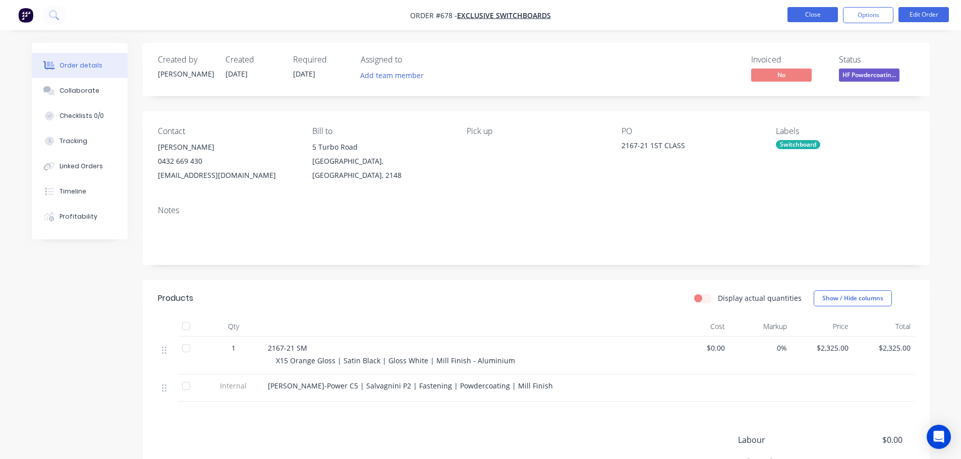
click at [813, 12] on button "Close" at bounding box center [812, 14] width 50 height 15
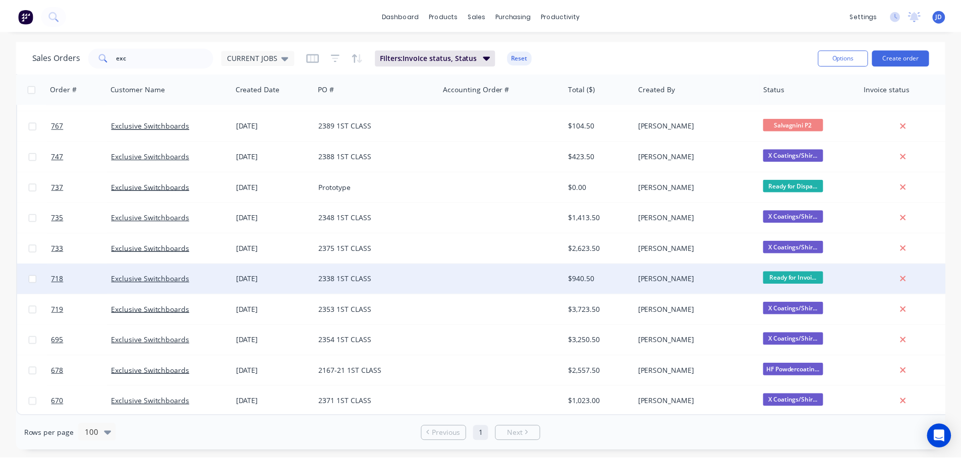
scroll to position [307, 0]
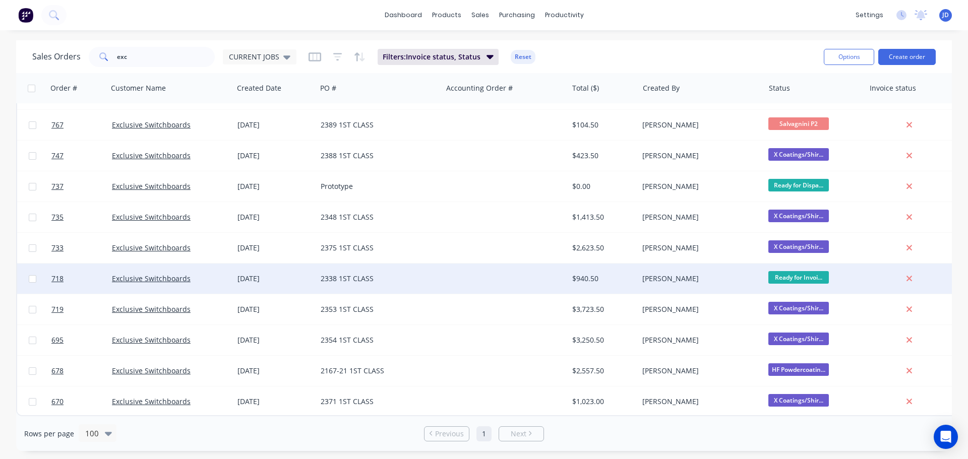
click at [609, 274] on div "$940.50" at bounding box center [601, 279] width 59 height 10
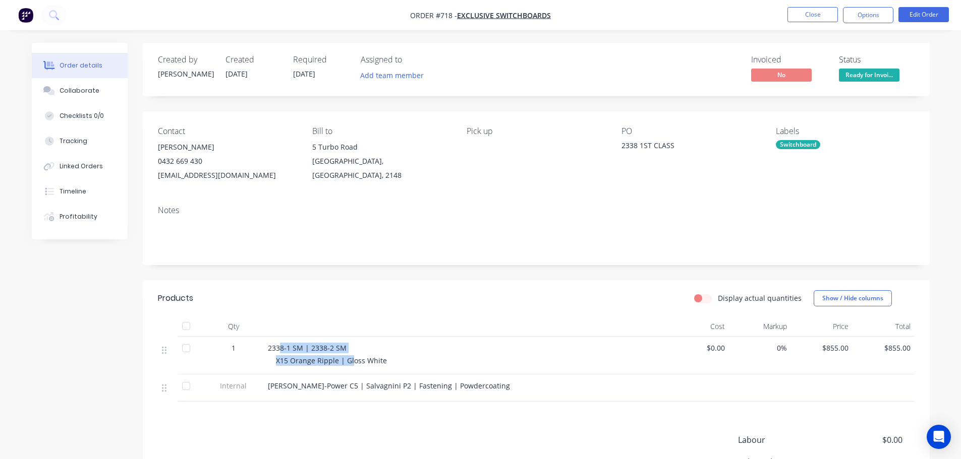
drag, startPoint x: 344, startPoint y: 354, endPoint x: 278, endPoint y: 348, distance: 66.3
click at [278, 348] on div "2338-1 SM | 2338-2 SM X15 Orange Ripple | Gloss White" at bounding box center [465, 356] width 403 height 38
click at [367, 356] on span "X15 Orange Ripple | Gloss White" at bounding box center [331, 361] width 111 height 10
click at [876, 15] on button "Options" at bounding box center [868, 15] width 50 height 16
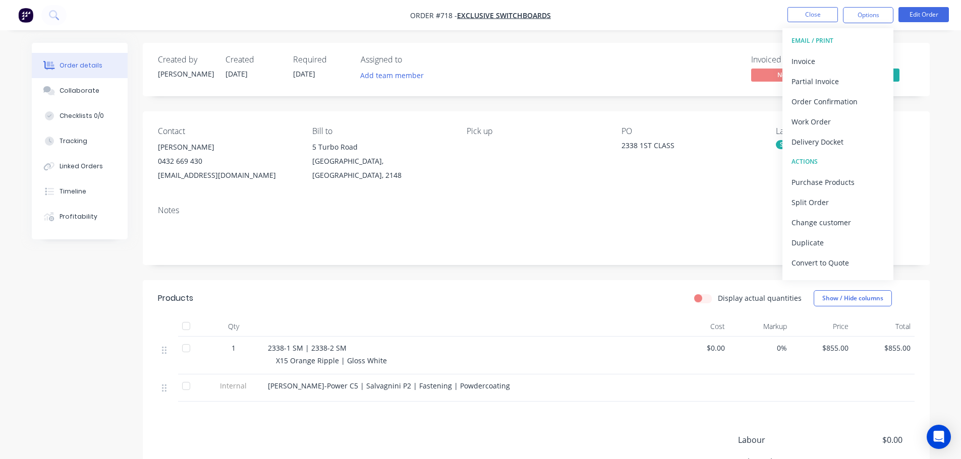
click at [804, 134] on button "Delivery Docket" at bounding box center [837, 142] width 111 height 20
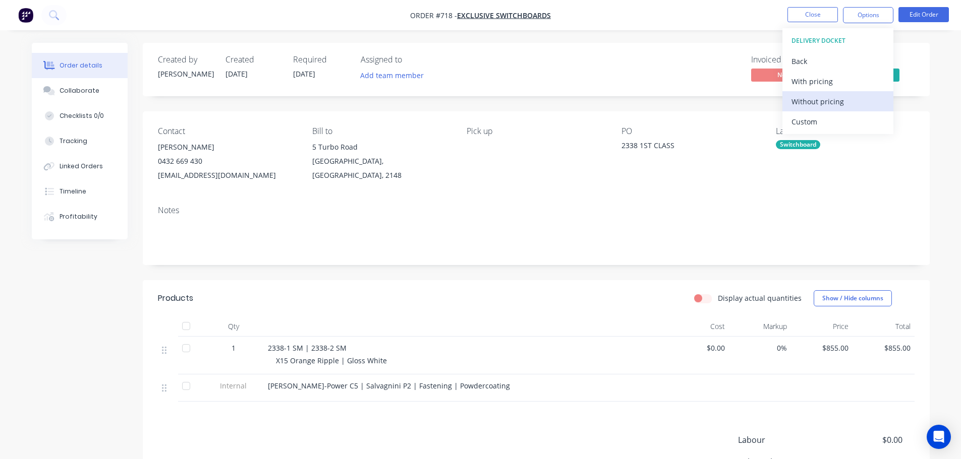
click at [825, 96] on div "Without pricing" at bounding box center [837, 101] width 93 height 15
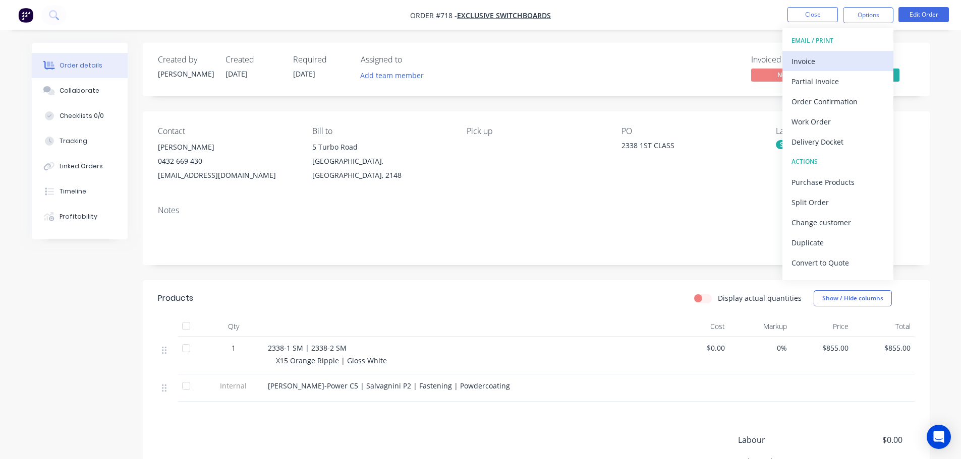
click at [814, 55] on div "Invoice" at bounding box center [837, 61] width 93 height 15
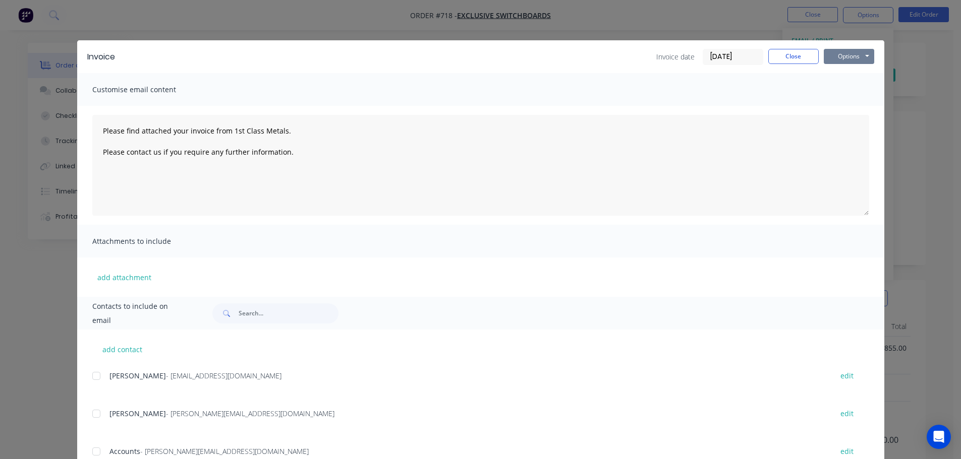
click at [837, 60] on button "Options" at bounding box center [849, 56] width 50 height 15
click at [841, 92] on button "Print" at bounding box center [856, 91] width 65 height 17
type textarea "Please find attached your invoice from 1st Class Metals. Please contact us if y…"
click at [795, 55] on button "Close" at bounding box center [793, 56] width 50 height 15
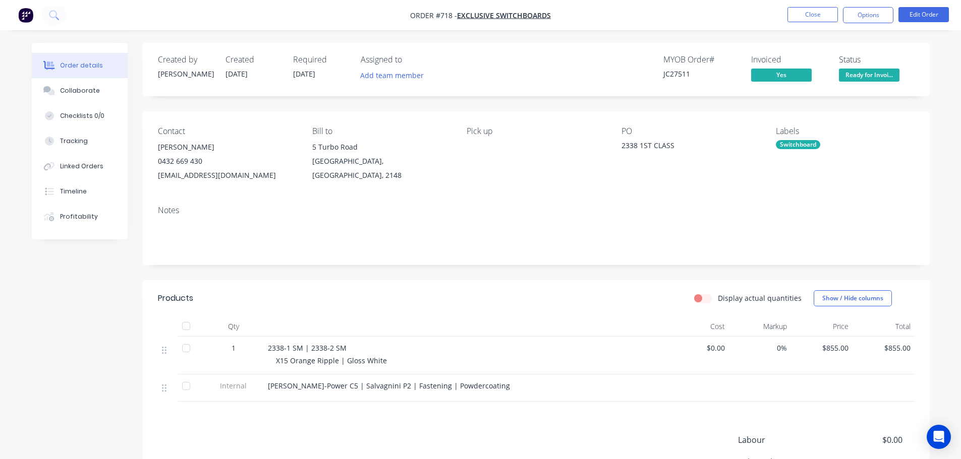
click at [870, 70] on span "Ready for Invoi..." at bounding box center [869, 75] width 61 height 13
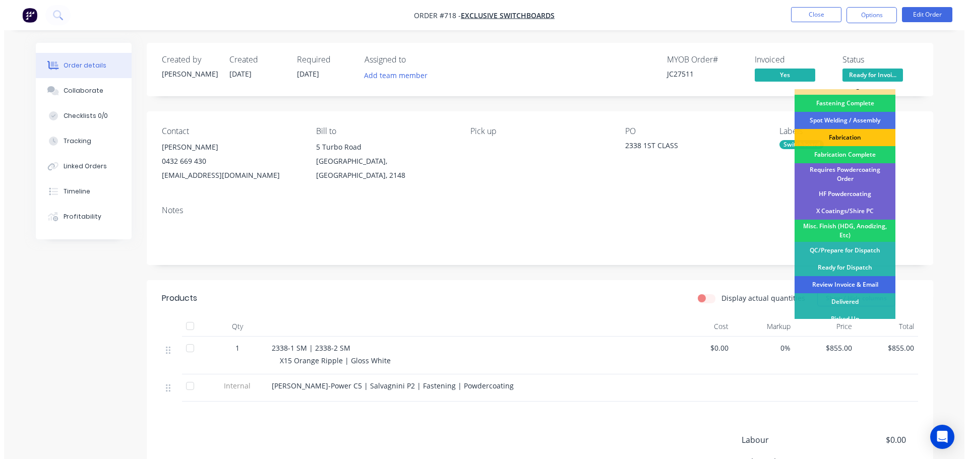
scroll to position [295, 0]
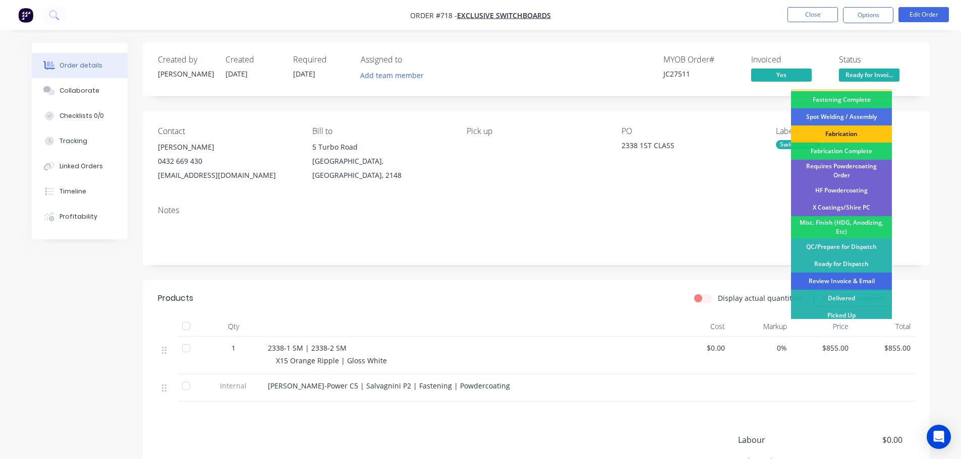
click at [848, 279] on div "Review Invoice & Email" at bounding box center [841, 281] width 101 height 17
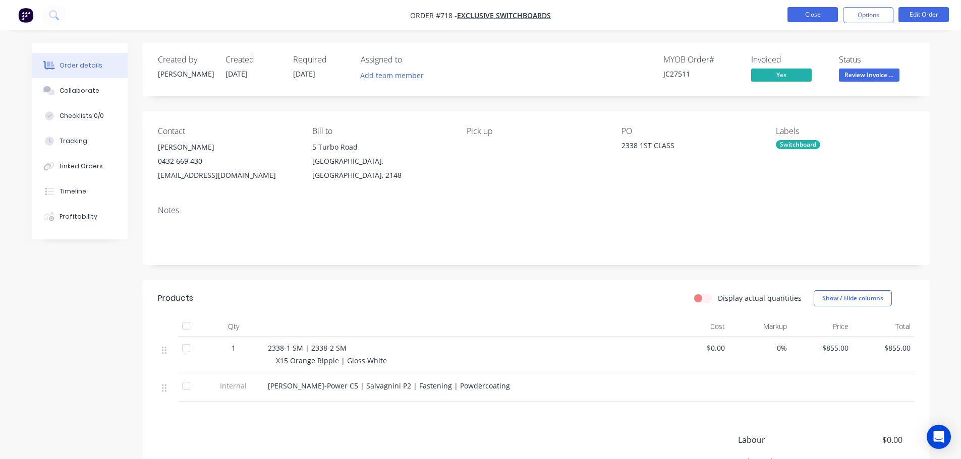
click at [809, 21] on button "Close" at bounding box center [812, 14] width 50 height 15
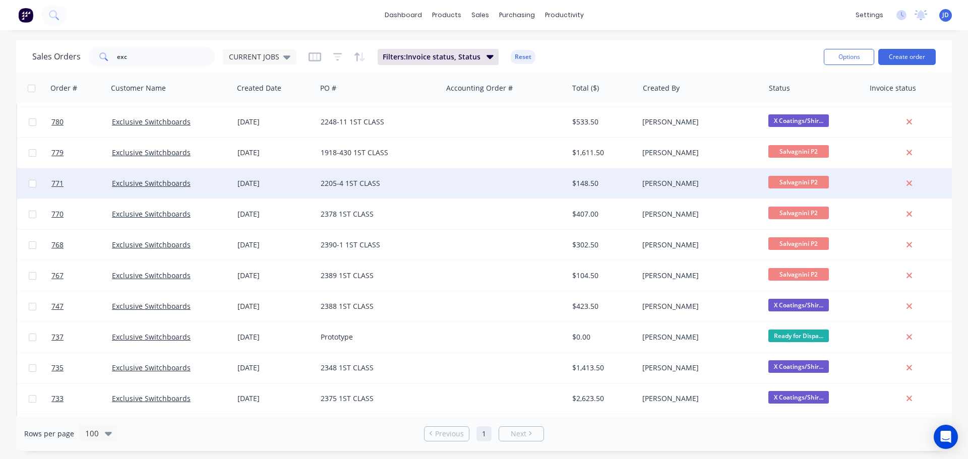
scroll to position [276, 0]
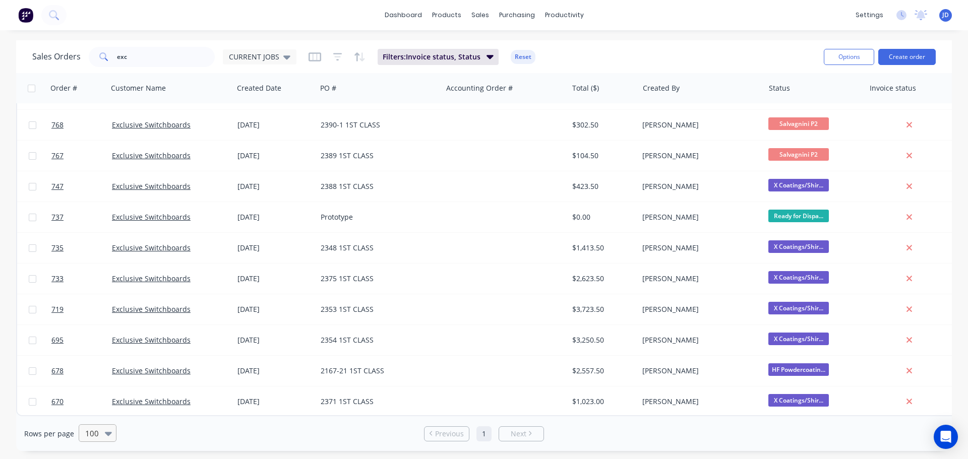
click at [105, 428] on div at bounding box center [110, 433] width 11 height 17
click at [101, 354] on div "25" at bounding box center [96, 353] width 38 height 19
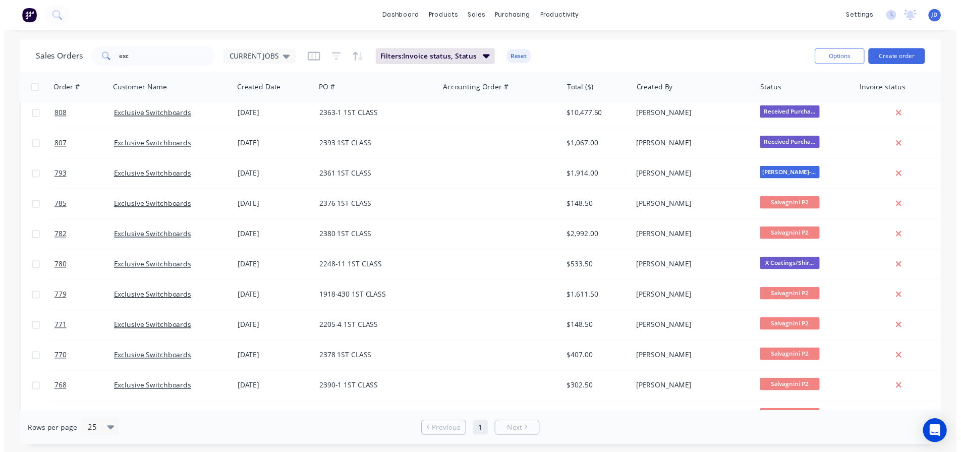
scroll to position [0, 0]
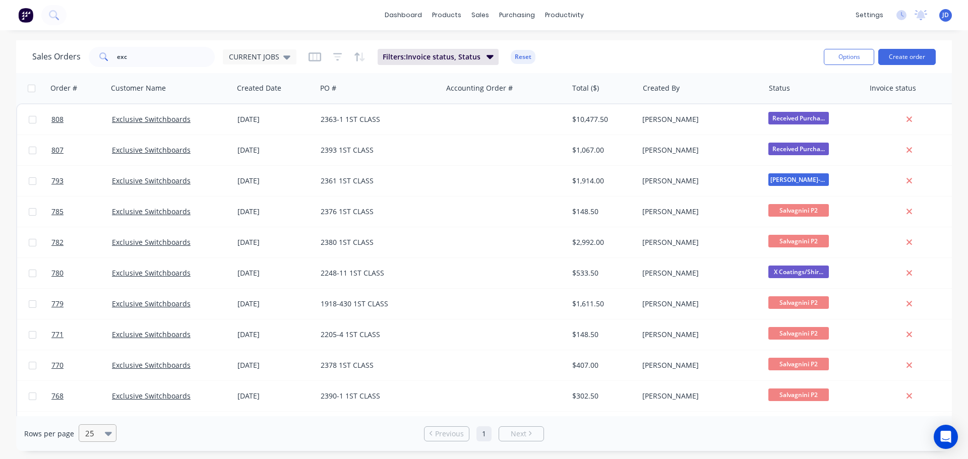
drag, startPoint x: 102, startPoint y: 427, endPoint x: 105, endPoint y: 421, distance: 6.1
click at [103, 427] on div "25" at bounding box center [93, 433] width 24 height 17
click at [97, 338] on div "10" at bounding box center [96, 334] width 38 height 19
click at [499, 436] on link "2" at bounding box center [493, 434] width 15 height 15
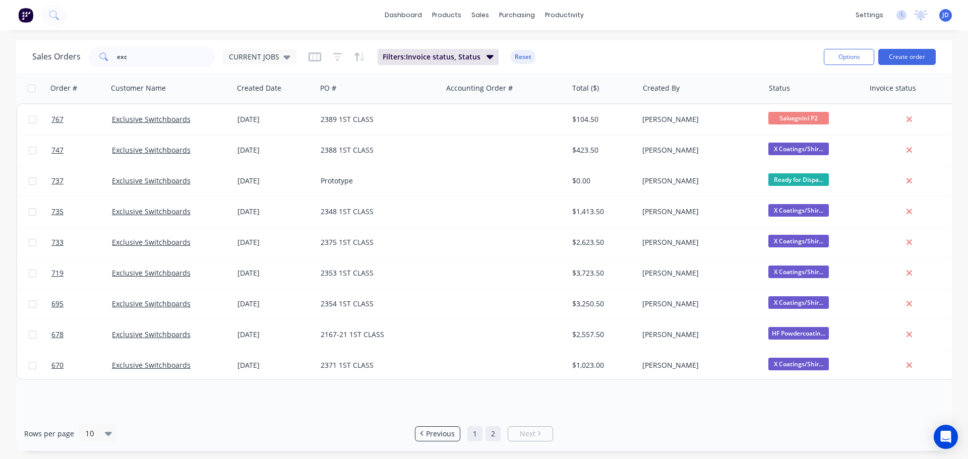
click at [474, 429] on link "1" at bounding box center [474, 434] width 15 height 15
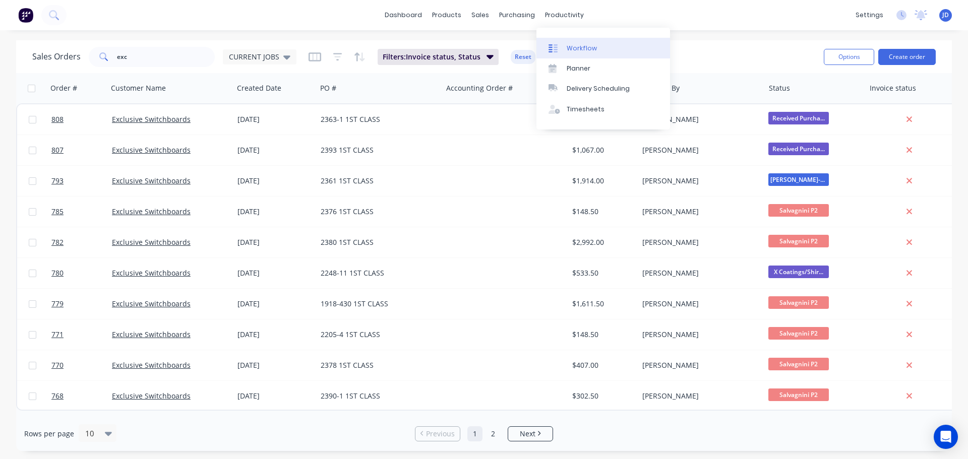
click at [554, 42] on link "Workflow" at bounding box center [604, 48] width 134 height 20
